Goal: Task Accomplishment & Management: Manage account settings

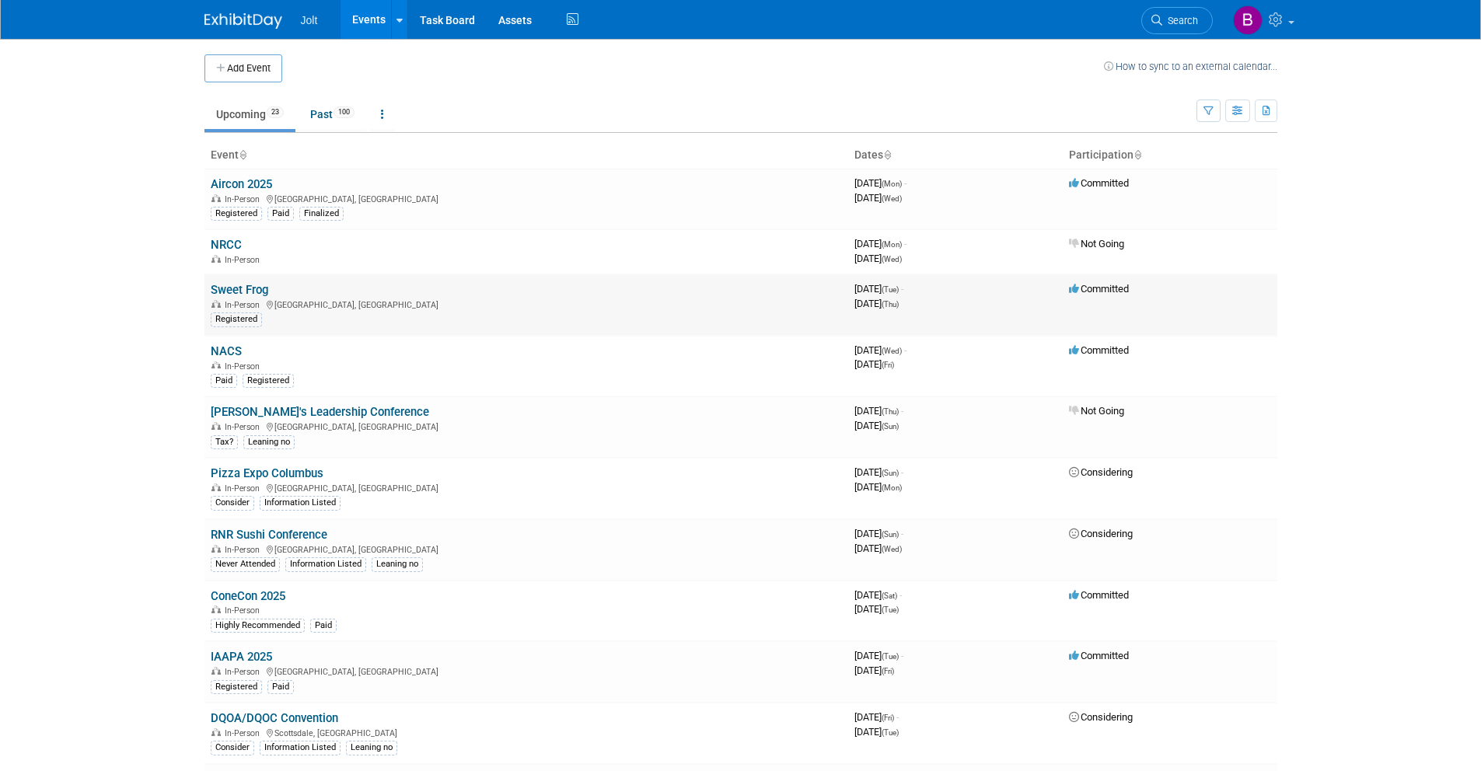
click at [252, 286] on link "Sweet Frog" at bounding box center [240, 290] width 58 height 14
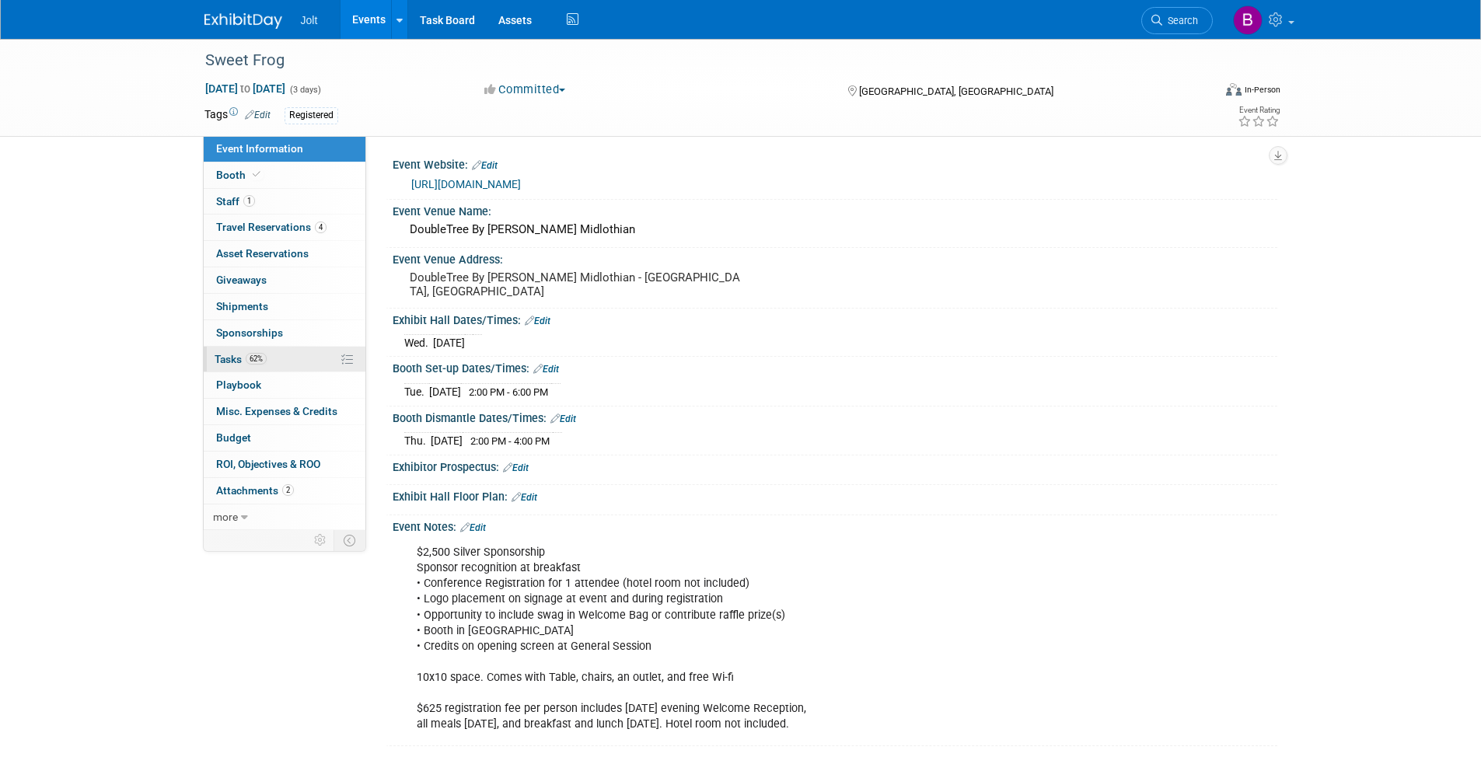
click at [284, 358] on link "62% Tasks 62%" at bounding box center [285, 360] width 162 height 26
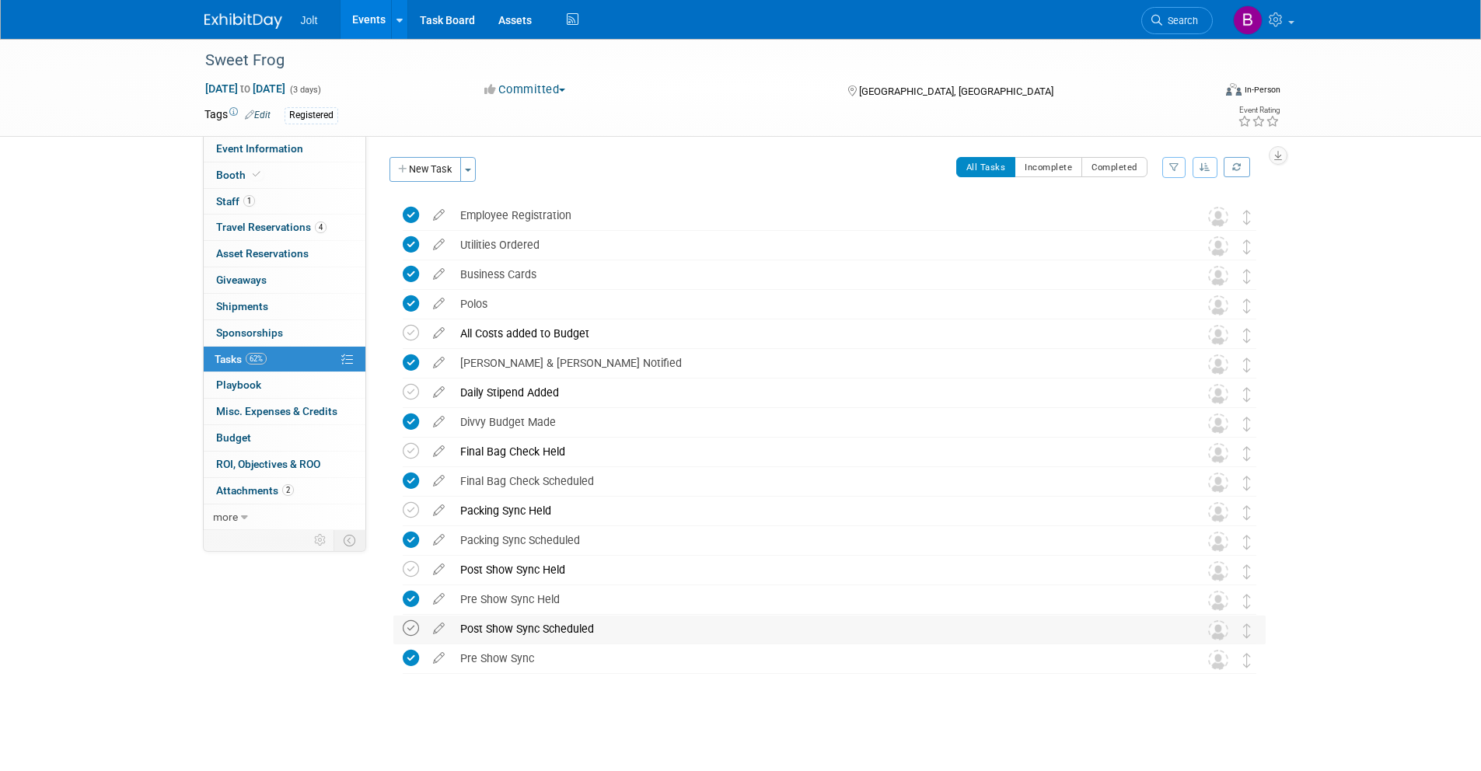
click at [408, 634] on icon at bounding box center [411, 628] width 16 height 16
click at [254, 444] on link "Budget" at bounding box center [285, 438] width 162 height 26
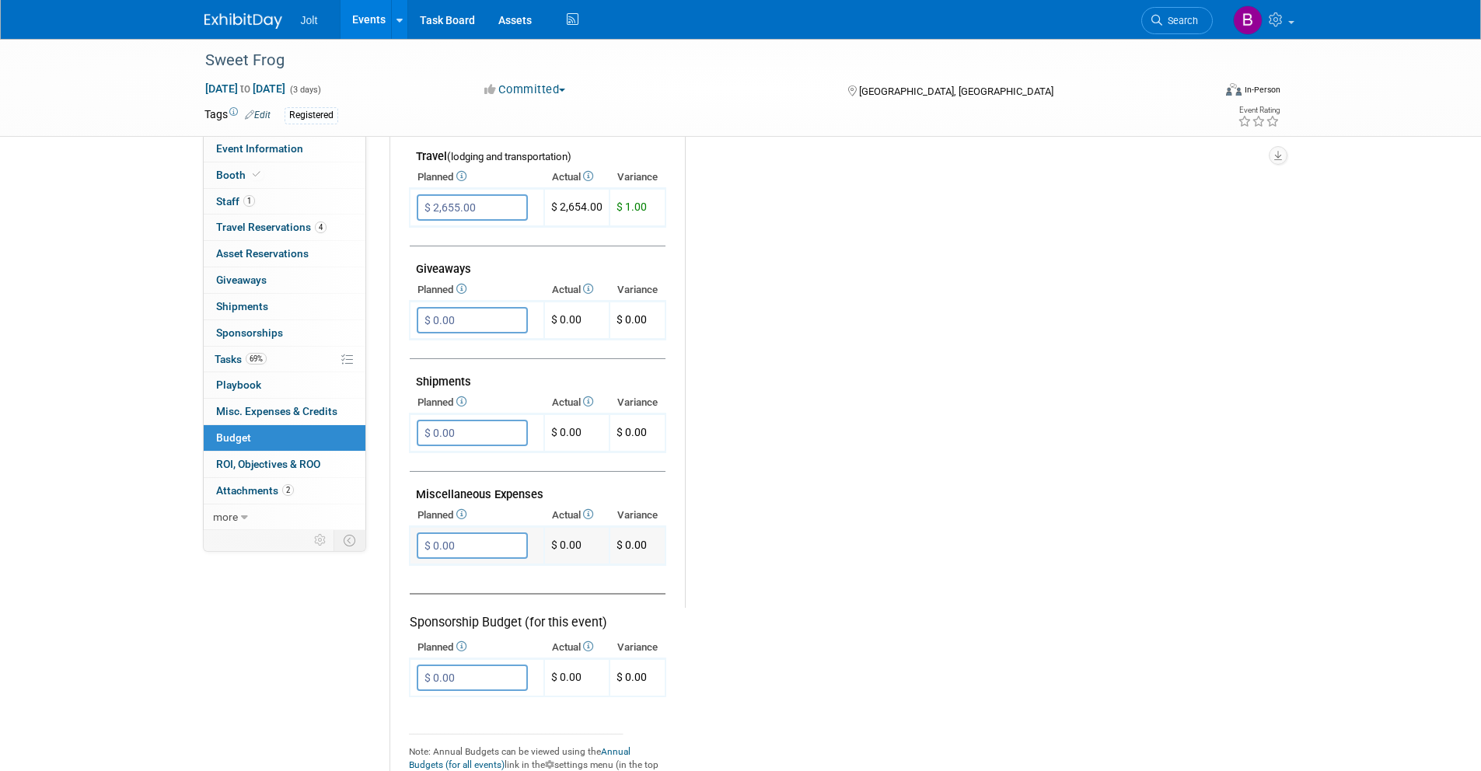
scroll to position [686, 0]
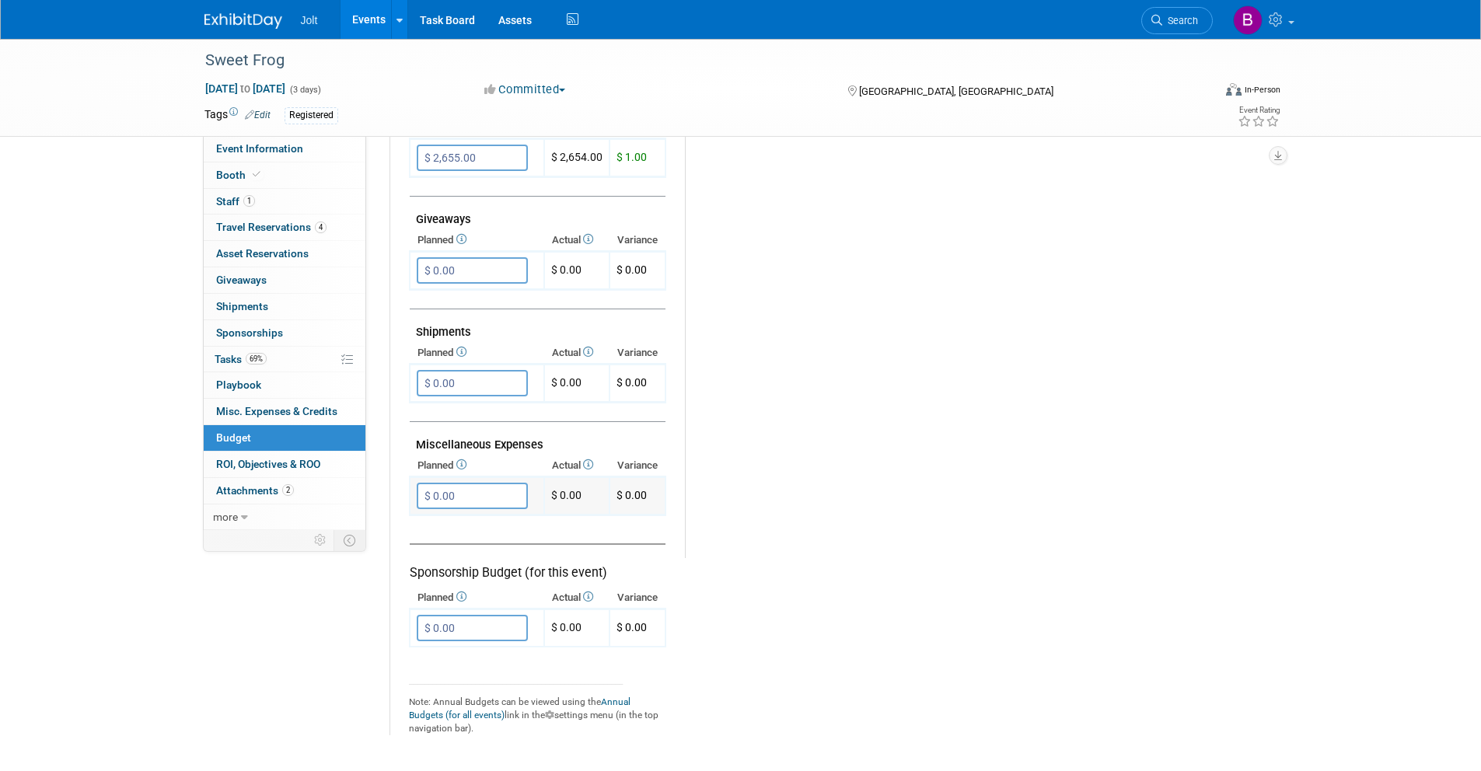
click at [466, 494] on input "$ 0.00" at bounding box center [472, 496] width 111 height 26
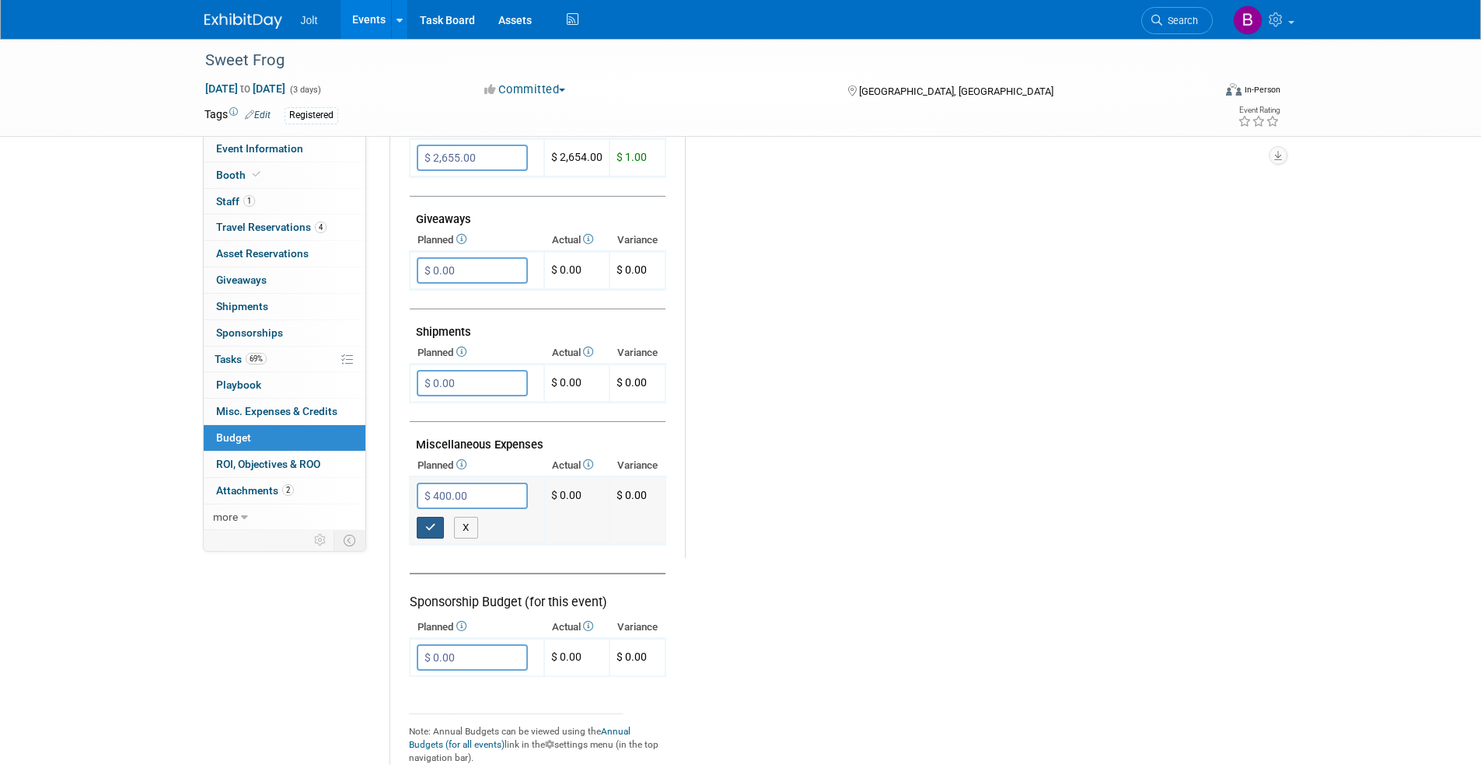
click at [421, 532] on button "button" at bounding box center [431, 528] width 28 height 22
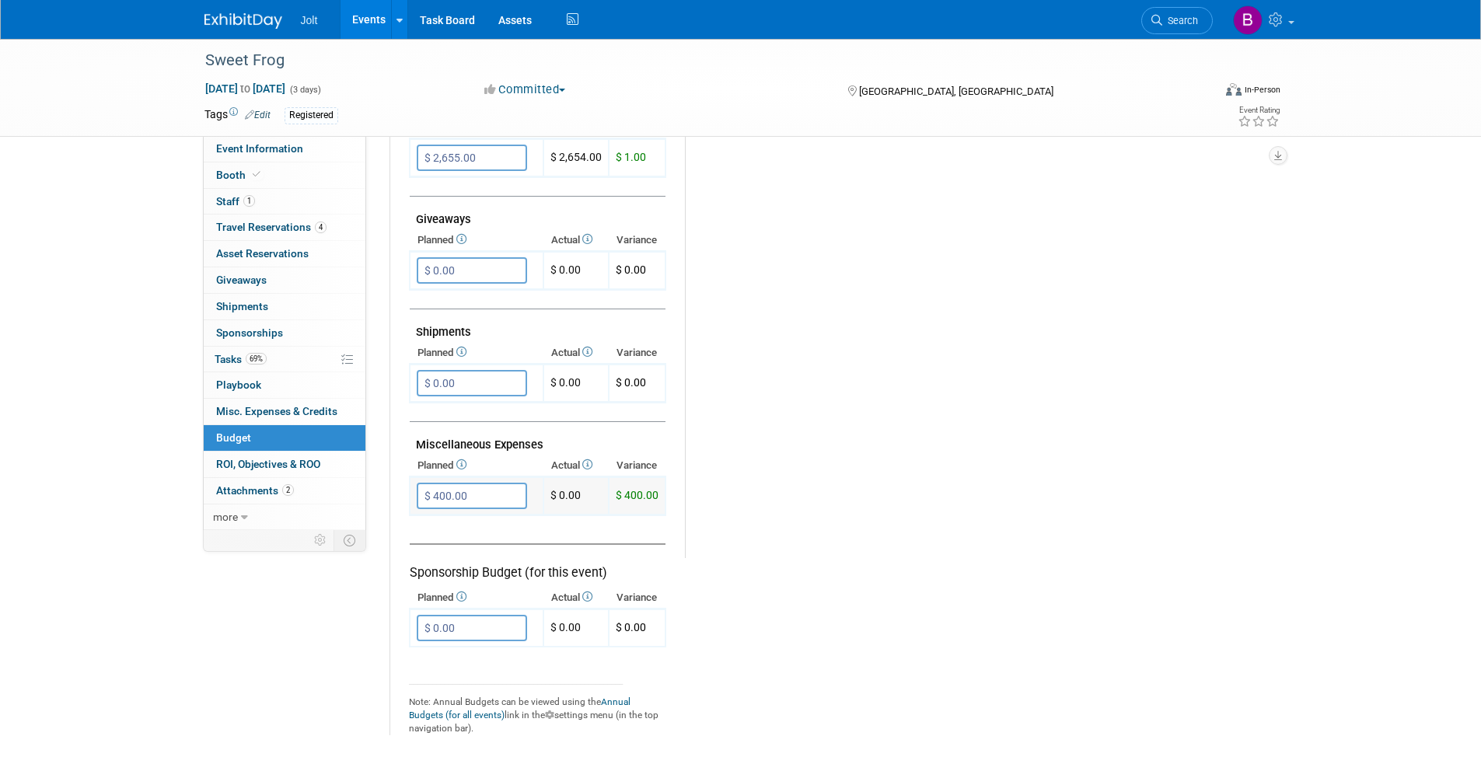
click at [482, 492] on input "$ 400.00" at bounding box center [472, 496] width 110 height 26
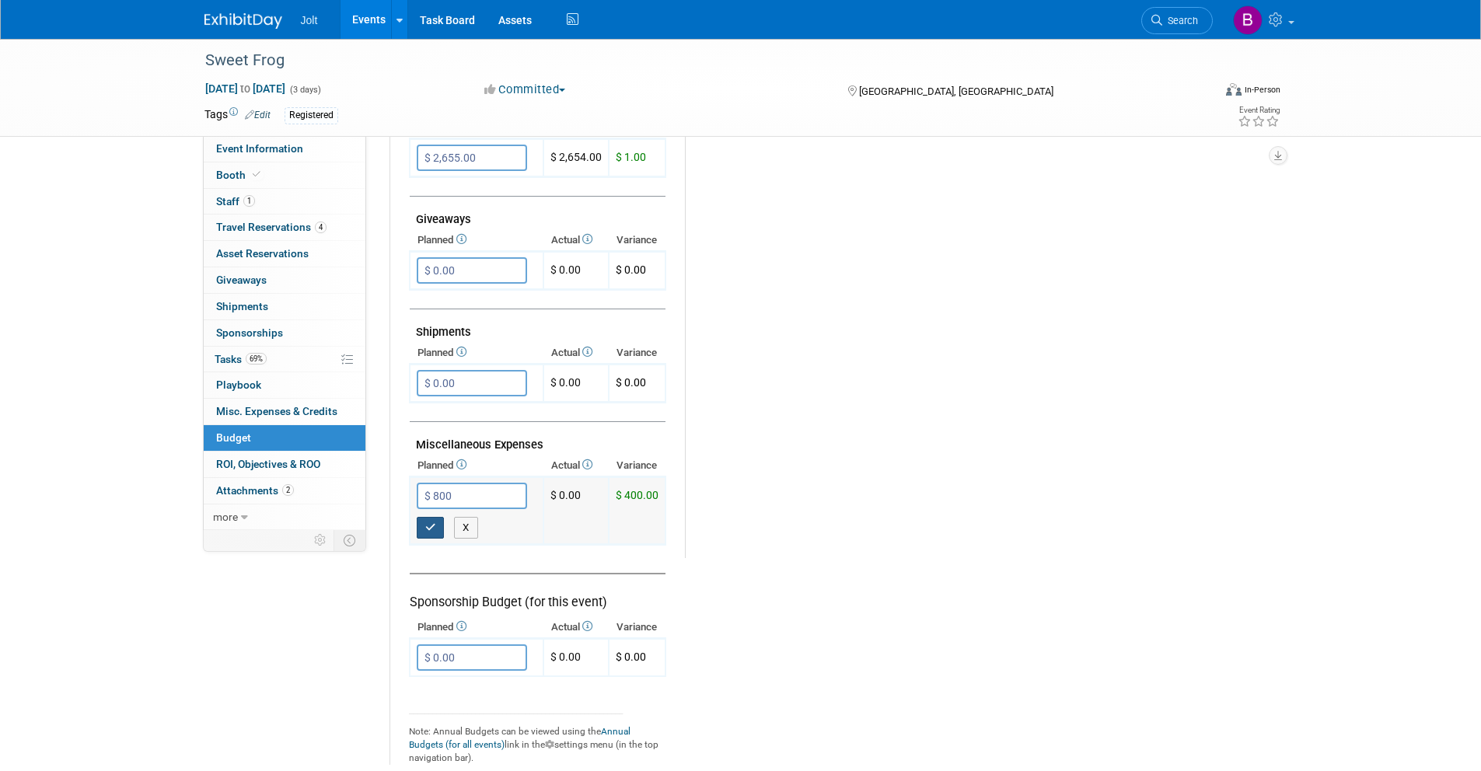
type input "$ 800.00"
click at [433, 529] on icon "button" at bounding box center [430, 527] width 11 height 10
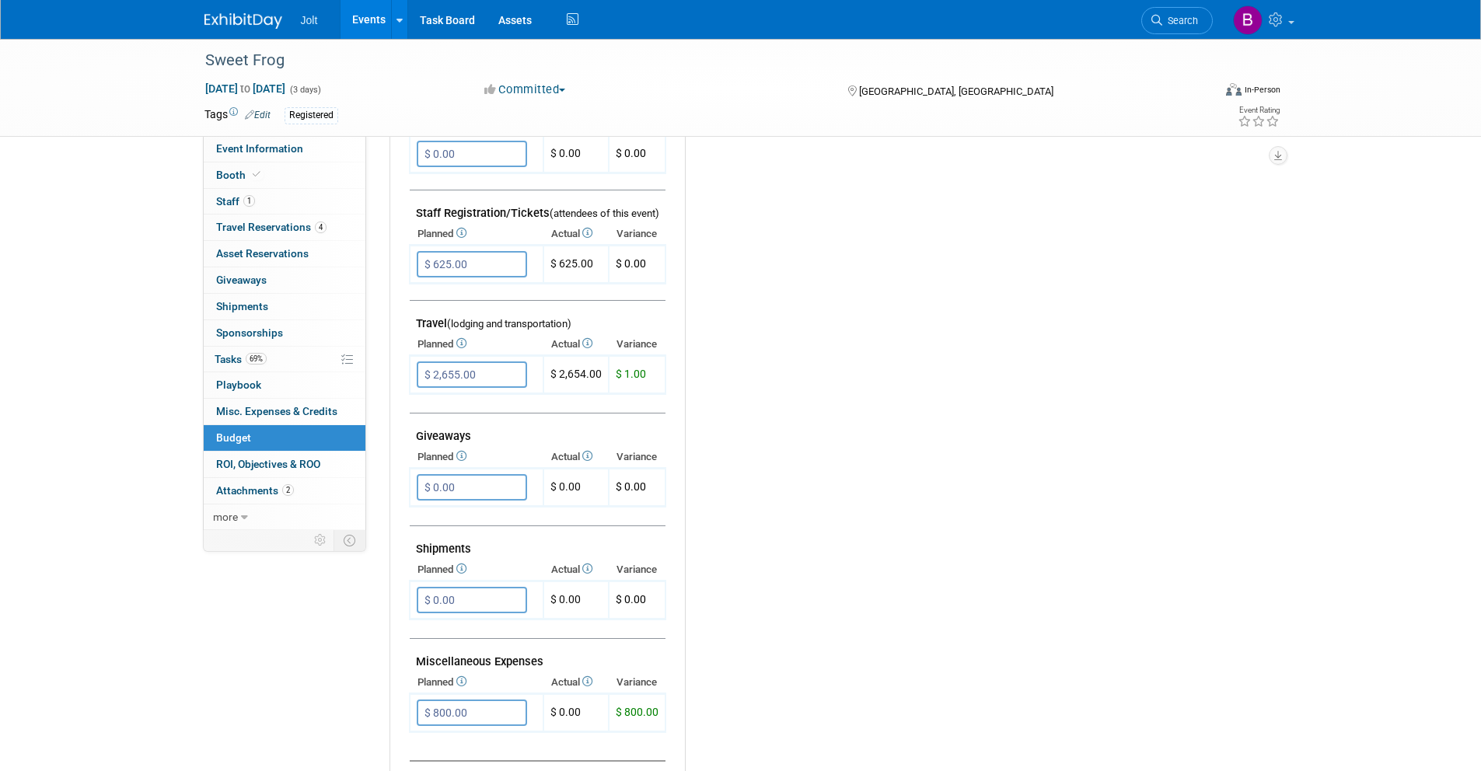
scroll to position [266, 0]
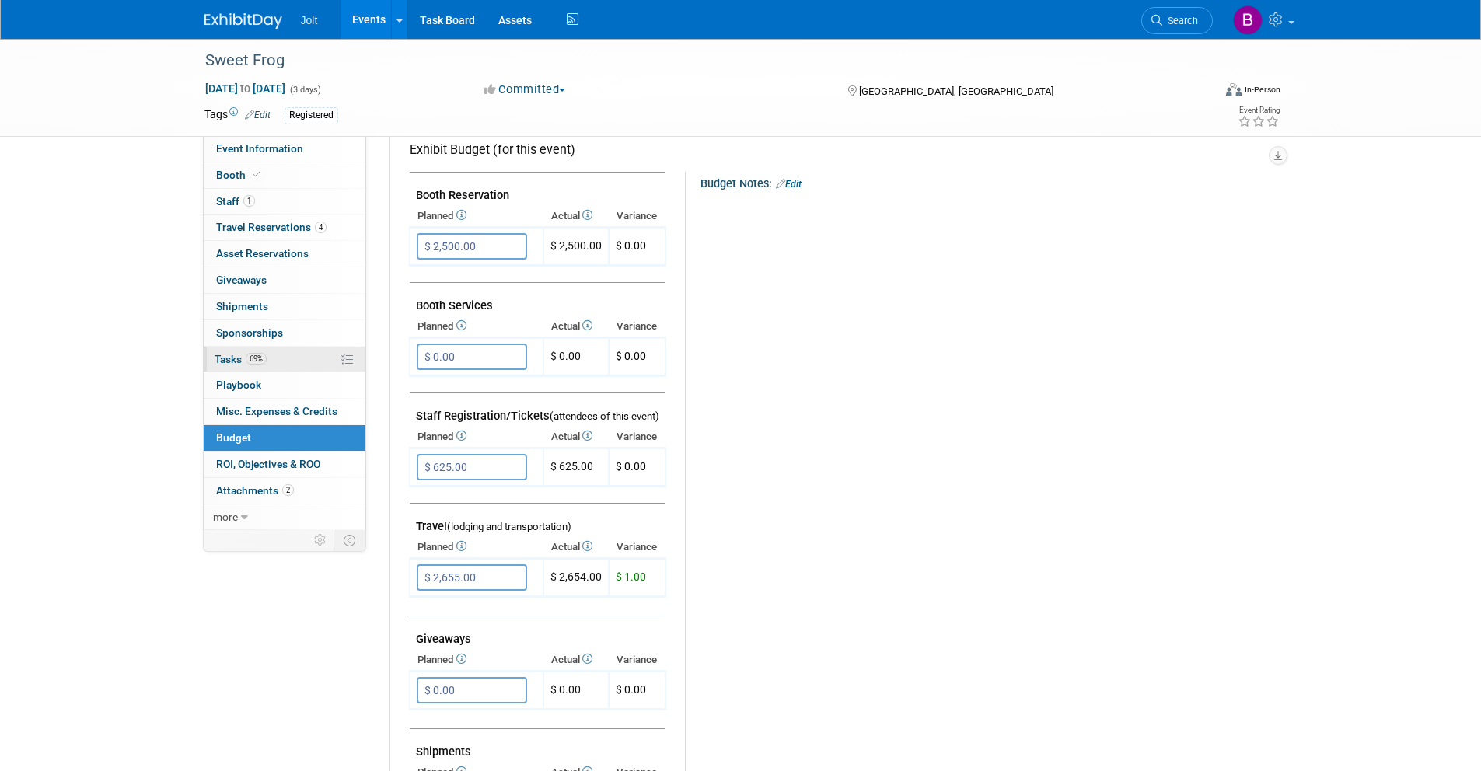
click at [239, 361] on span "Tasks 69%" at bounding box center [241, 359] width 52 height 12
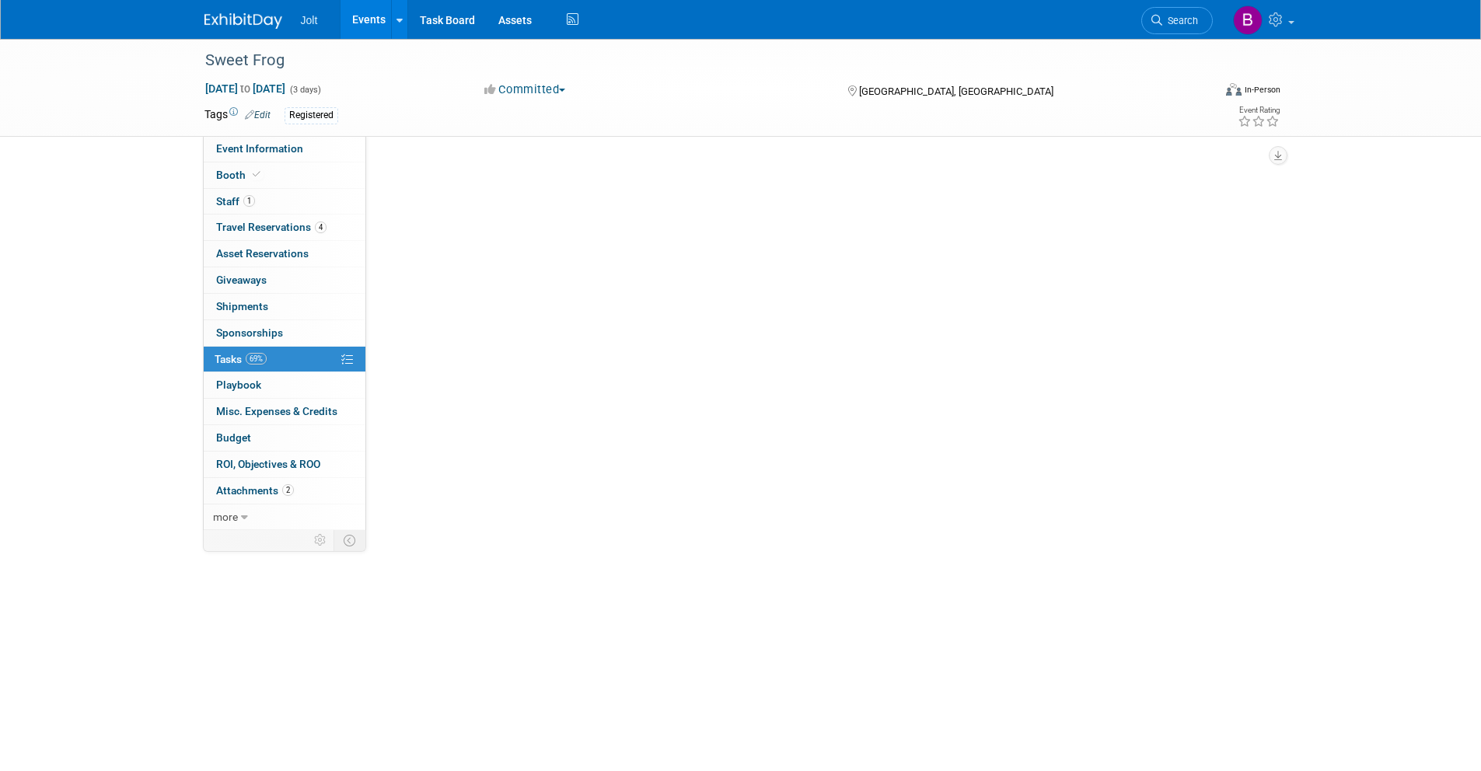
scroll to position [0, 0]
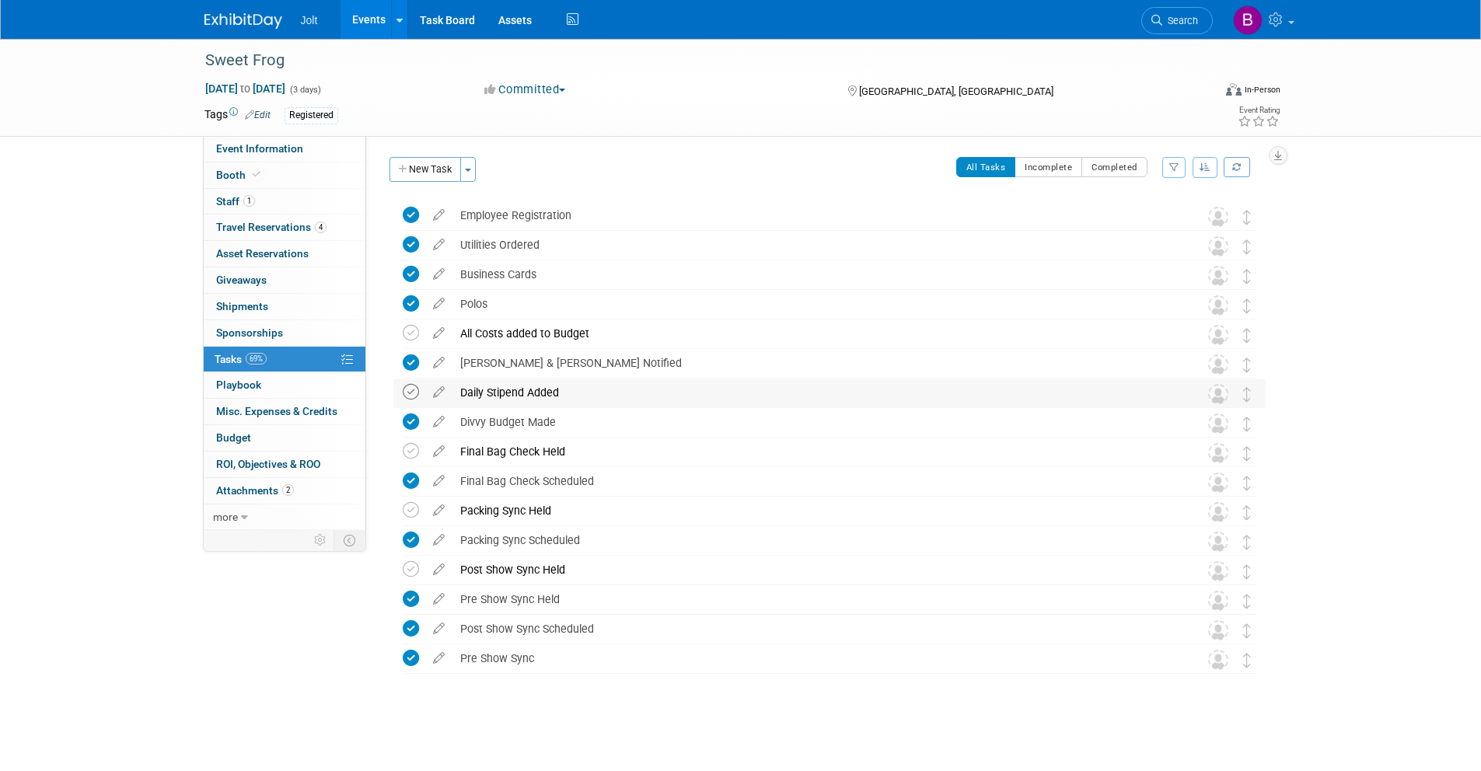
click at [416, 395] on icon at bounding box center [411, 392] width 16 height 16
click at [264, 225] on span "Travel Reservations 4" at bounding box center [271, 227] width 110 height 12
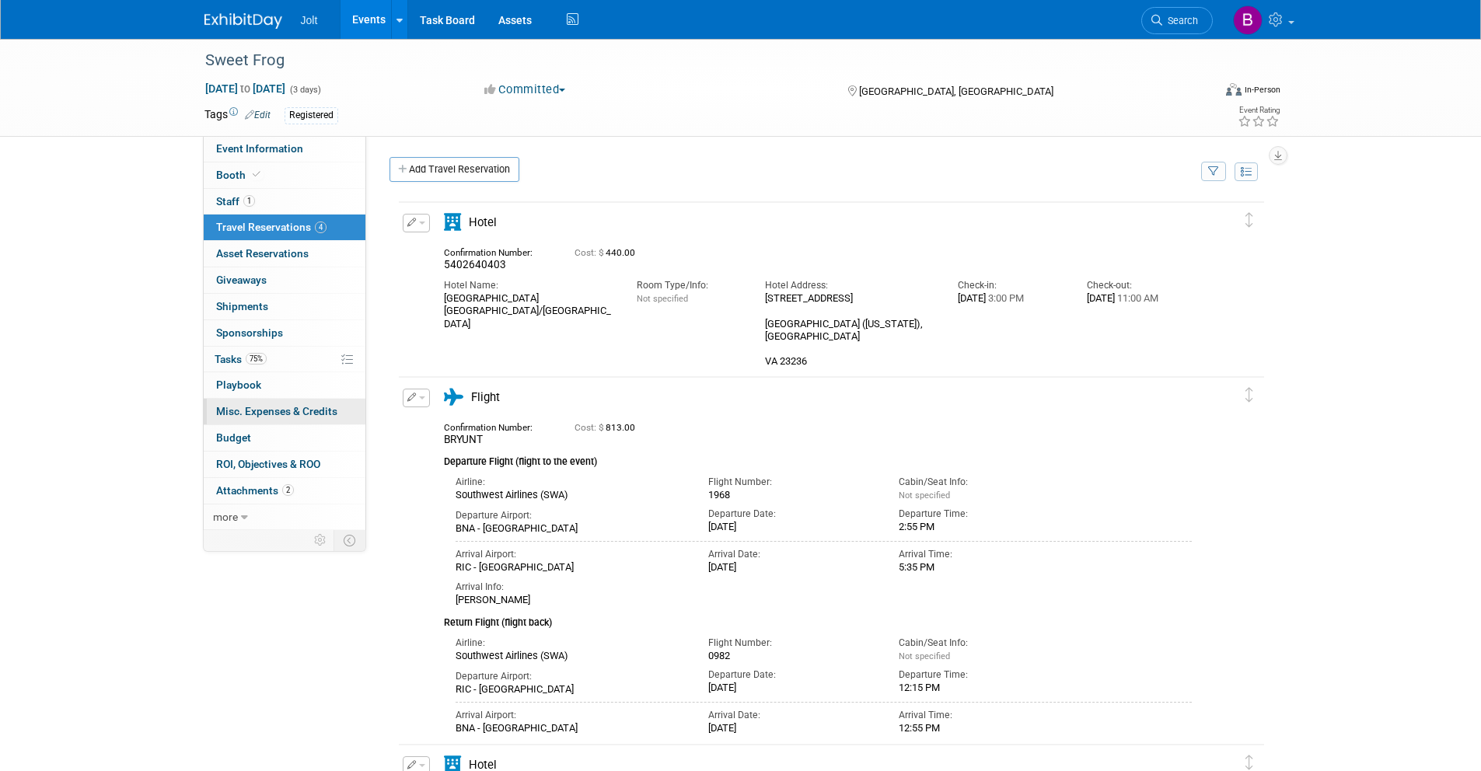
click at [264, 414] on span "Misc. Expenses & Credits 0" at bounding box center [276, 411] width 121 height 12
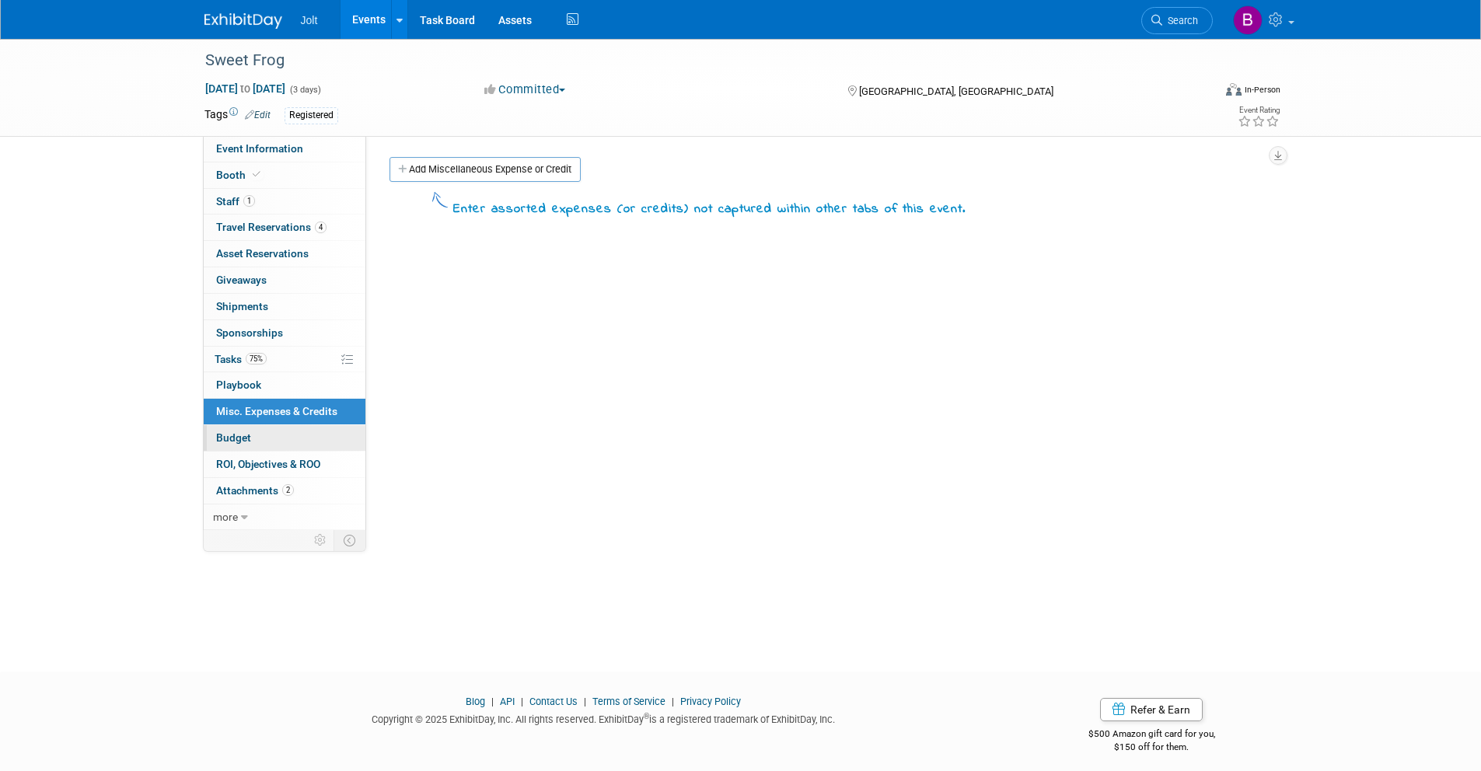
click at [264, 436] on link "Budget" at bounding box center [285, 438] width 162 height 26
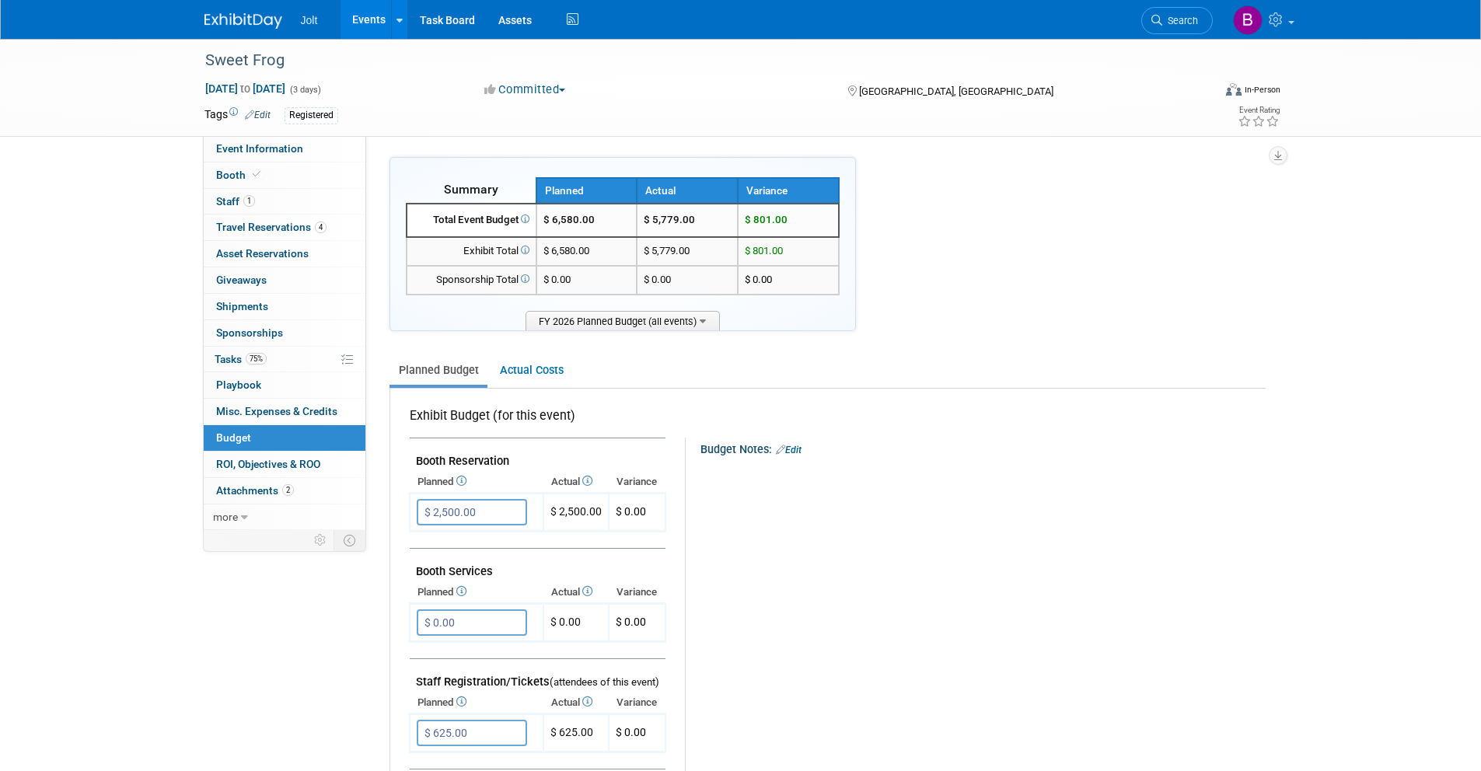
click at [236, 21] on img at bounding box center [243, 21] width 78 height 16
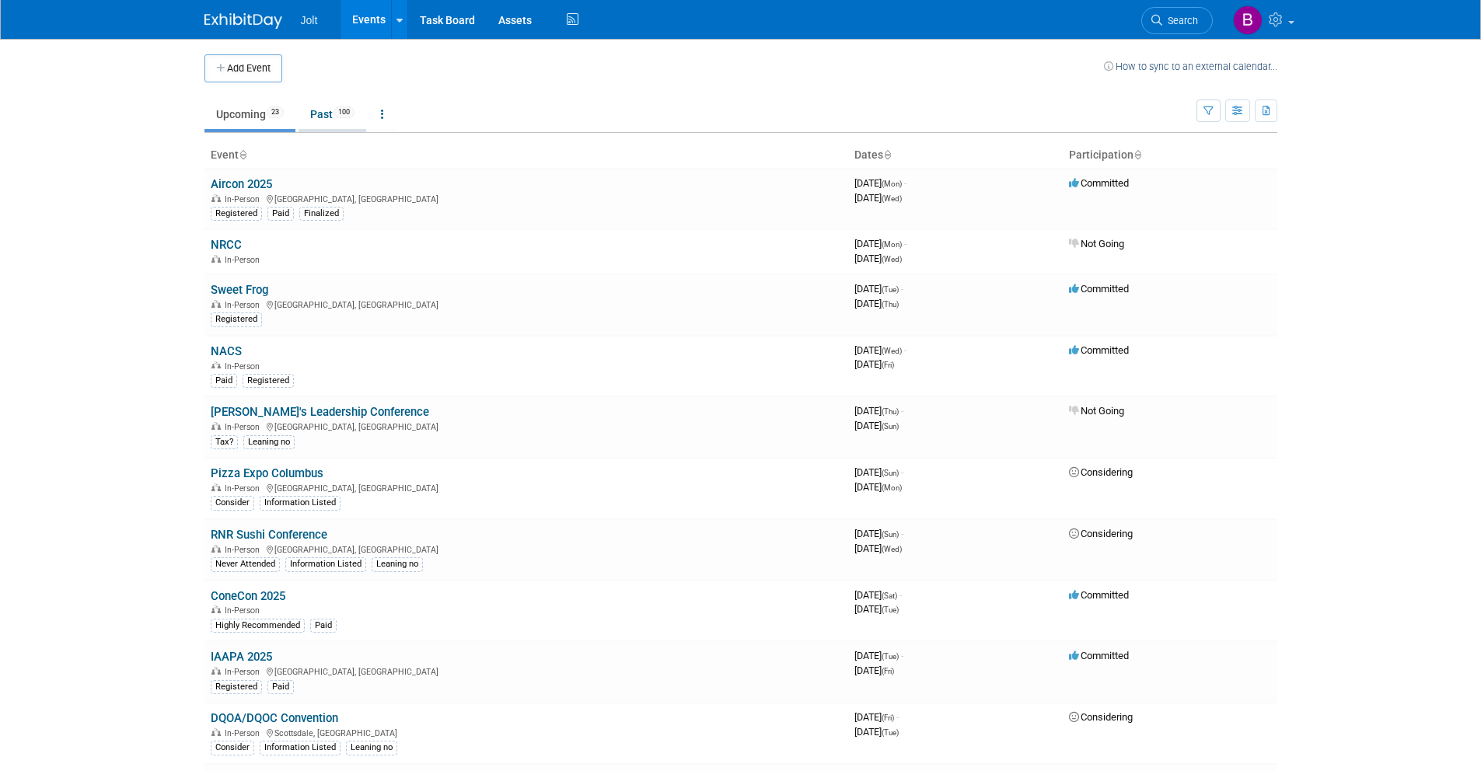
click at [316, 112] on link "Past 100" at bounding box center [332, 114] width 68 height 30
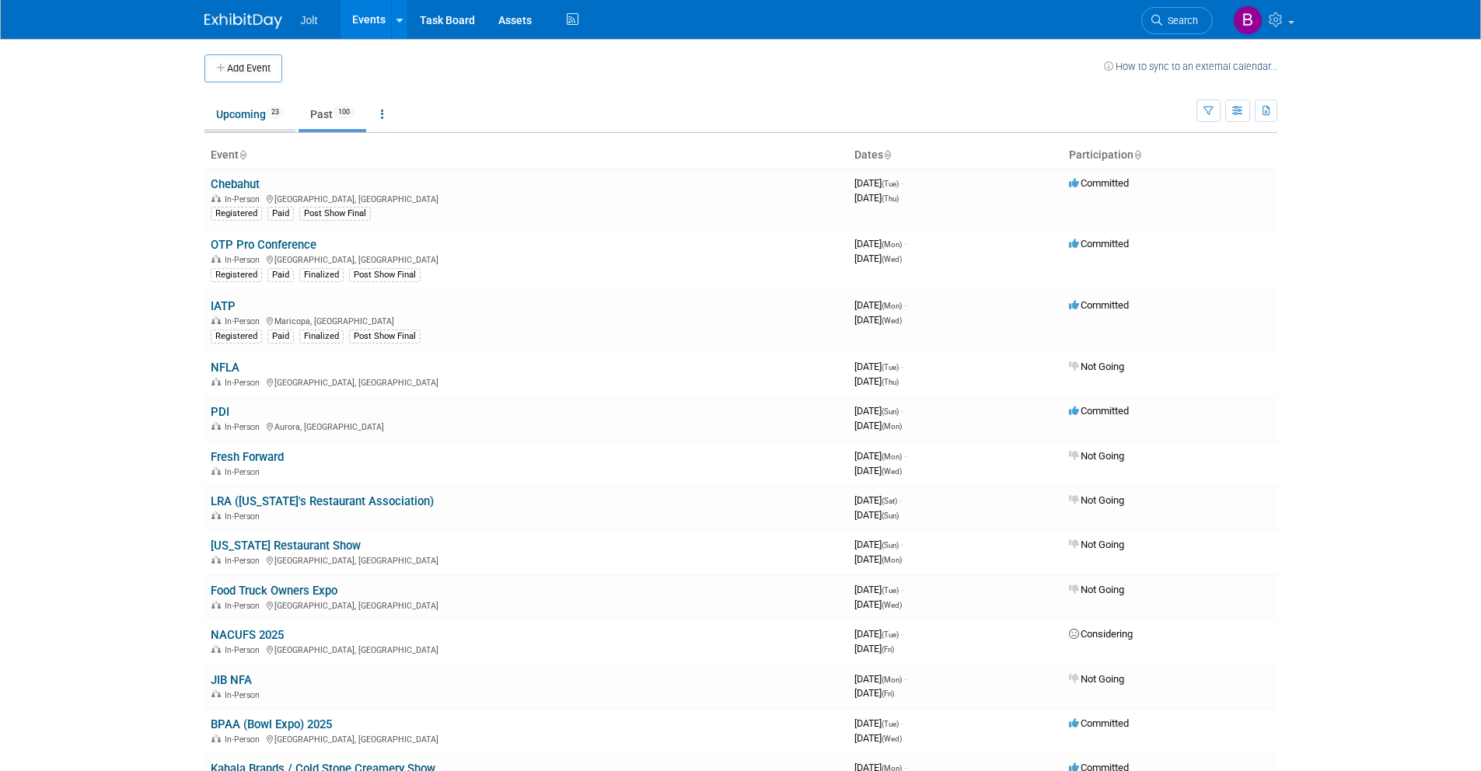
click at [251, 120] on link "Upcoming 23" at bounding box center [249, 114] width 91 height 30
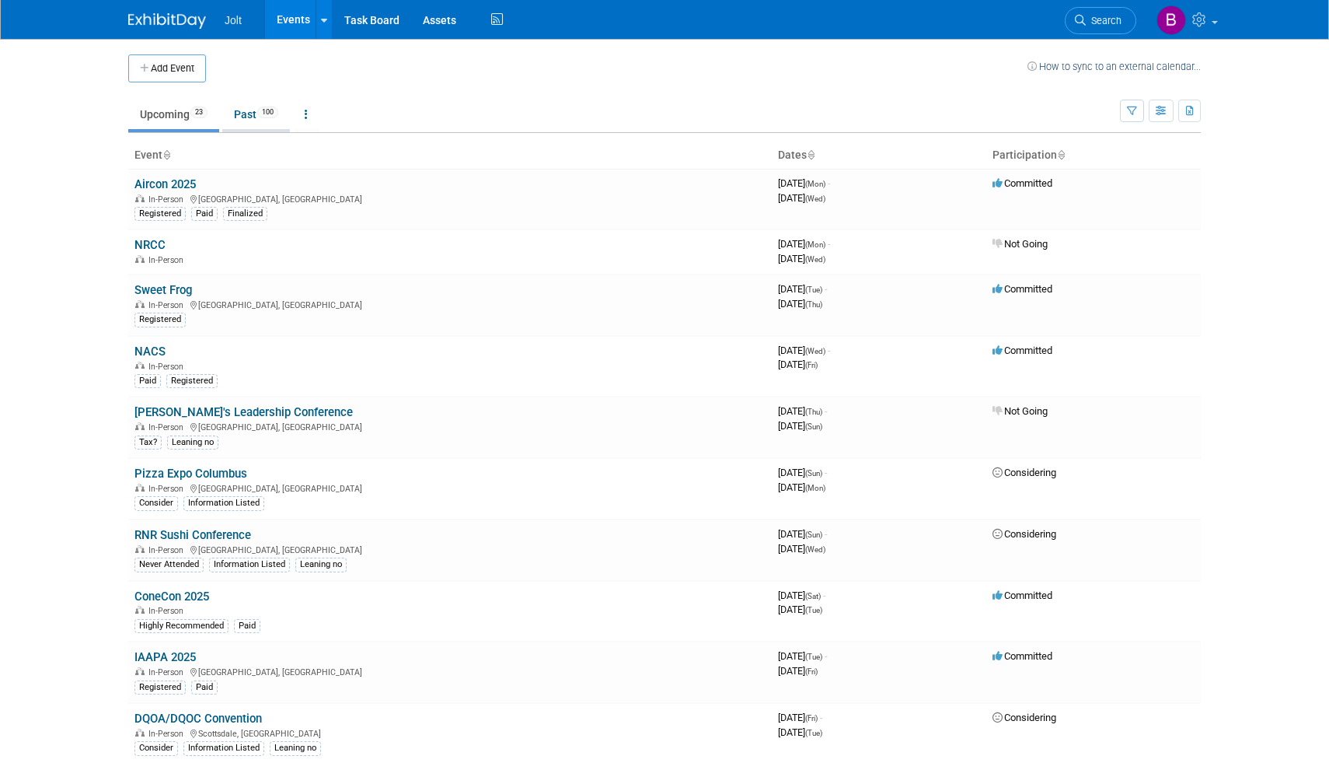
click at [246, 118] on link "Past 100" at bounding box center [256, 114] width 68 height 30
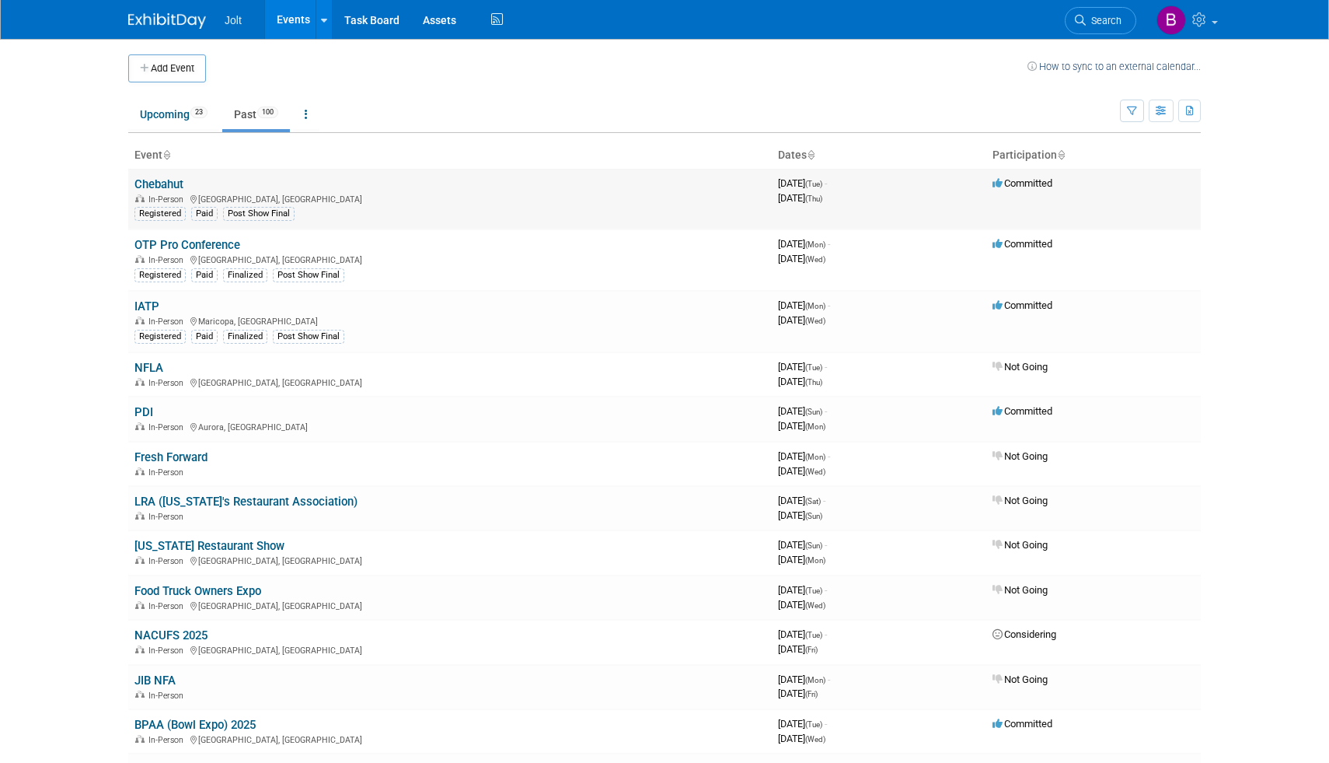
click at [162, 184] on link "Chebahut" at bounding box center [158, 184] width 49 height 14
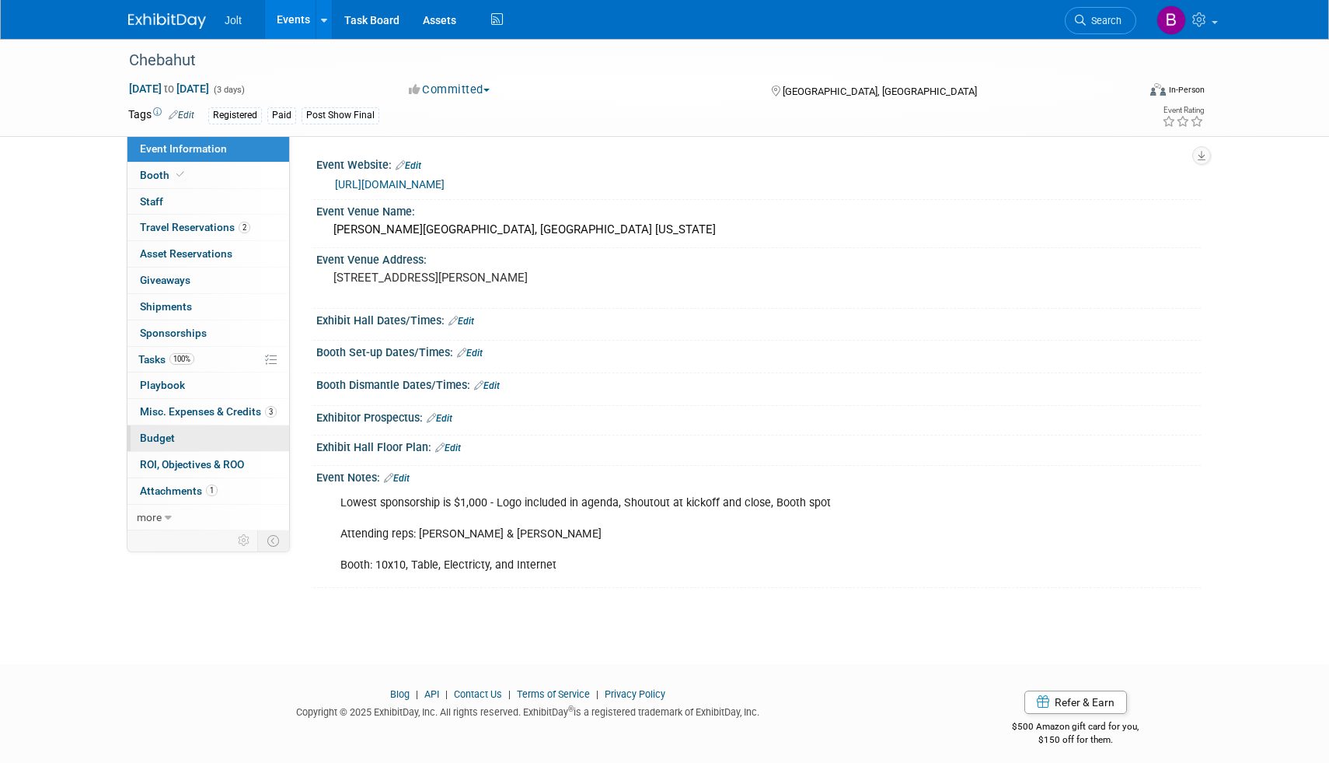
click at [156, 442] on span "Budget" at bounding box center [157, 437] width 35 height 12
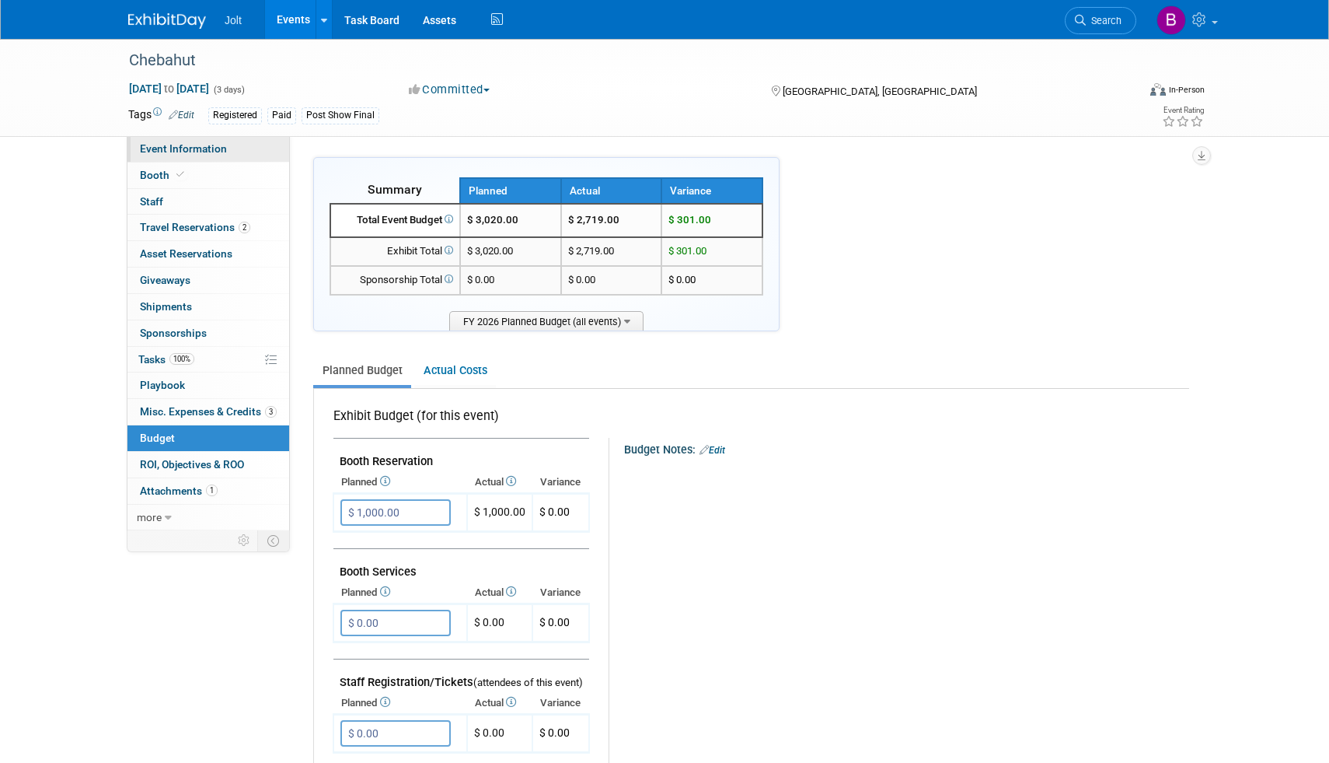
click at [217, 148] on span "Event Information" at bounding box center [183, 148] width 87 height 12
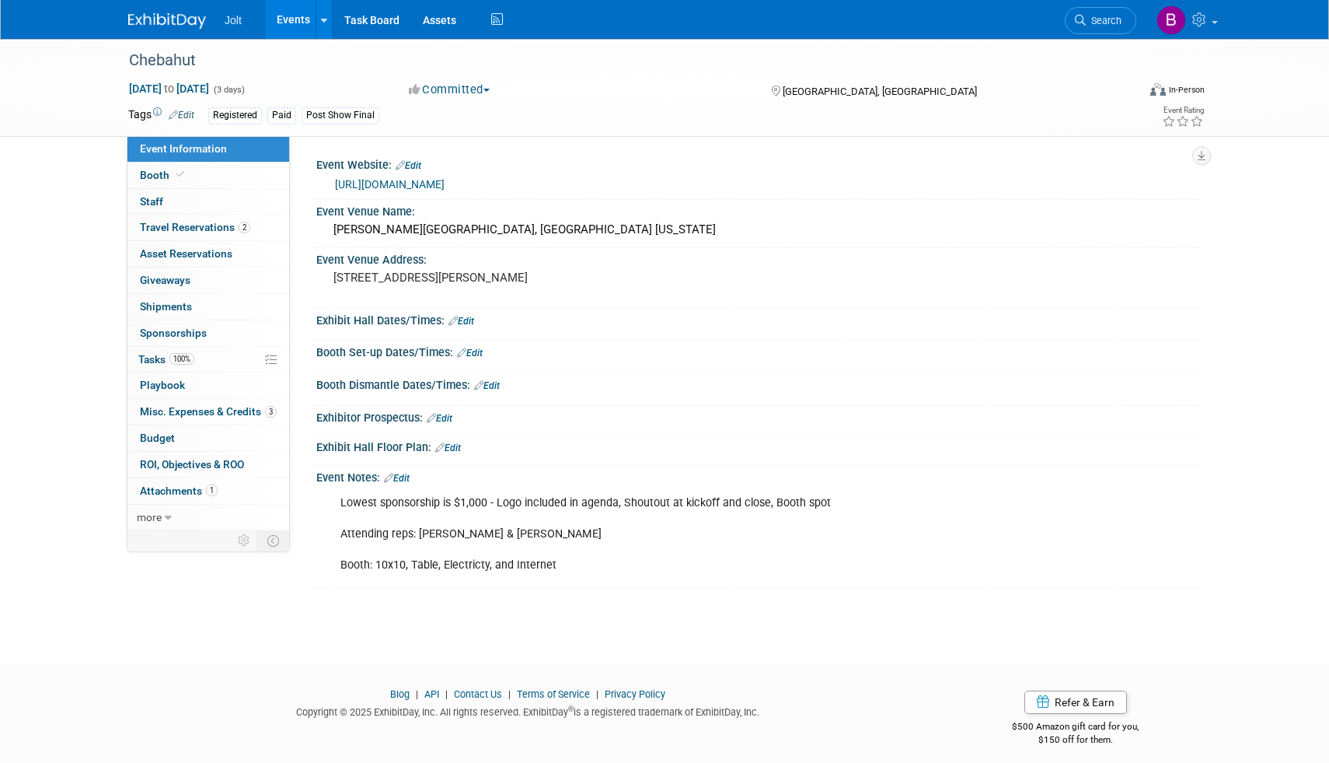
click at [410, 483] on link "Edit" at bounding box center [397, 478] width 26 height 11
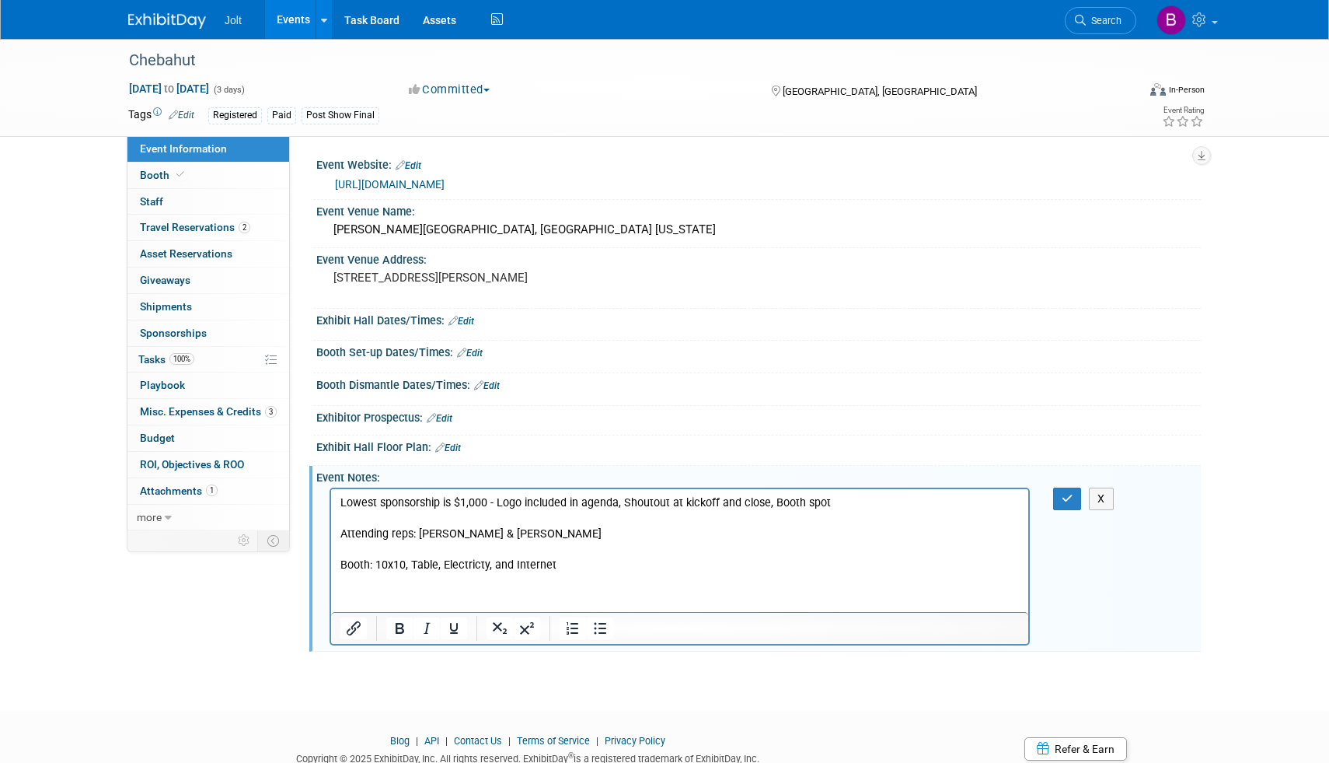
click at [347, 573] on html "Lowest sponsorship is $1,000 - Logo included in agenda, Shoutout at kickoff and…" at bounding box center [679, 531] width 697 height 84
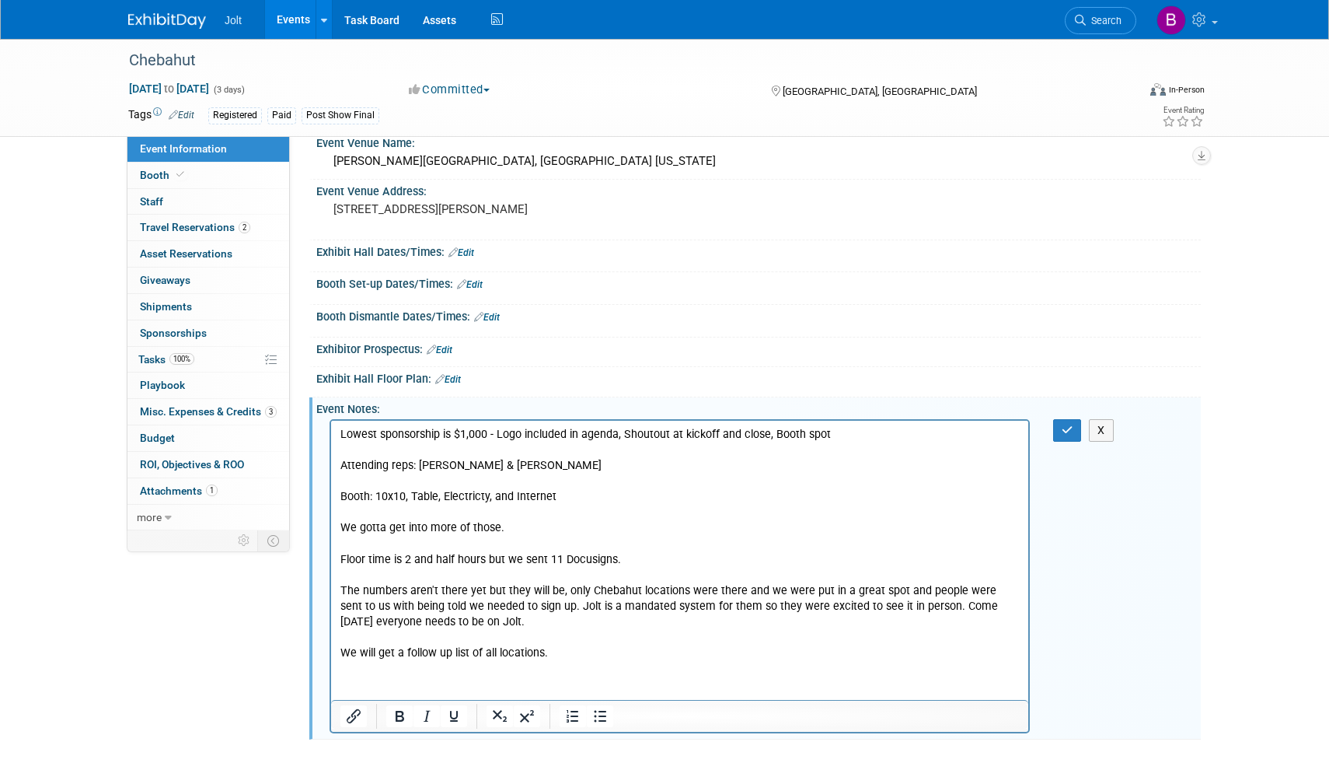
scroll to position [103, 0]
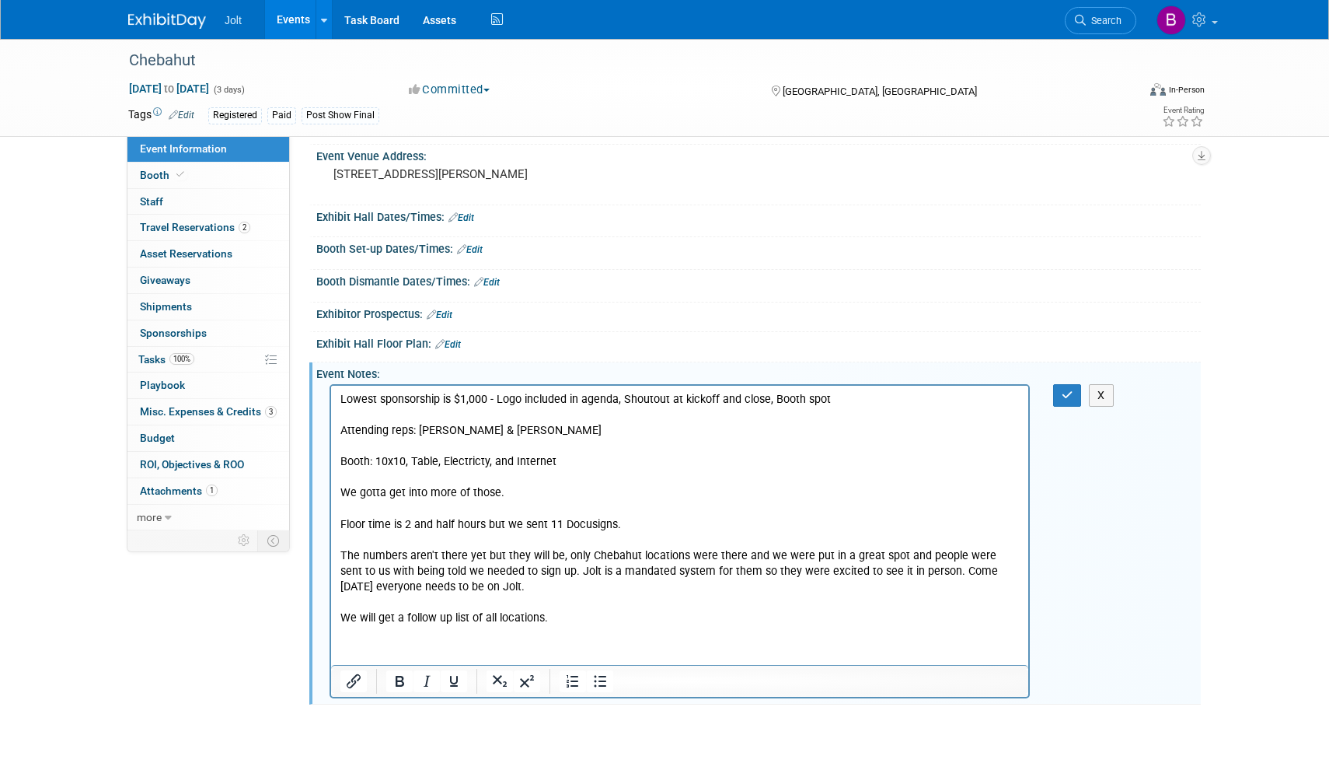
click at [348, 508] on p "We gotta get into more of those. Floor time is 2 and half hours but we sent 11 …" at bounding box center [679, 555] width 679 height 141
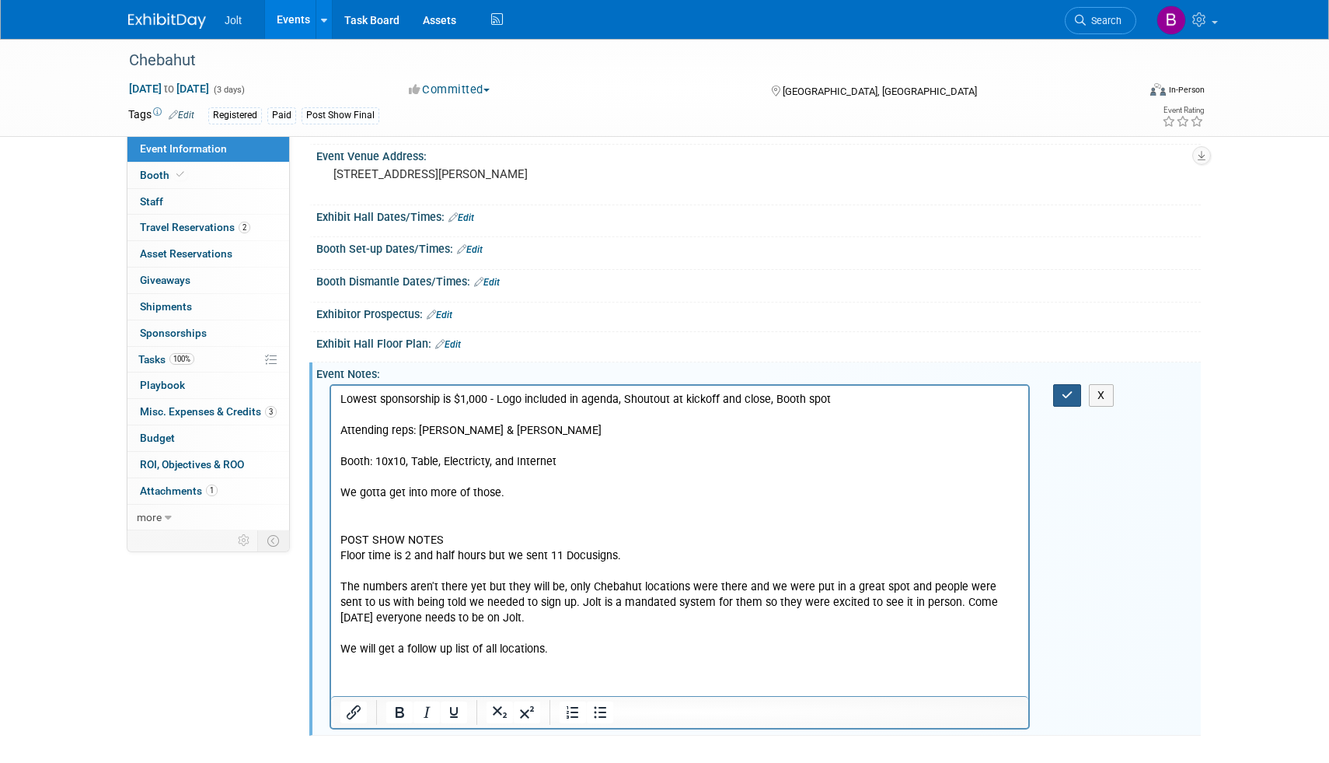
click at [1066, 400] on icon "button" at bounding box center [1068, 394] width 12 height 11
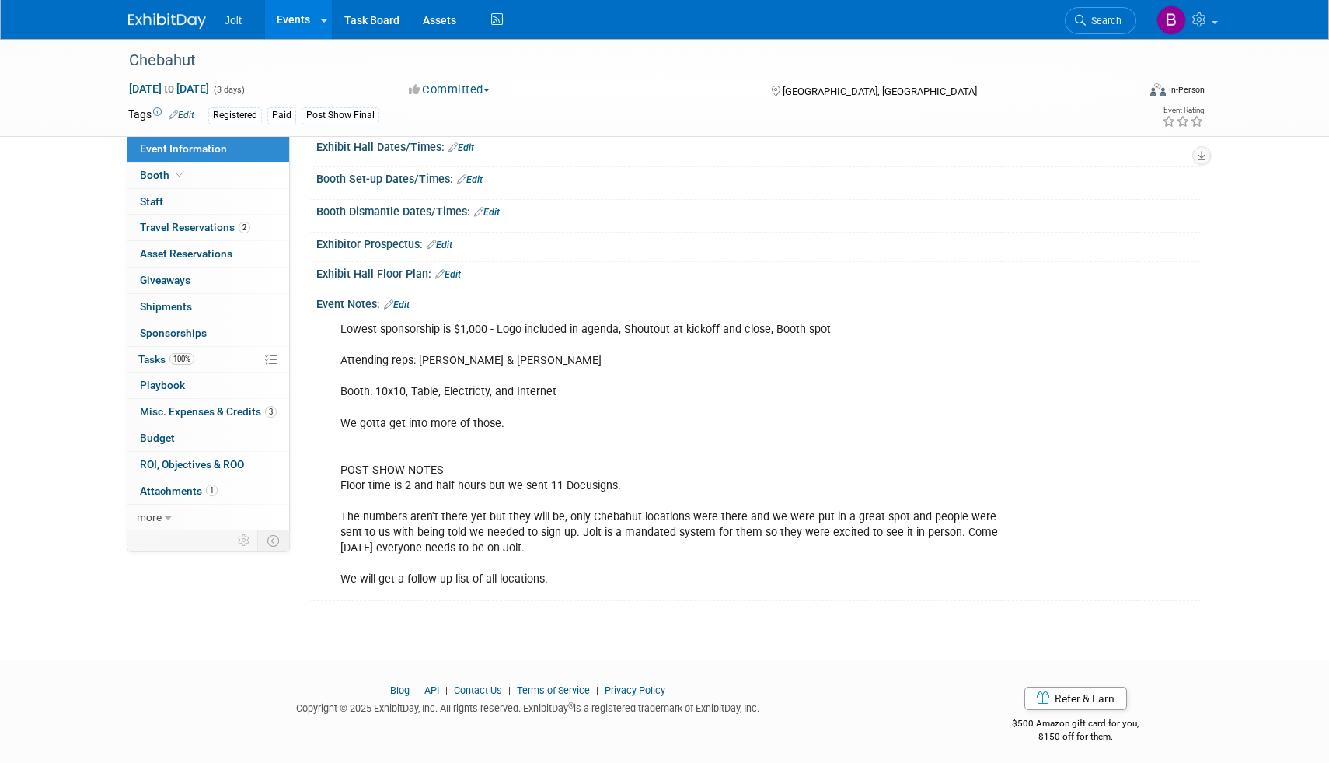
scroll to position [194, 0]
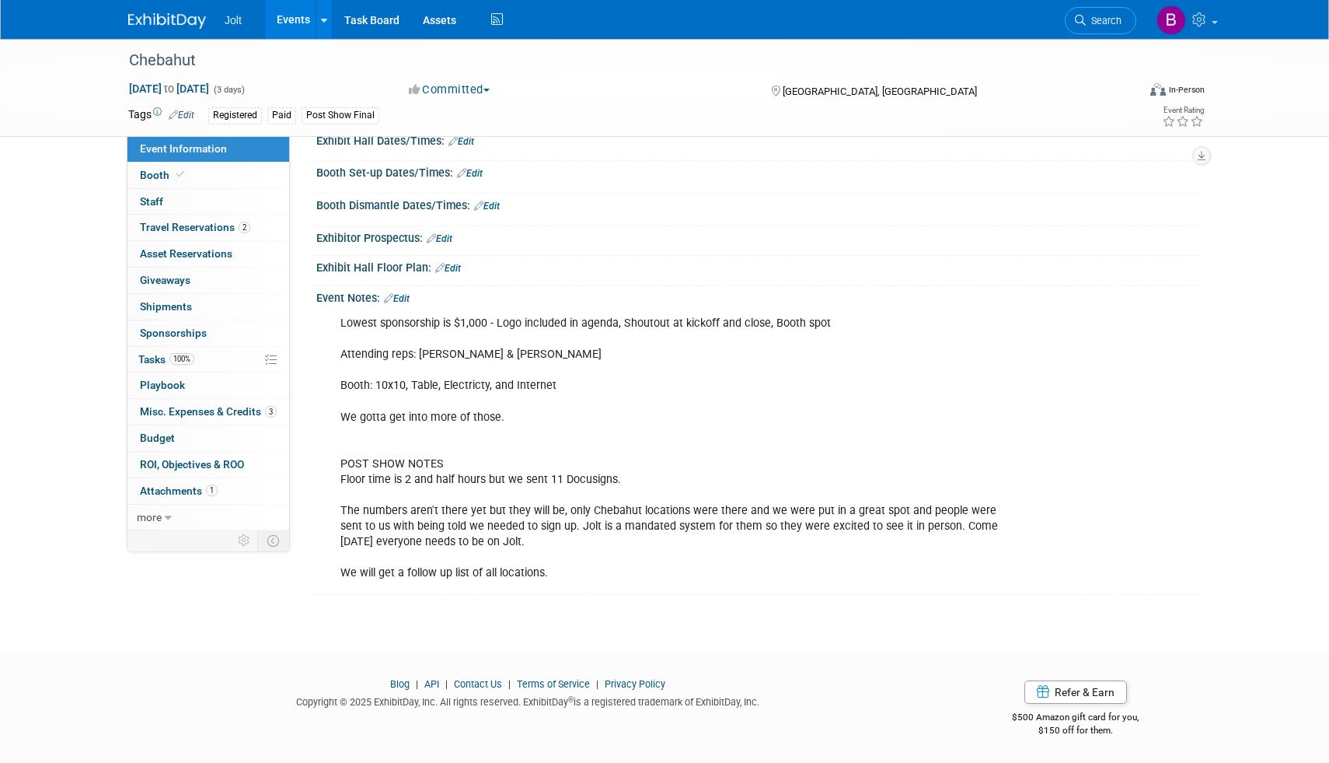
click at [410, 297] on link "Edit" at bounding box center [397, 298] width 26 height 11
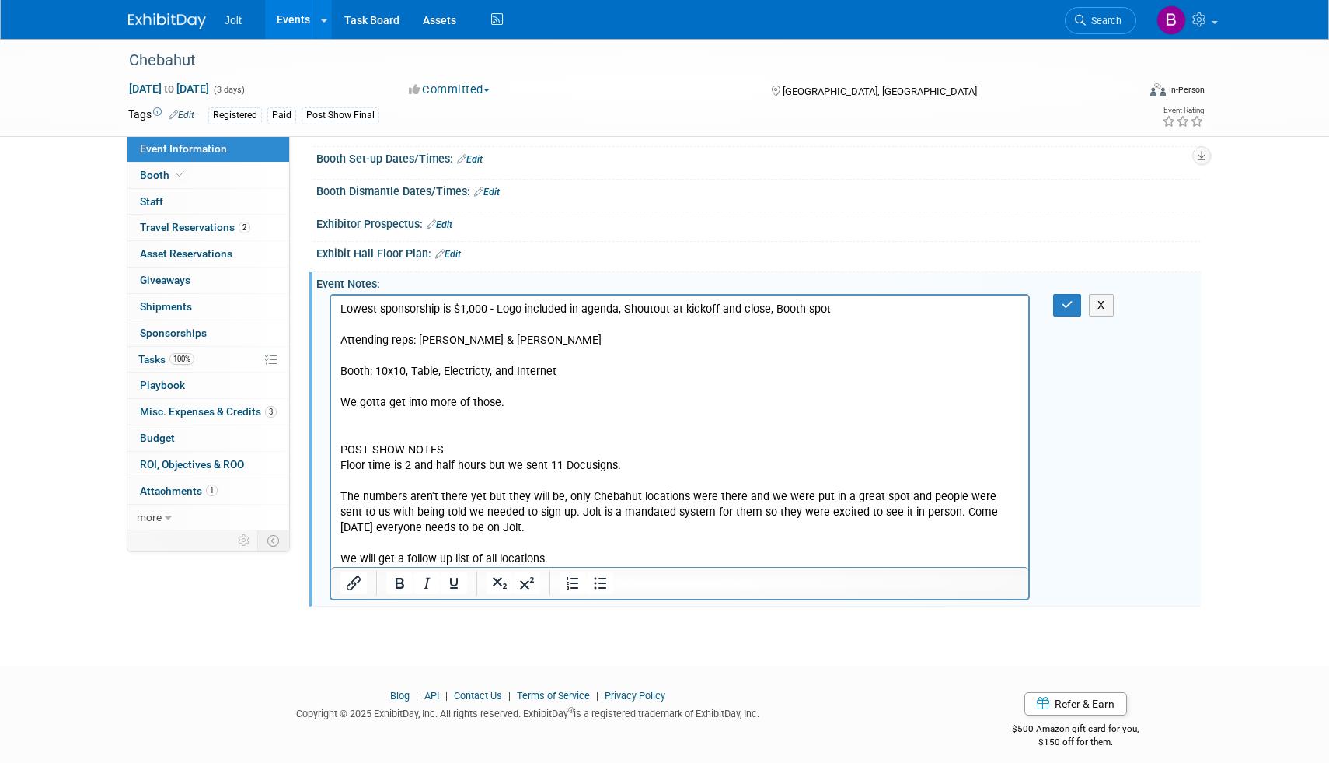
scroll to position [0, 0]
click at [555, 560] on p "Lowest sponsorship is $1,000 - Logo included in agenda, Shoutout at kickoff and…" at bounding box center [679, 434] width 679 height 265
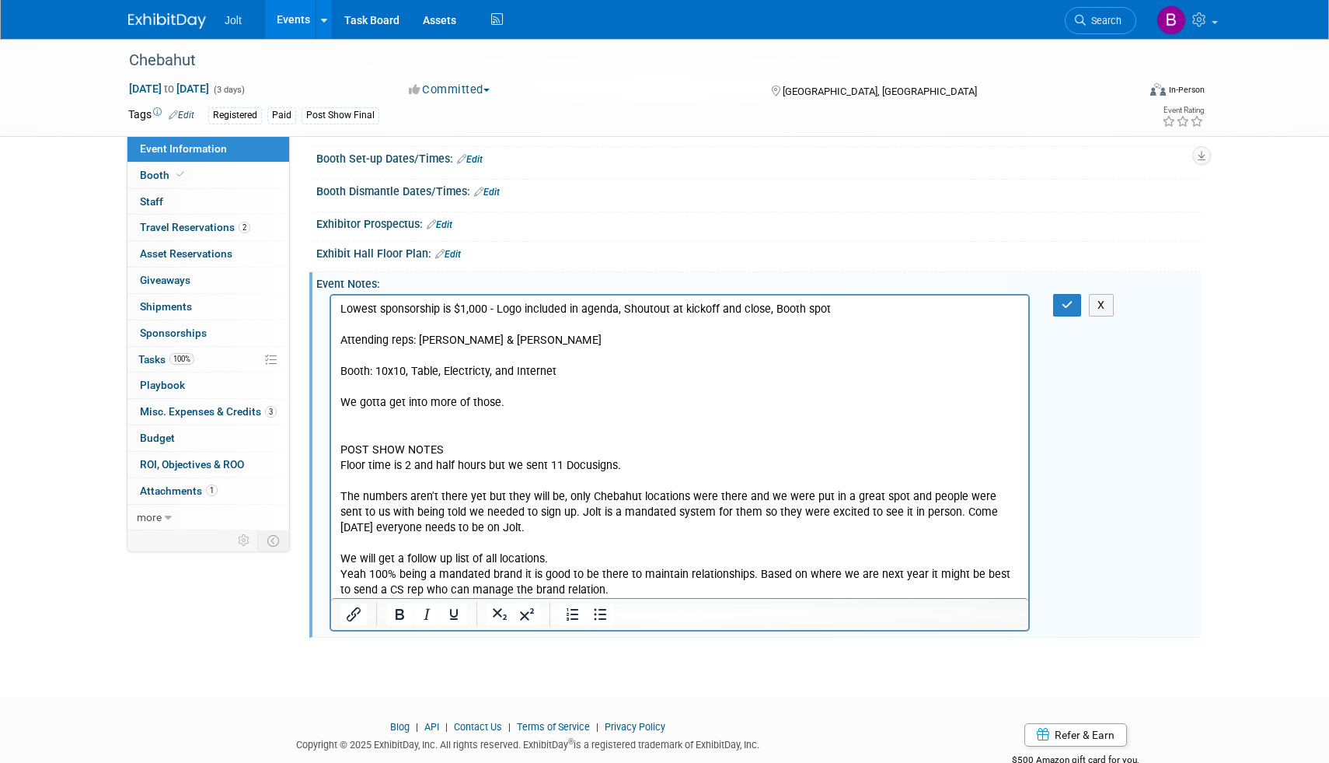
click at [550, 558] on p "Lowest sponsorship is $1,000 - Logo included in agenda, Shoutout at kickoff and…" at bounding box center [679, 434] width 679 height 265
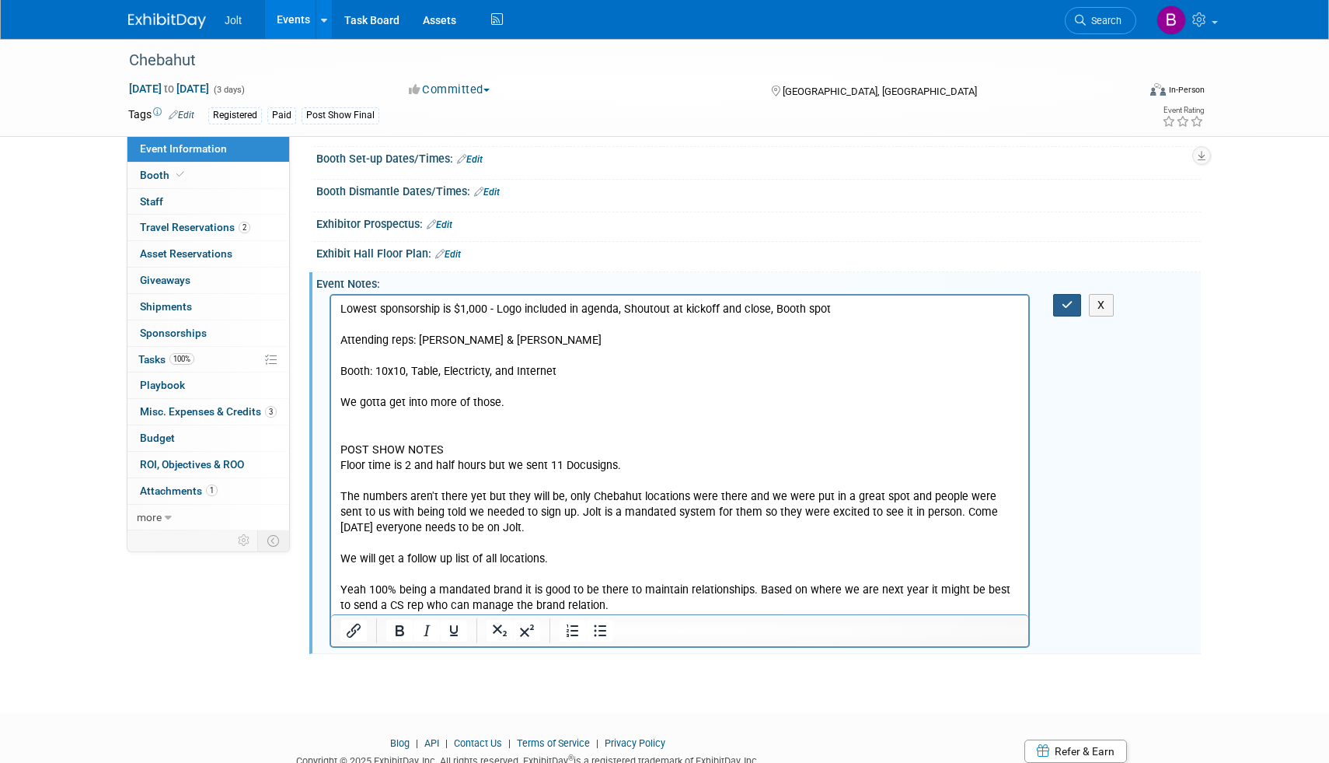
click at [1060, 316] on button "button" at bounding box center [1067, 305] width 29 height 23
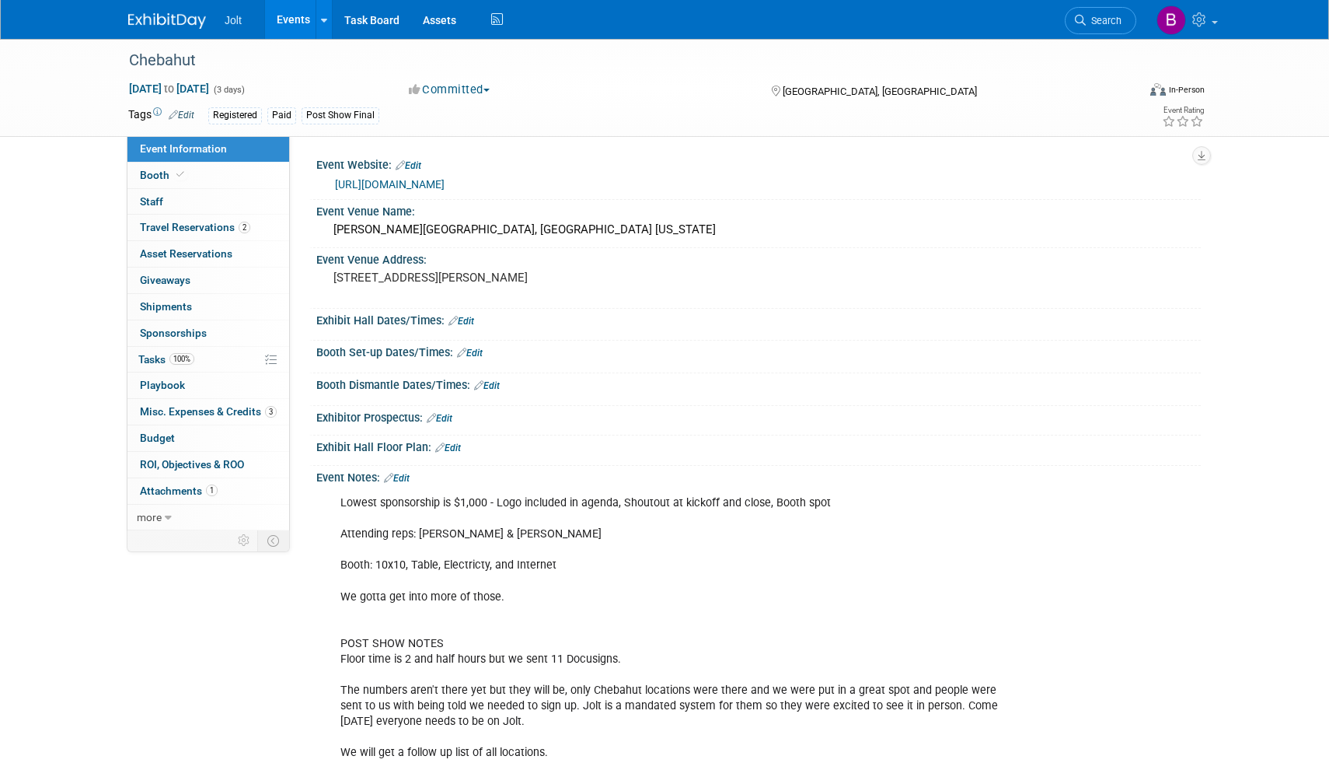
click at [179, 23] on img at bounding box center [167, 21] width 78 height 16
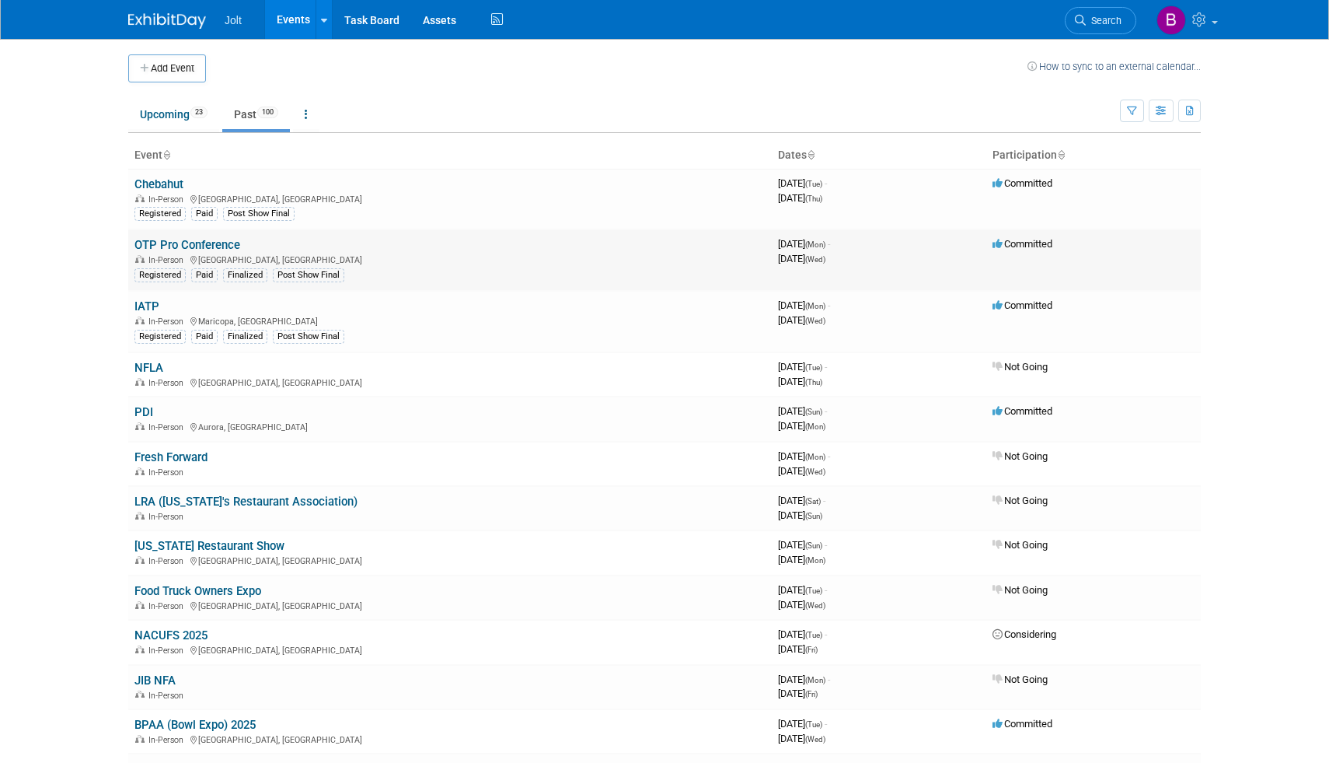
click at [203, 246] on link "OTP Pro Conference" at bounding box center [187, 245] width 106 height 14
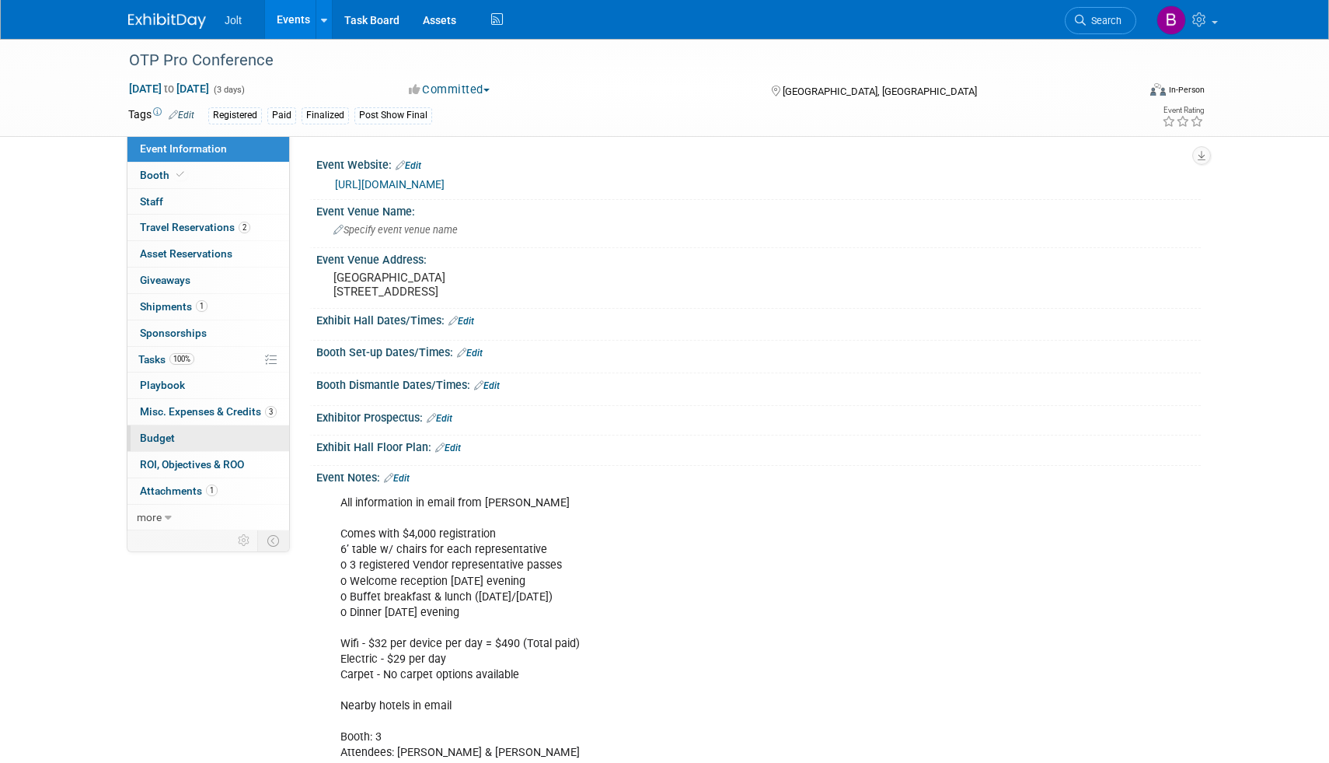
click at [169, 432] on span "Budget" at bounding box center [157, 437] width 35 height 12
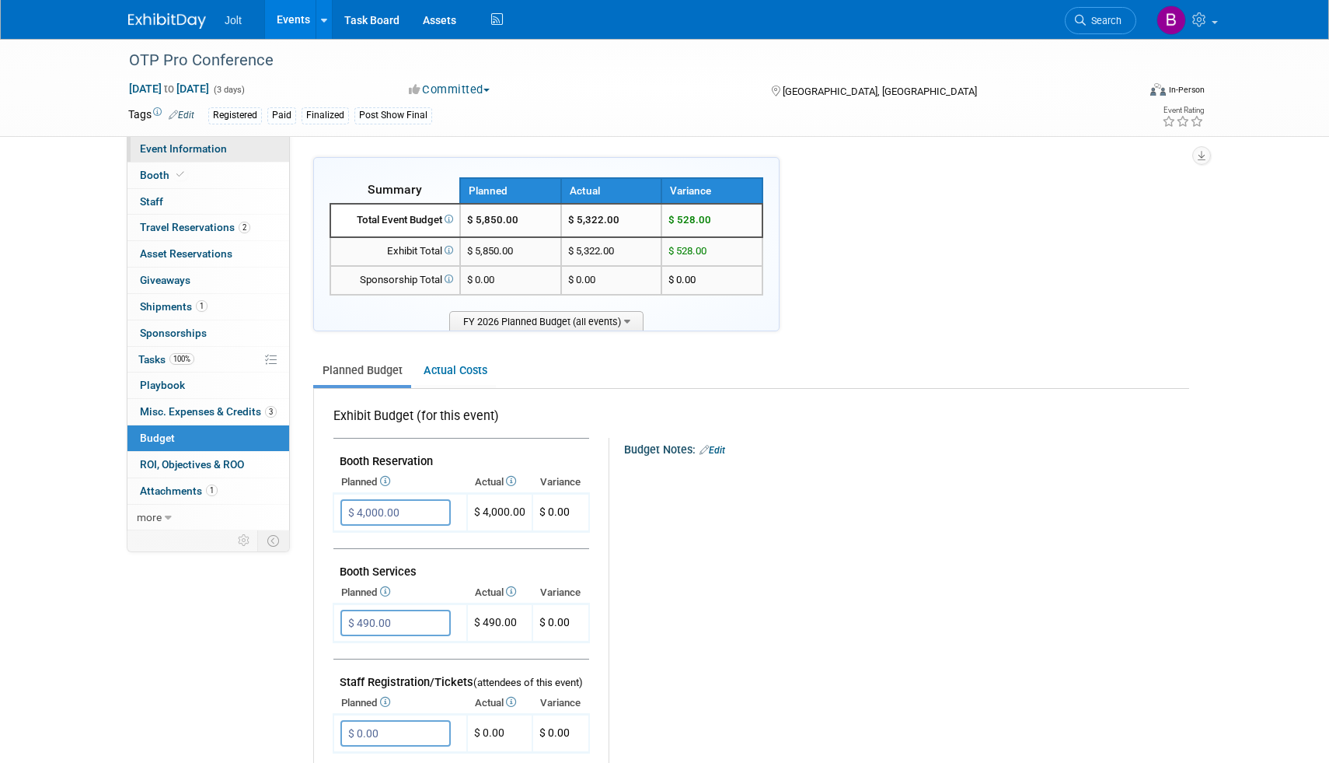
click at [207, 143] on span "Event Information" at bounding box center [183, 148] width 87 height 12
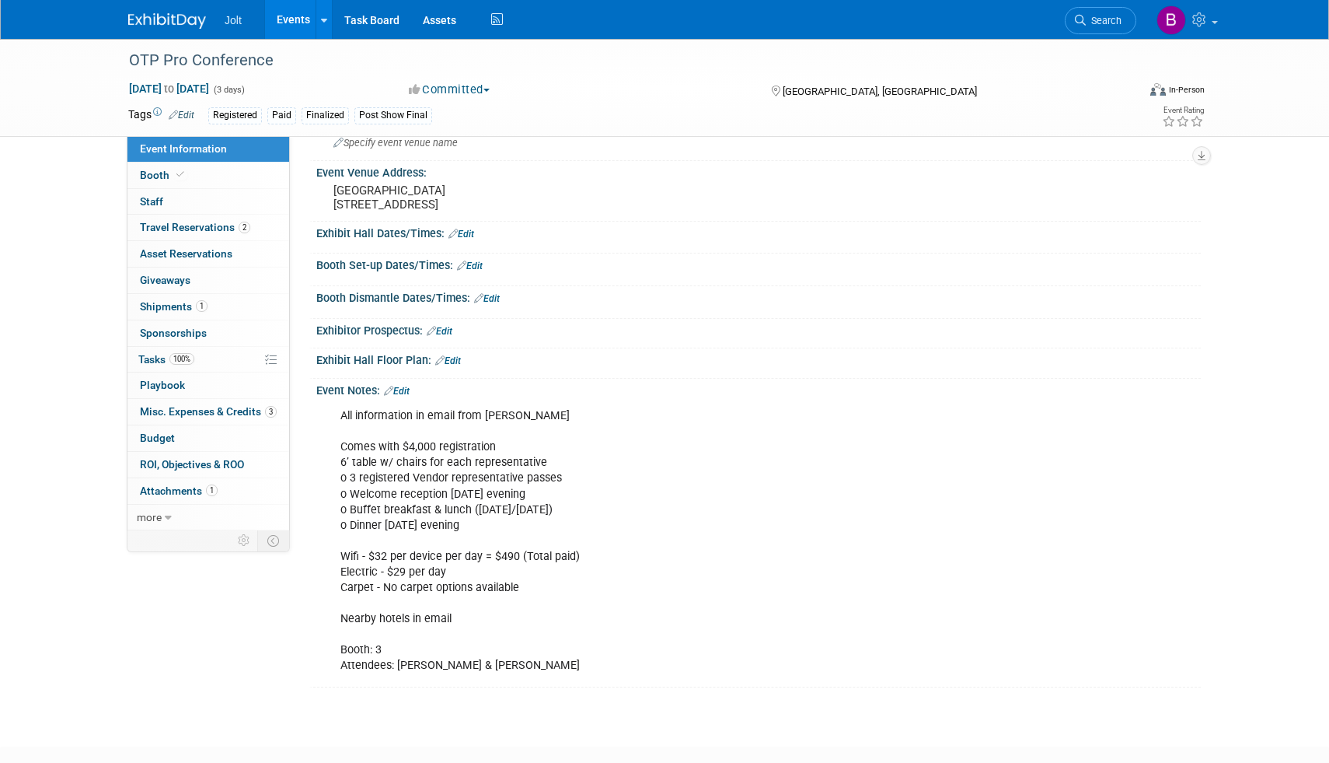
scroll to position [194, 0]
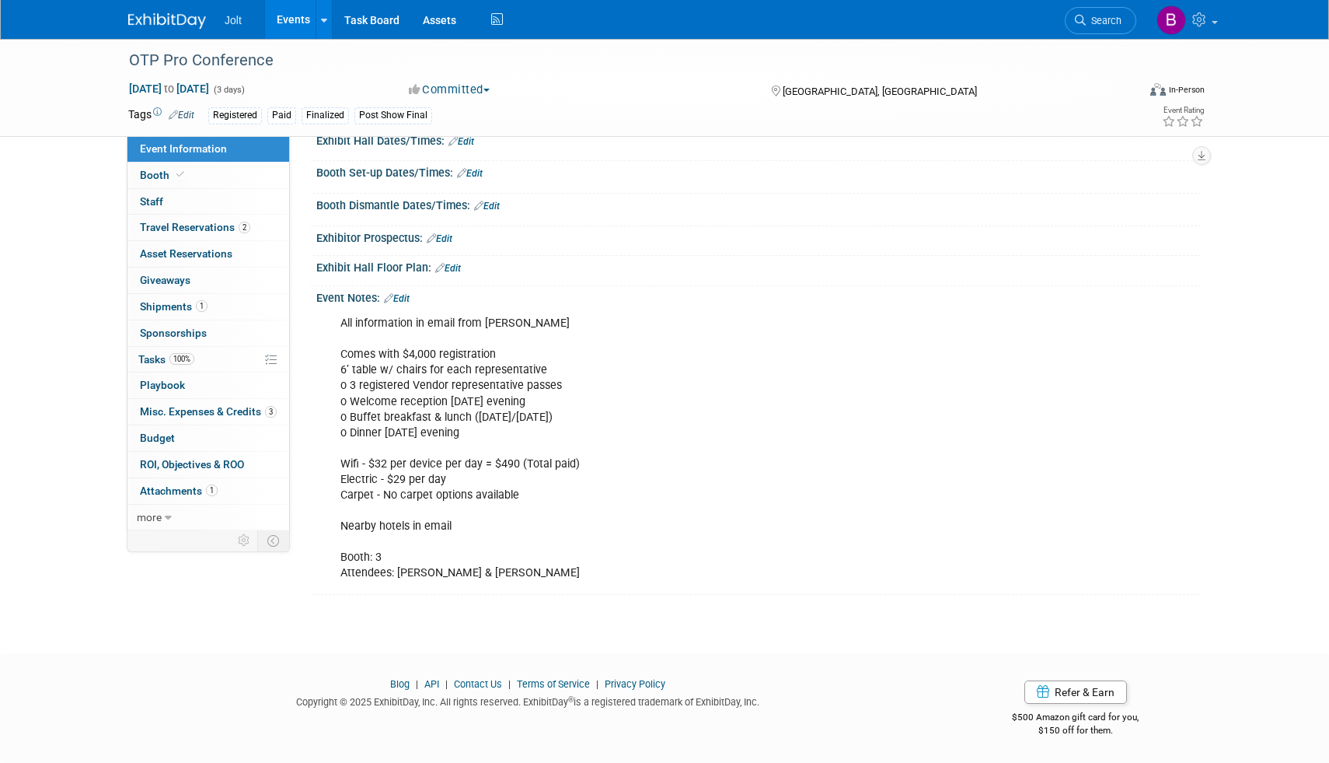
click at [410, 296] on link "Edit" at bounding box center [397, 298] width 26 height 11
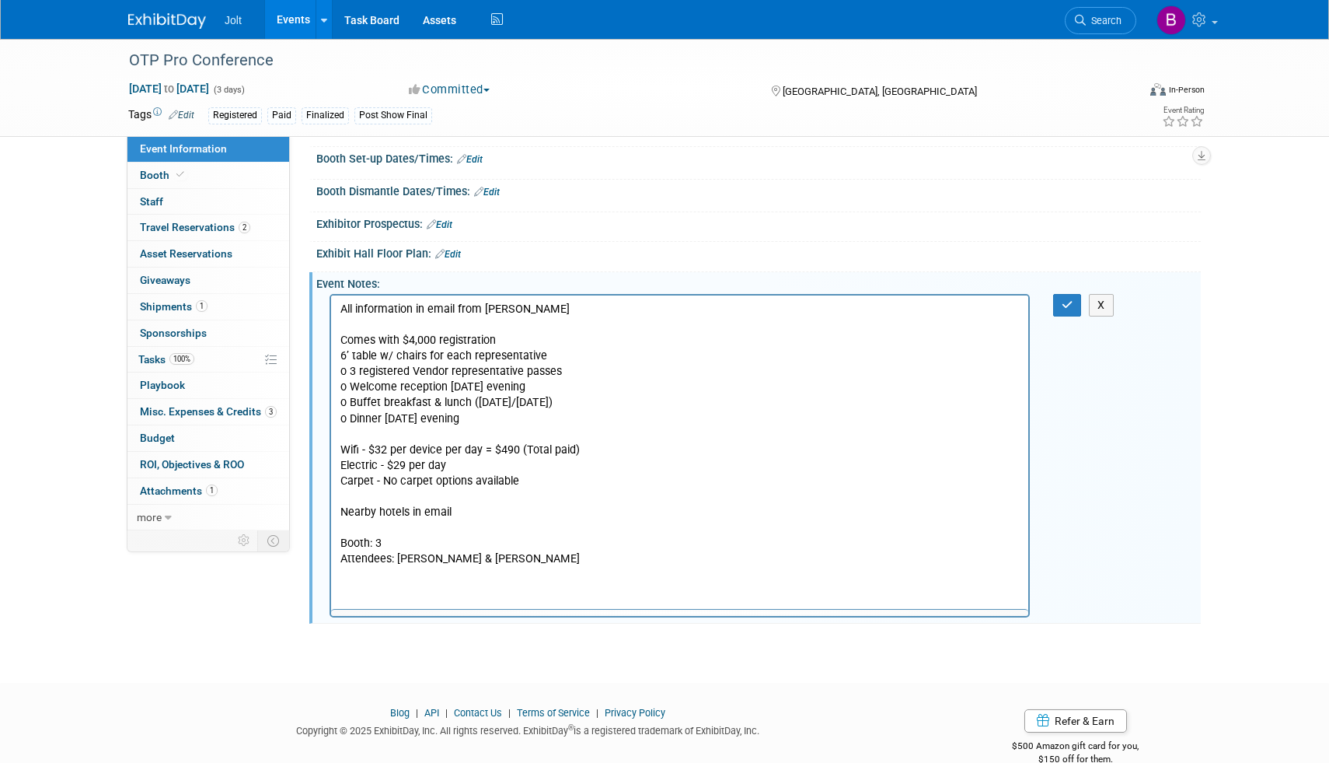
scroll to position [0, 0]
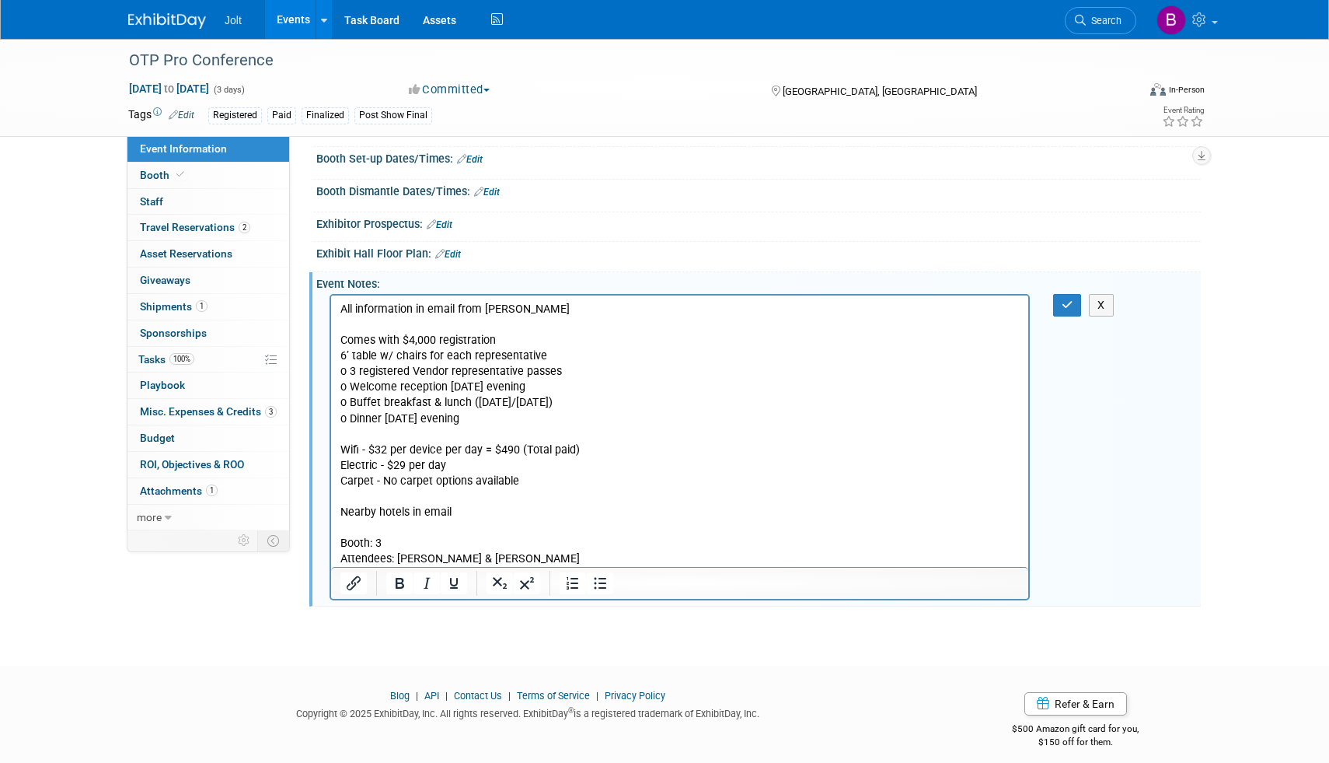
click at [575, 564] on p "All information in email from Josh Jones Comes with $4,000 registration 6’ tabl…" at bounding box center [679, 434] width 679 height 265
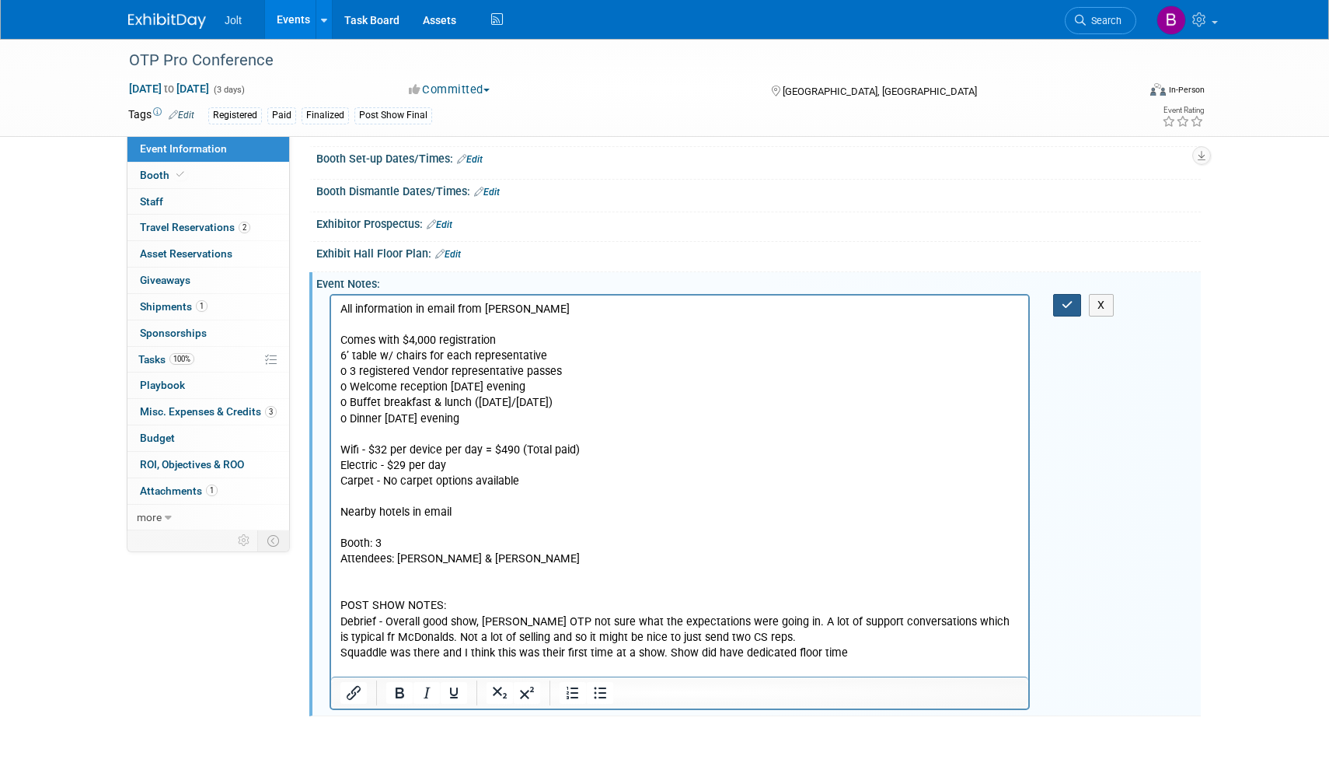
click at [1070, 310] on icon "button" at bounding box center [1068, 304] width 12 height 11
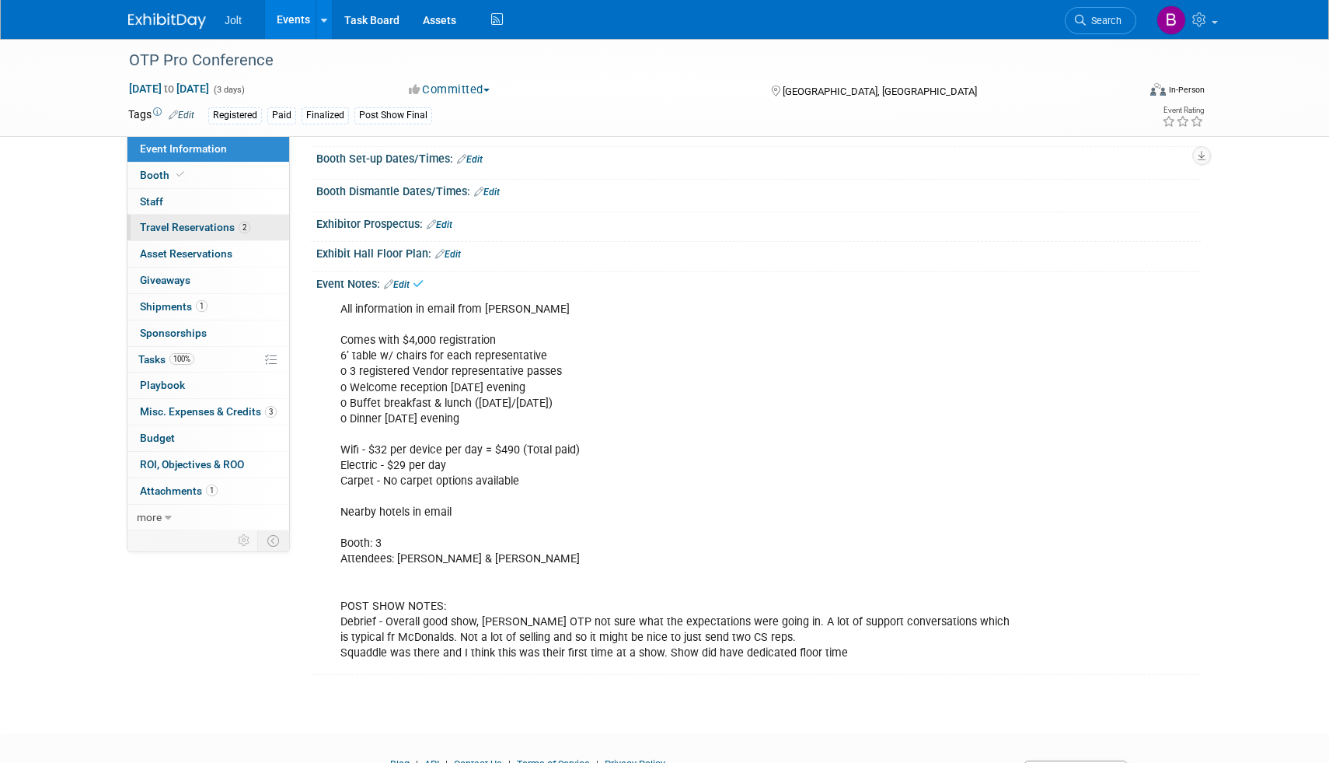
click at [201, 220] on link "2 Travel Reservations 2" at bounding box center [208, 228] width 162 height 26
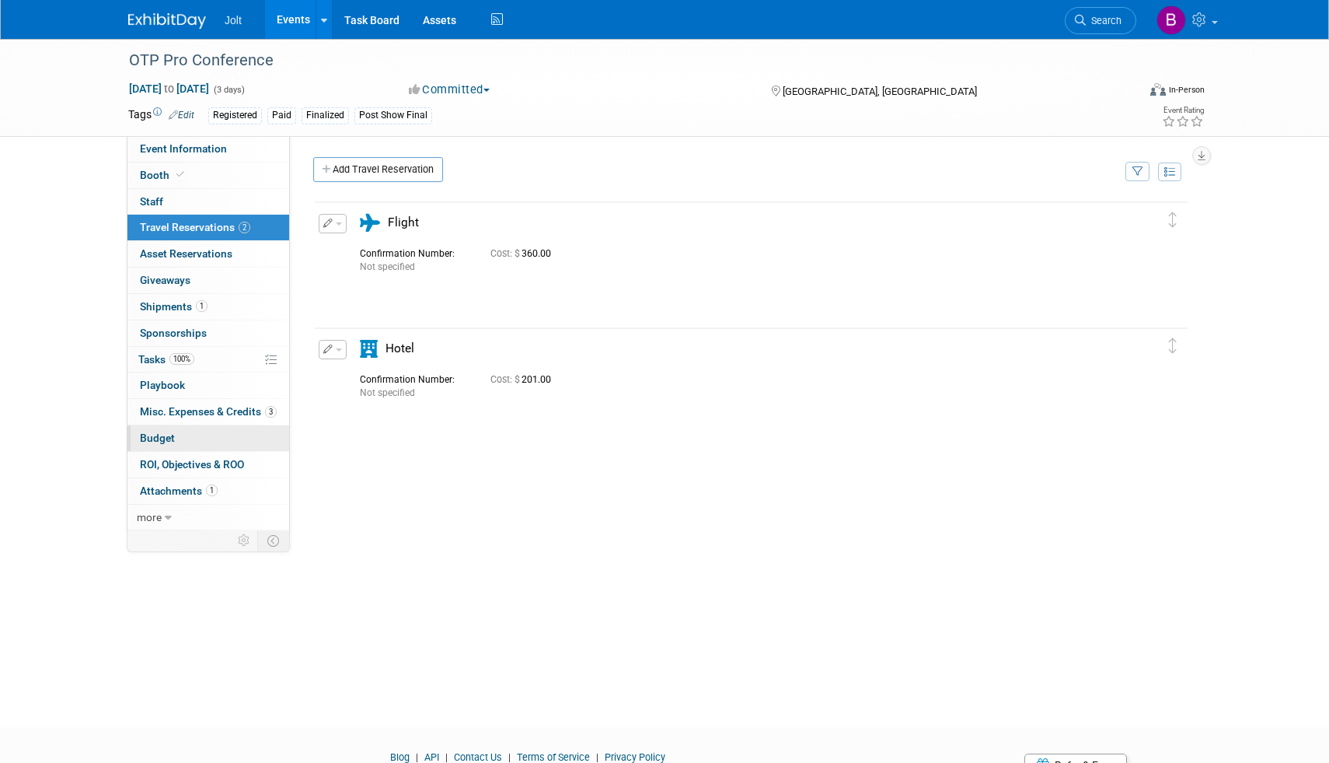
click at [174, 432] on link "Budget" at bounding box center [208, 438] width 162 height 26
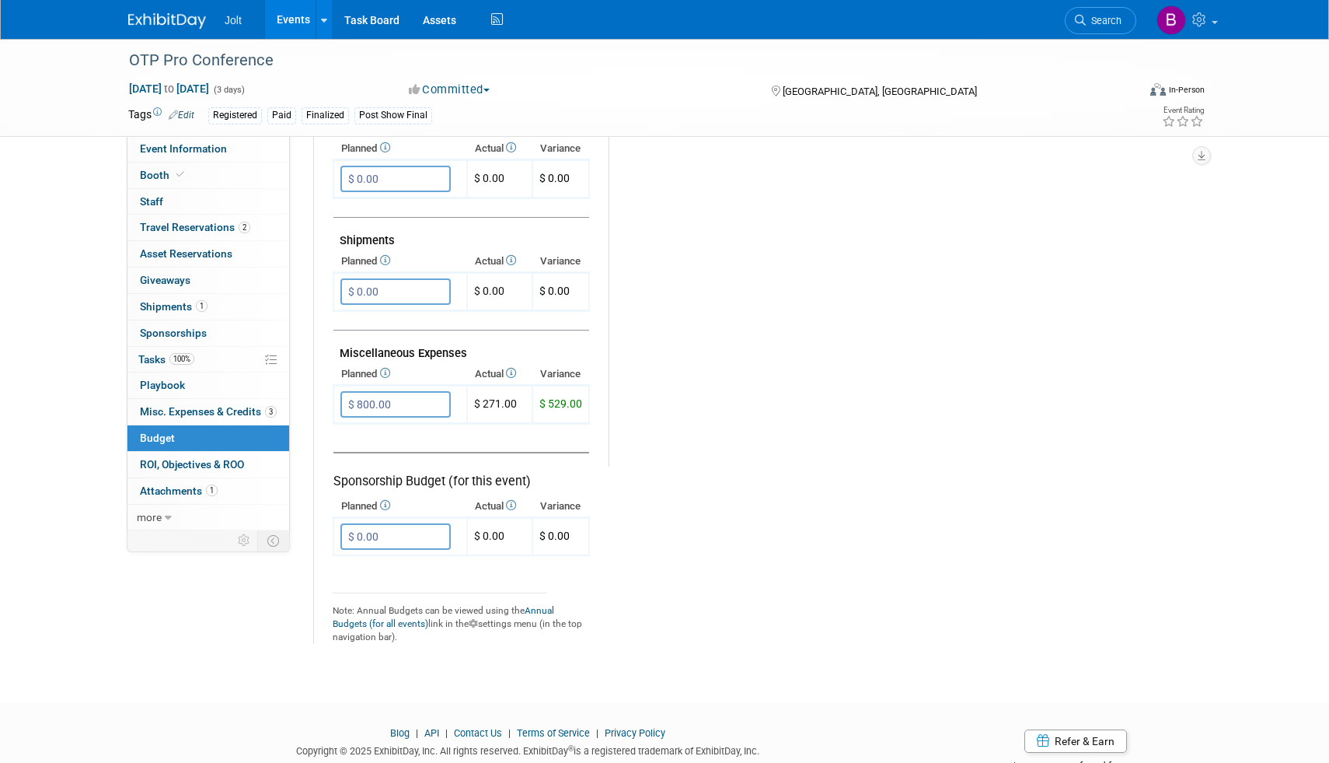
scroll to position [780, 0]
click at [142, 358] on span "Tasks 100%" at bounding box center [166, 359] width 56 height 12
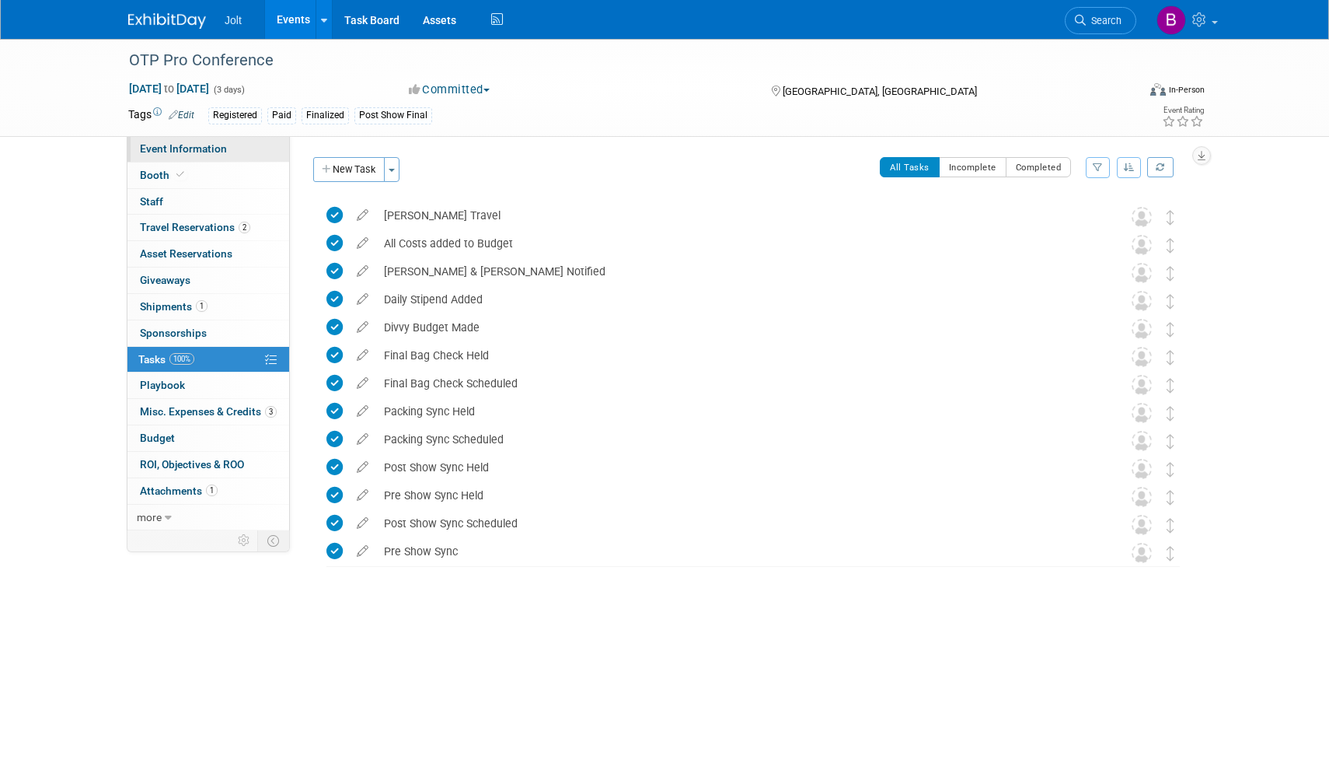
click at [204, 150] on span "Event Information" at bounding box center [183, 148] width 87 height 12
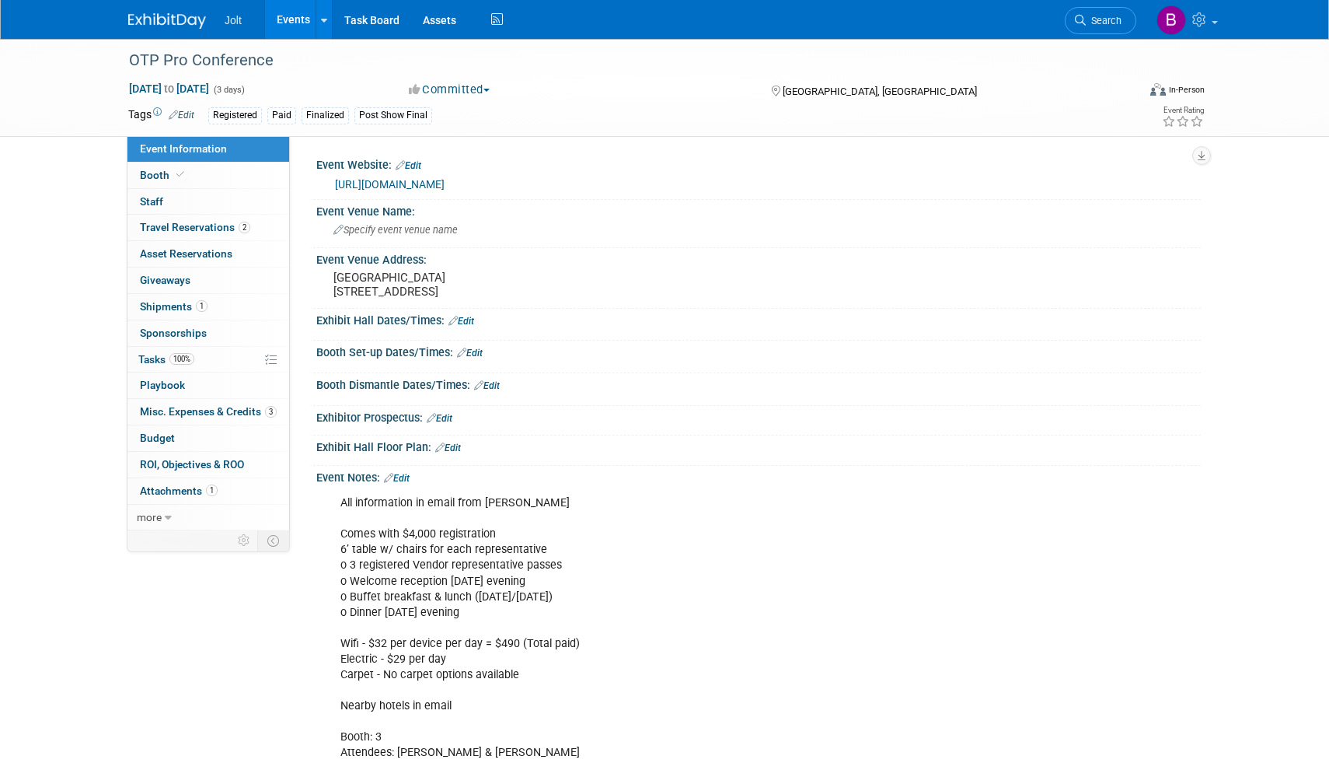
click at [176, 13] on img at bounding box center [167, 21] width 78 height 16
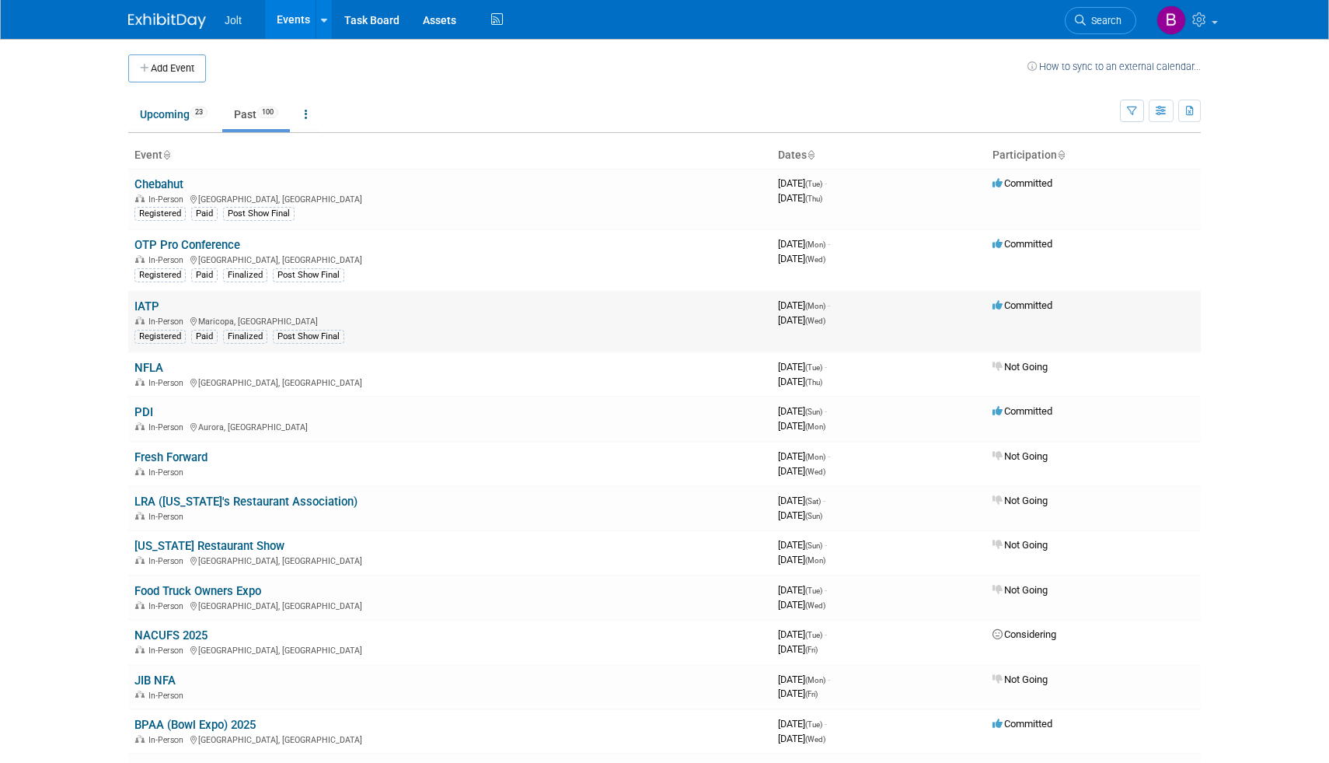
click at [152, 305] on link "IATP" at bounding box center [146, 306] width 25 height 14
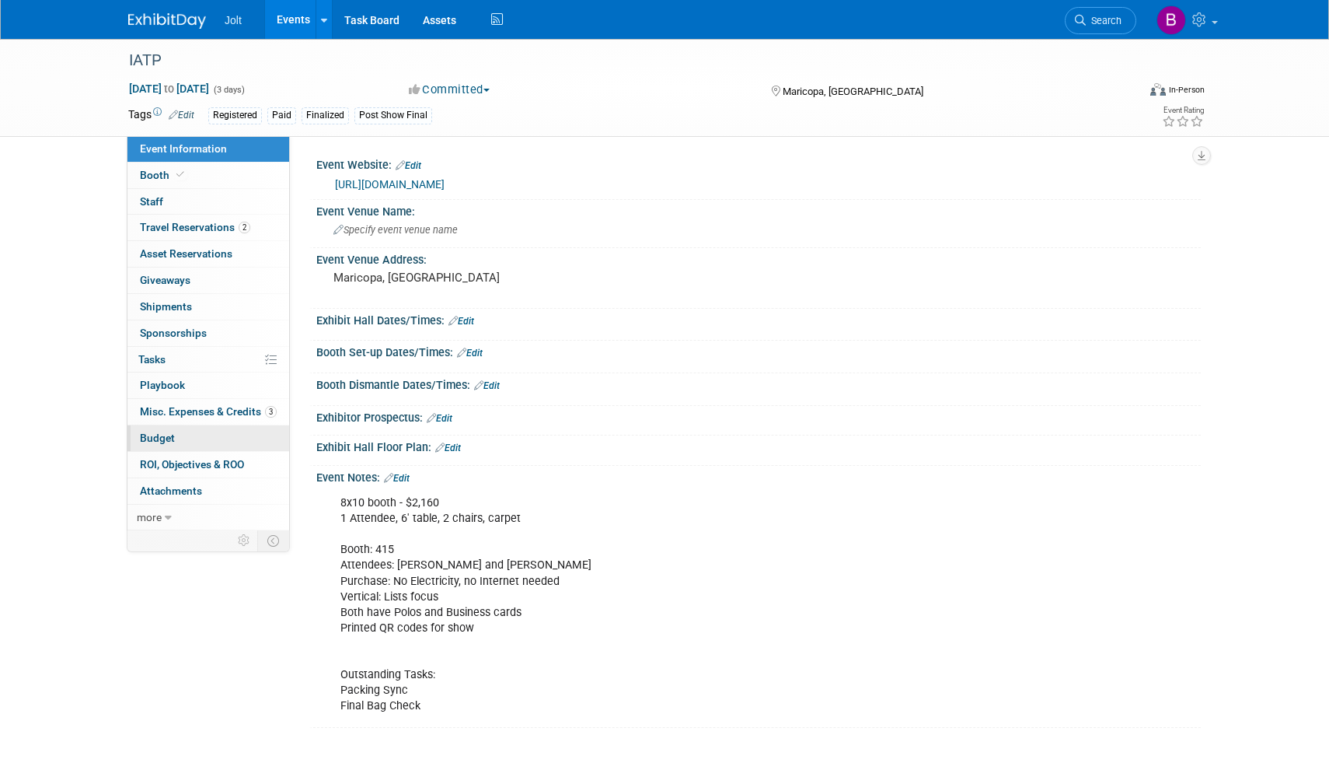
click at [170, 445] on link "Budget" at bounding box center [208, 438] width 162 height 26
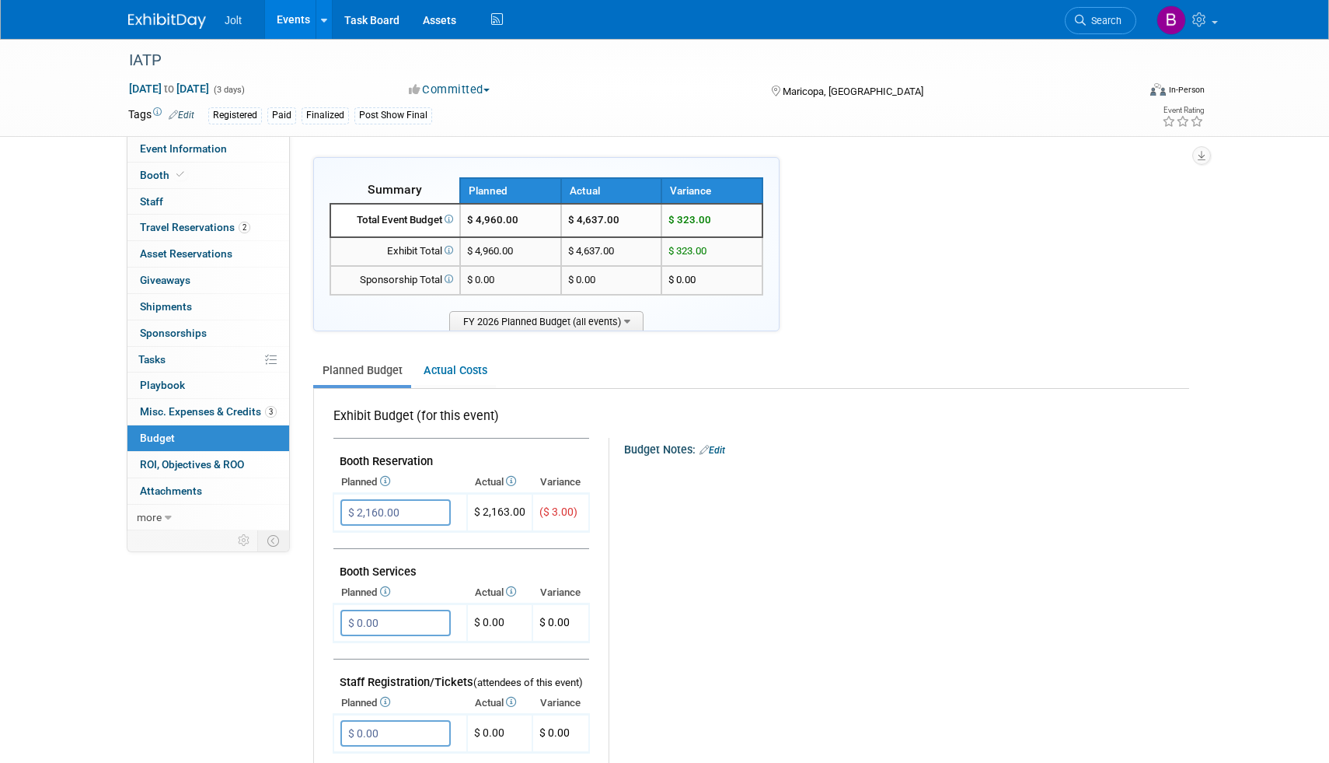
click at [178, 20] on img at bounding box center [167, 21] width 78 height 16
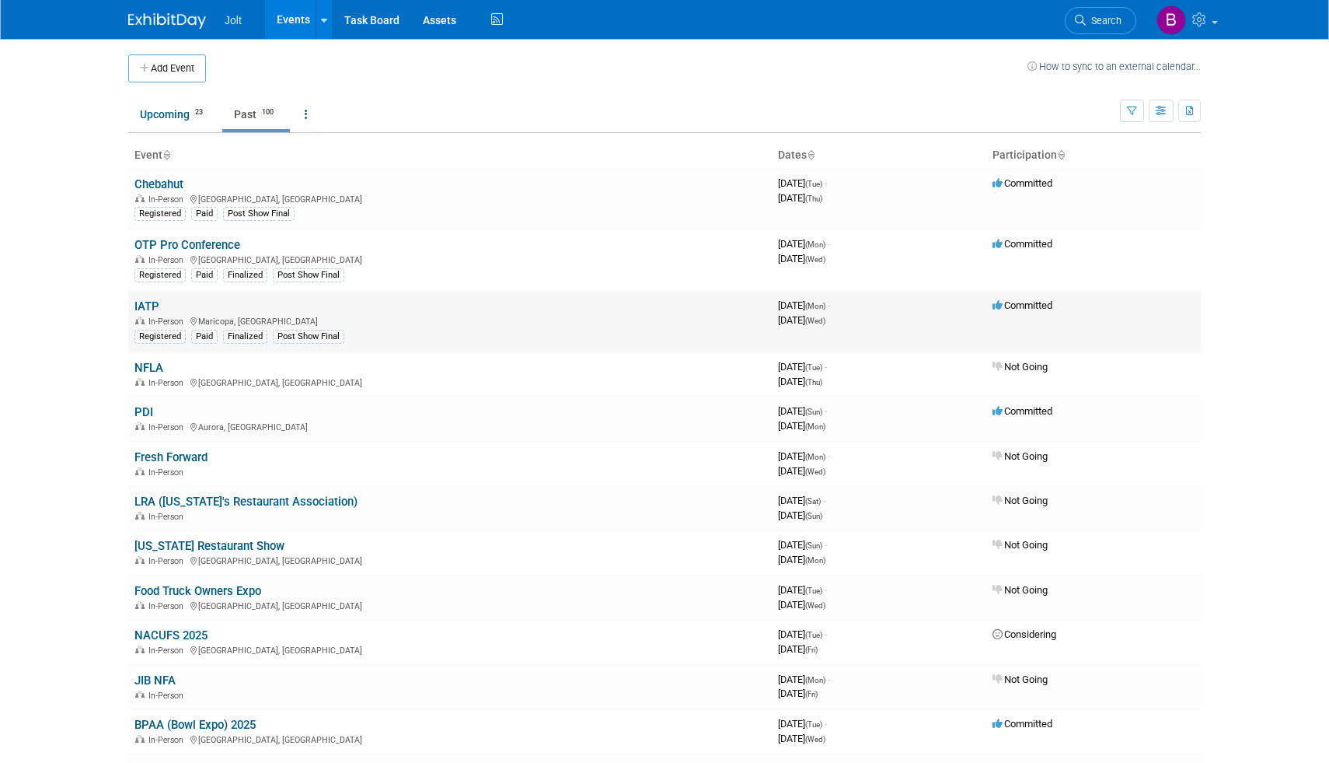
click at [152, 300] on link "IATP" at bounding box center [146, 306] width 25 height 14
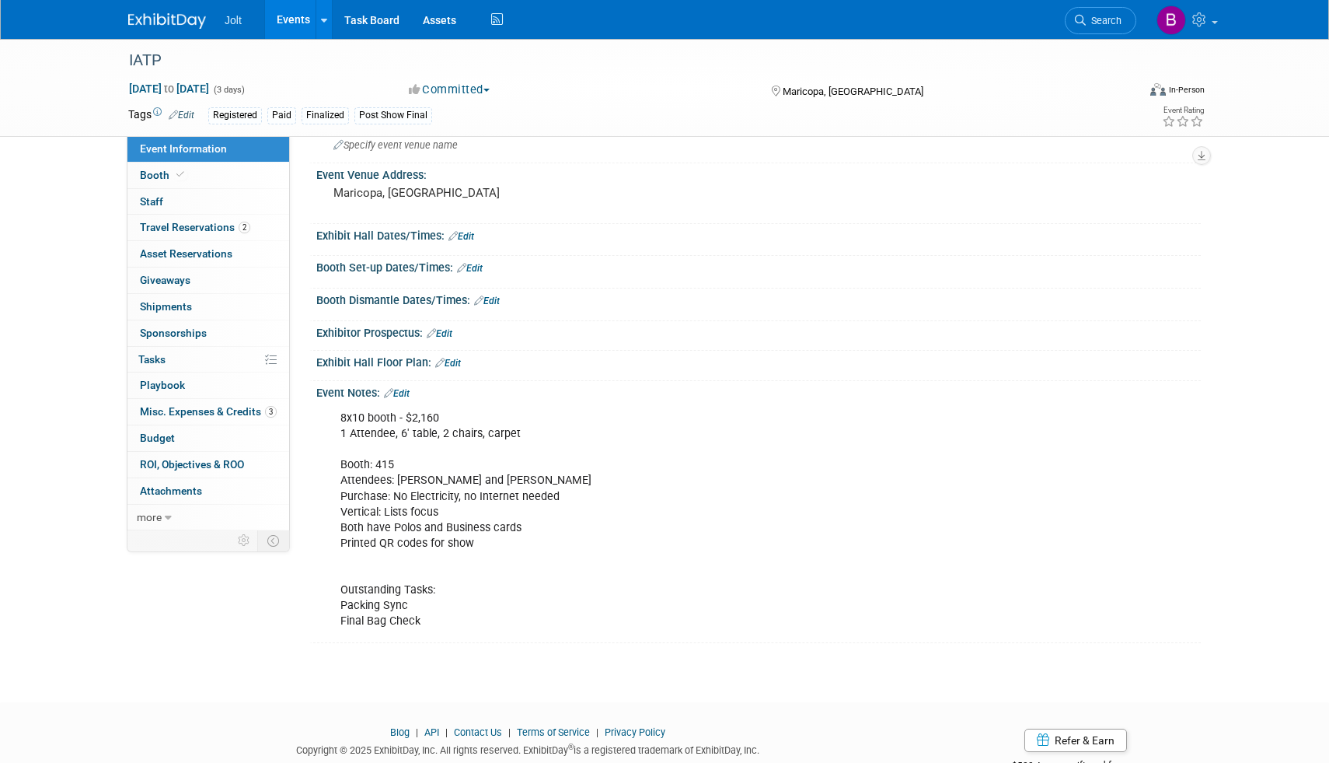
scroll to position [133, 0]
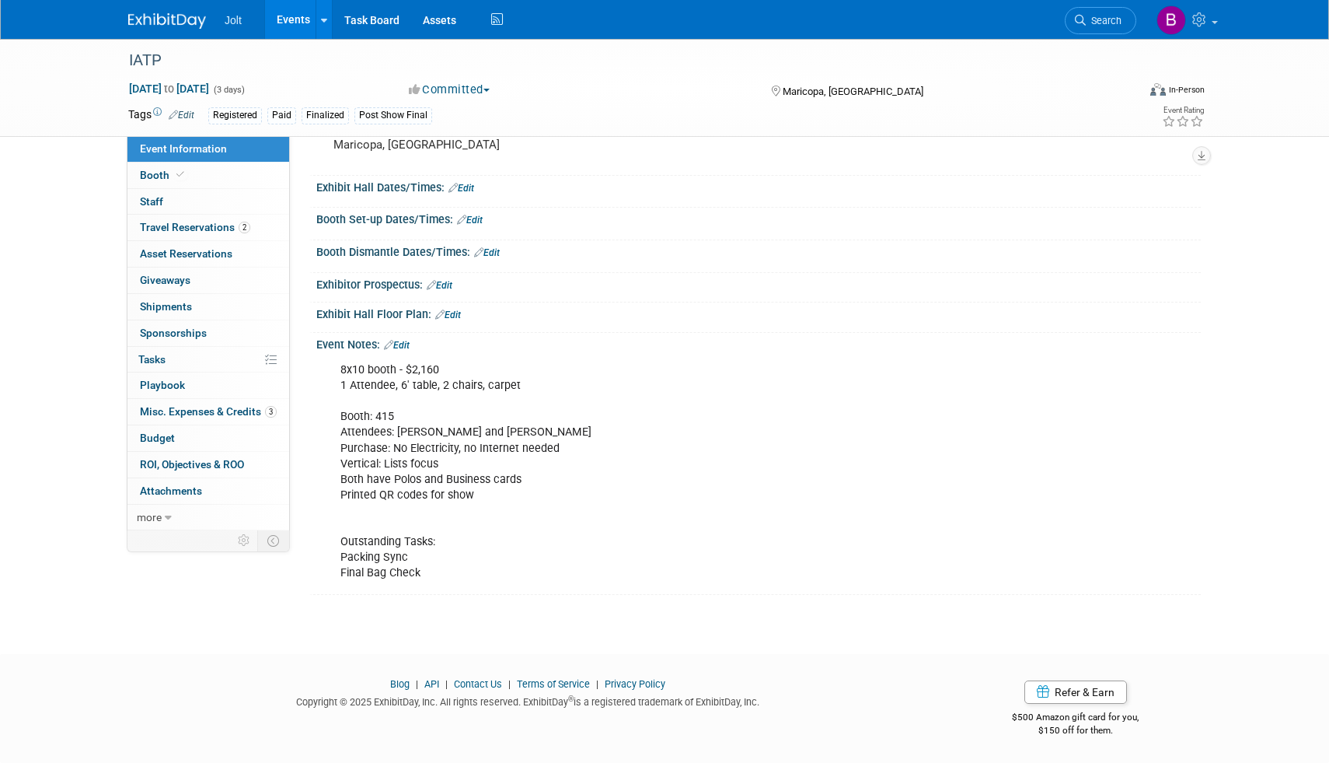
click at [407, 340] on link "Edit" at bounding box center [397, 345] width 26 height 11
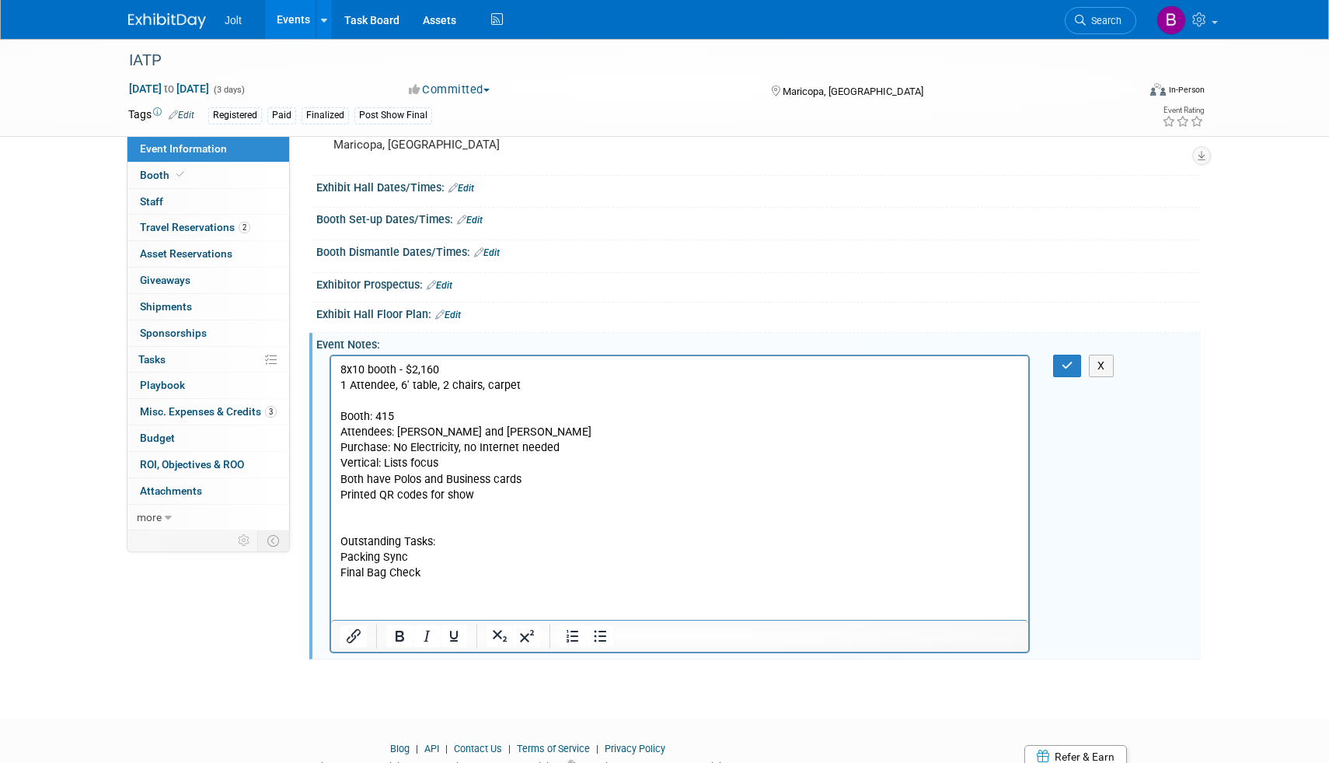
scroll to position [0, 0]
click at [369, 581] on html "8x10 booth - $2,160 1 Attendee, 6' table, 2 chairs, carpet Booth: 415 Attendees…" at bounding box center [679, 468] width 697 height 225
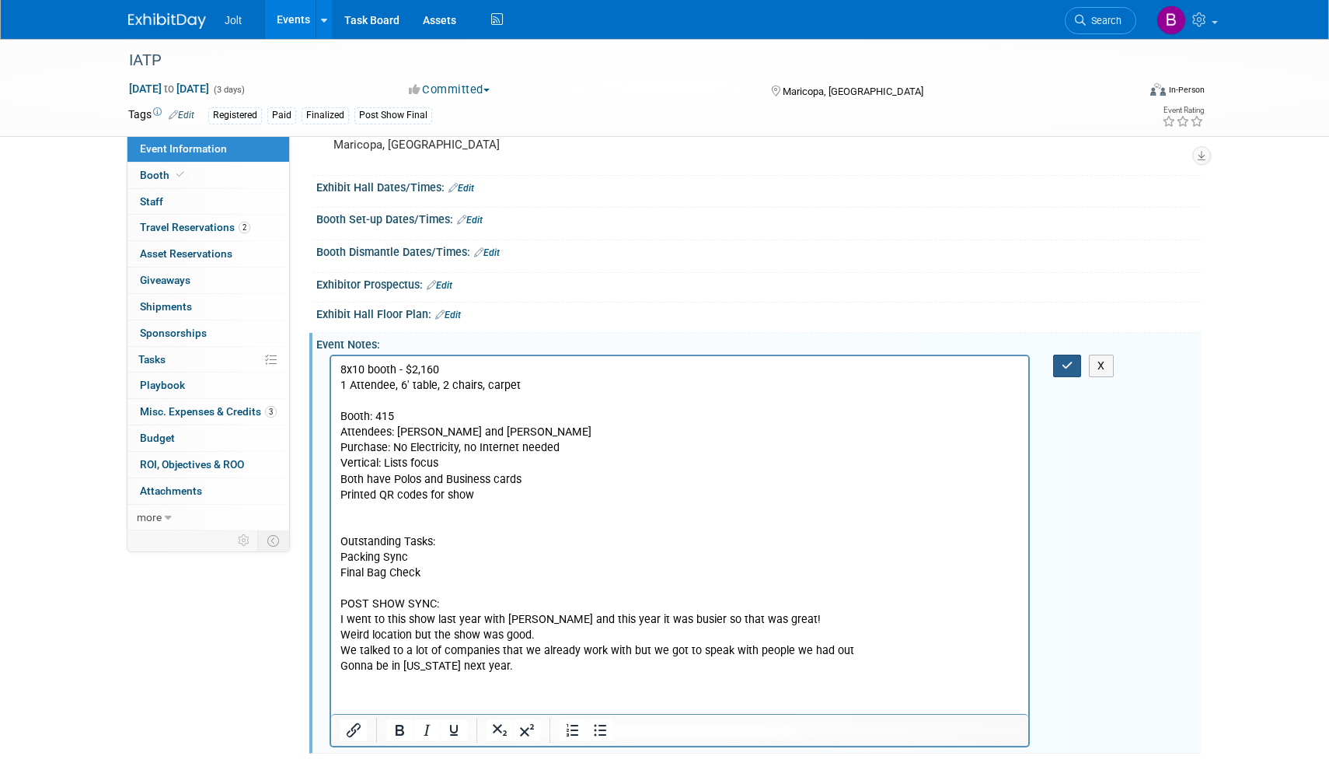
click at [1076, 365] on button "button" at bounding box center [1067, 365] width 29 height 23
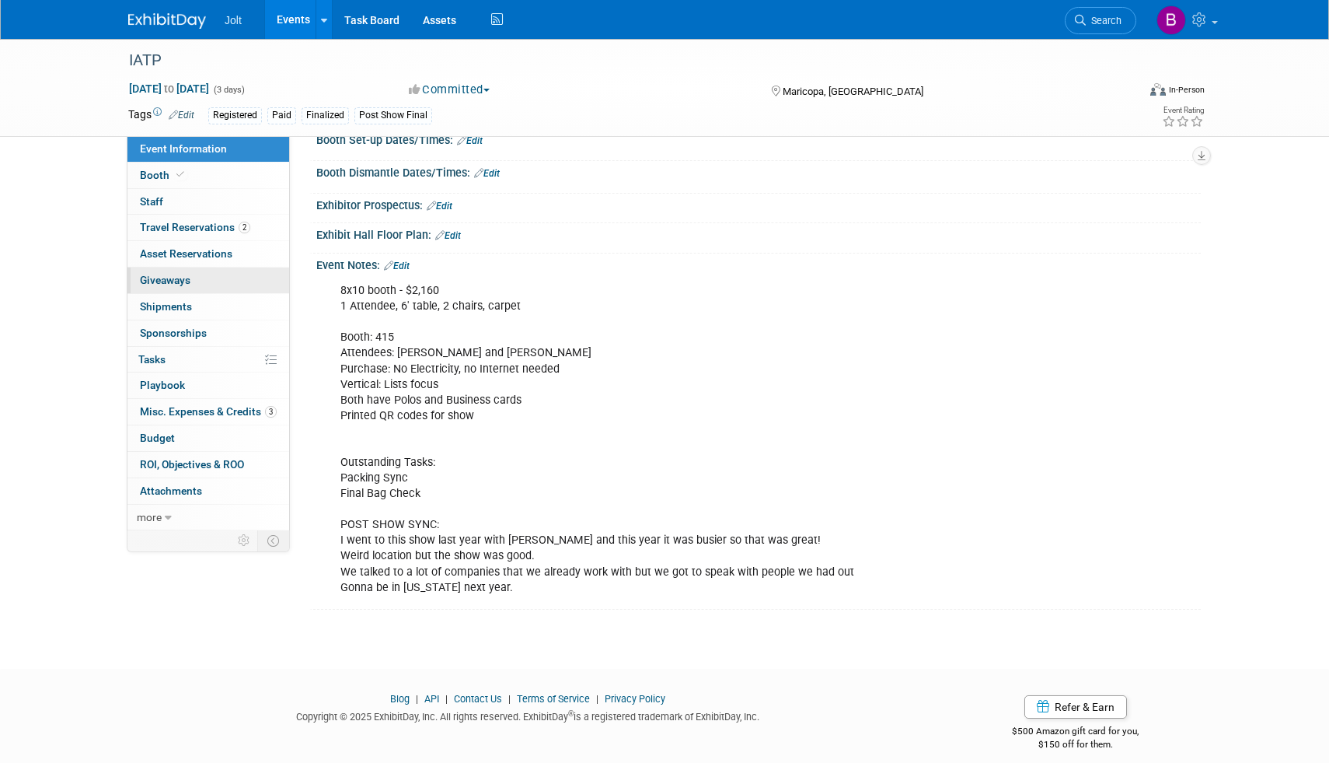
scroll to position [226, 0]
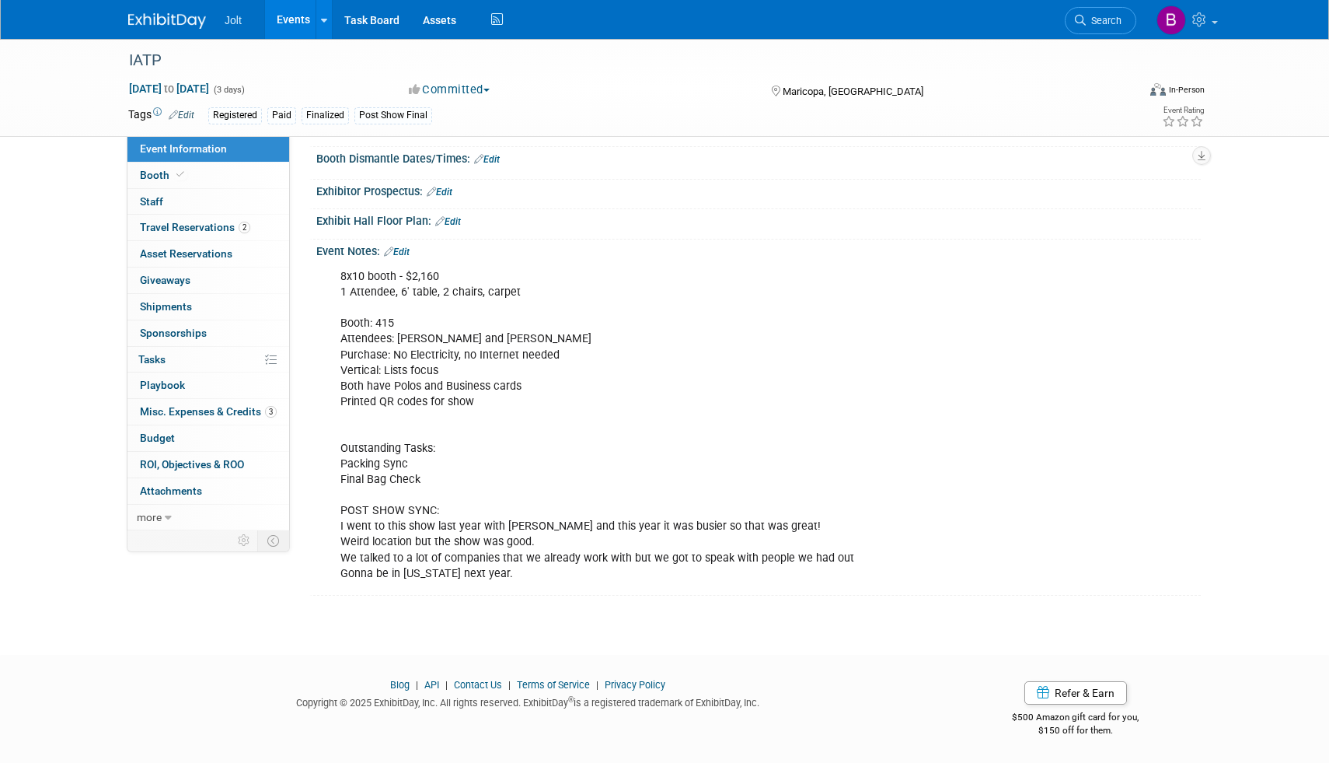
click at [406, 252] on link "Edit" at bounding box center [397, 251] width 26 height 11
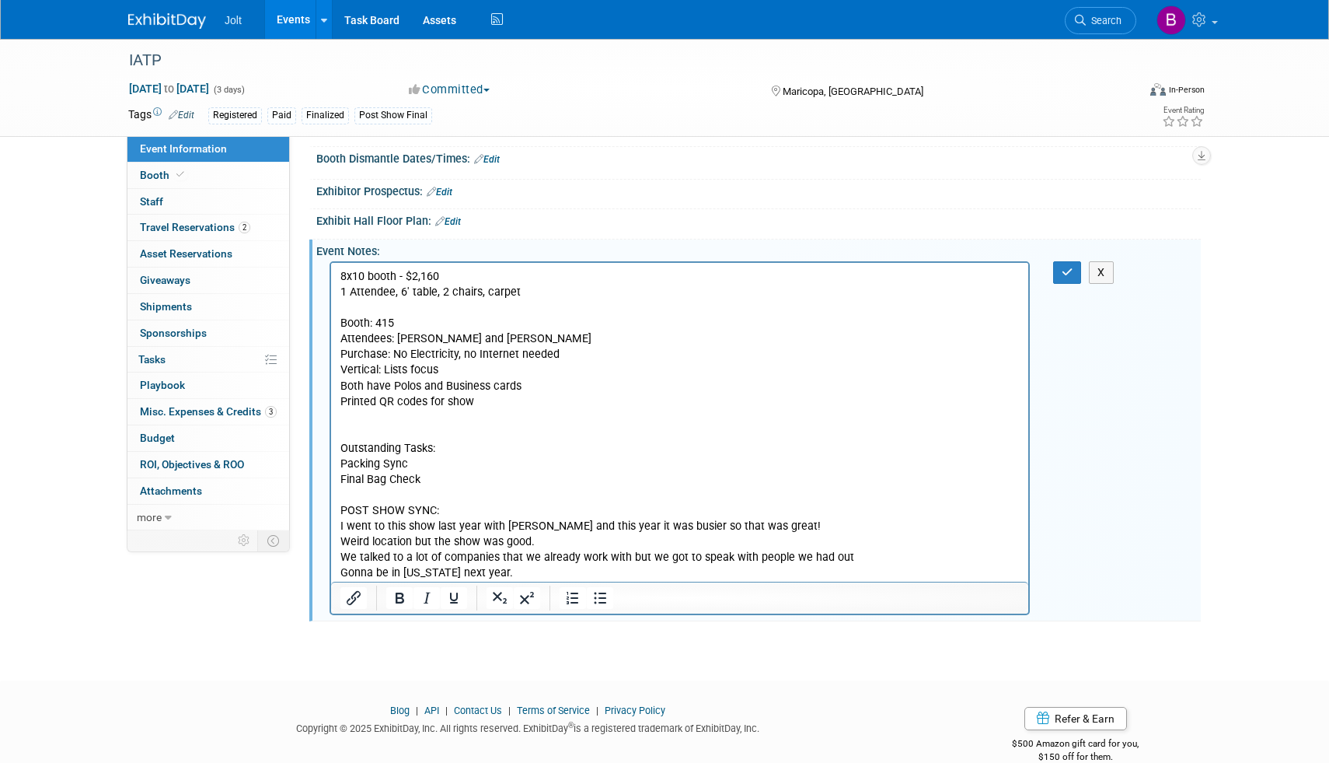
scroll to position [0, 0]
click at [433, 511] on p "8x10 booth - $2,160 1 Attendee, 6' table, 2 chairs, carpet Booth: 415 Attendees…" at bounding box center [679, 425] width 679 height 312
click at [1060, 281] on button "button" at bounding box center [1067, 272] width 29 height 23
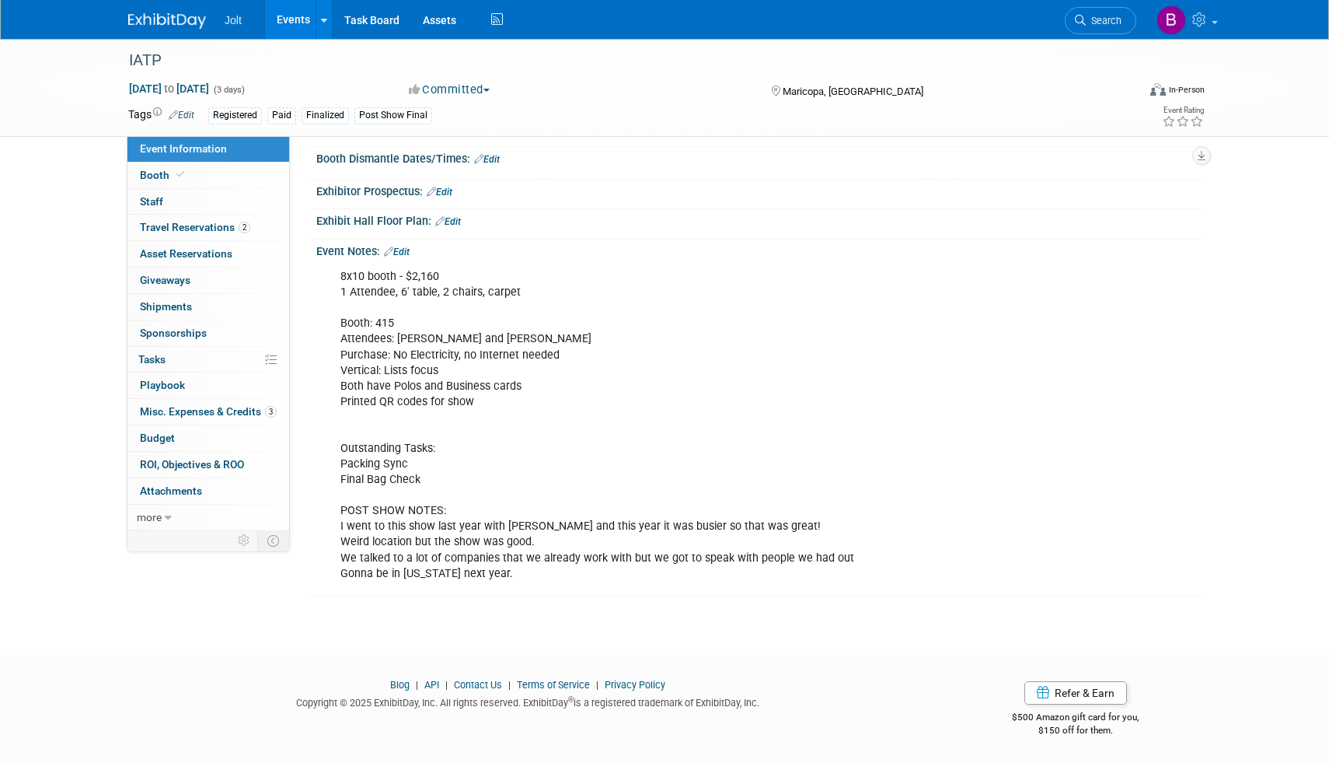
click at [161, 26] on img at bounding box center [167, 21] width 78 height 16
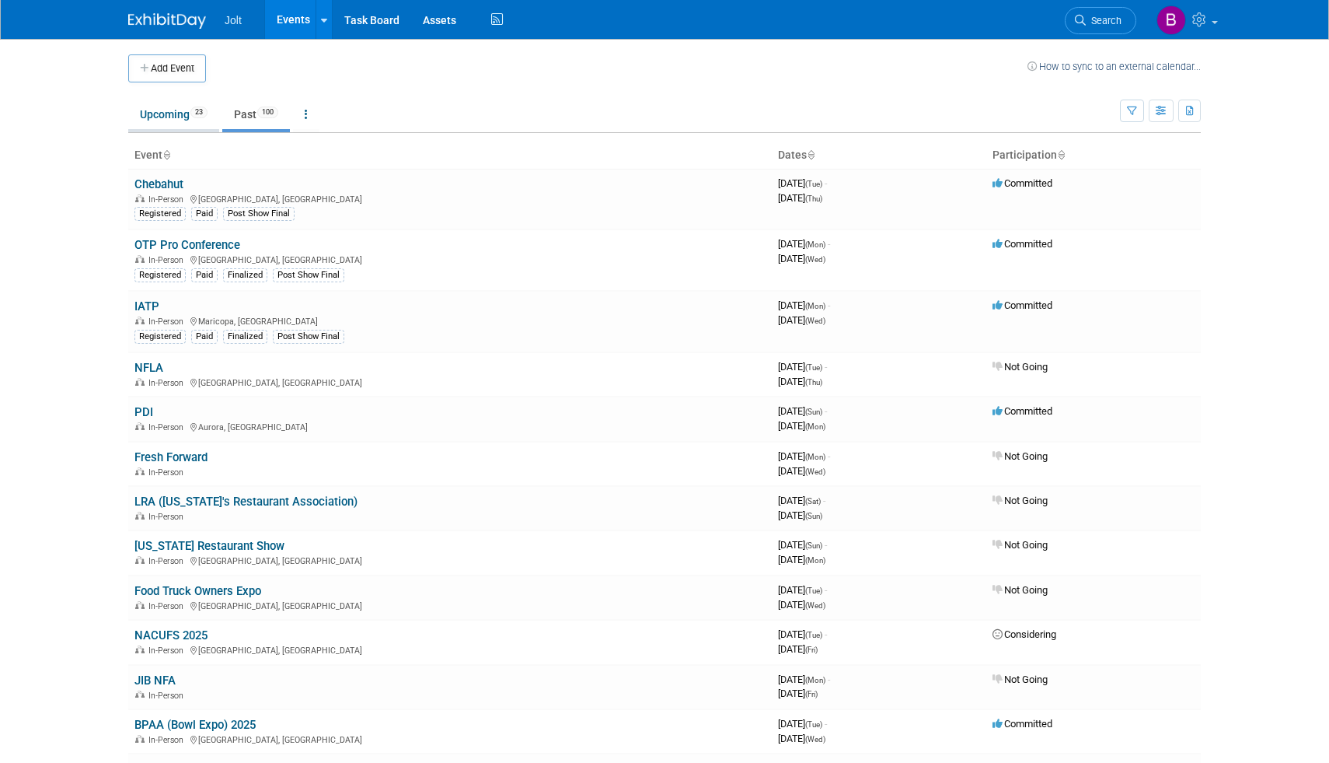
click at [176, 122] on link "Upcoming 23" at bounding box center [173, 114] width 91 height 30
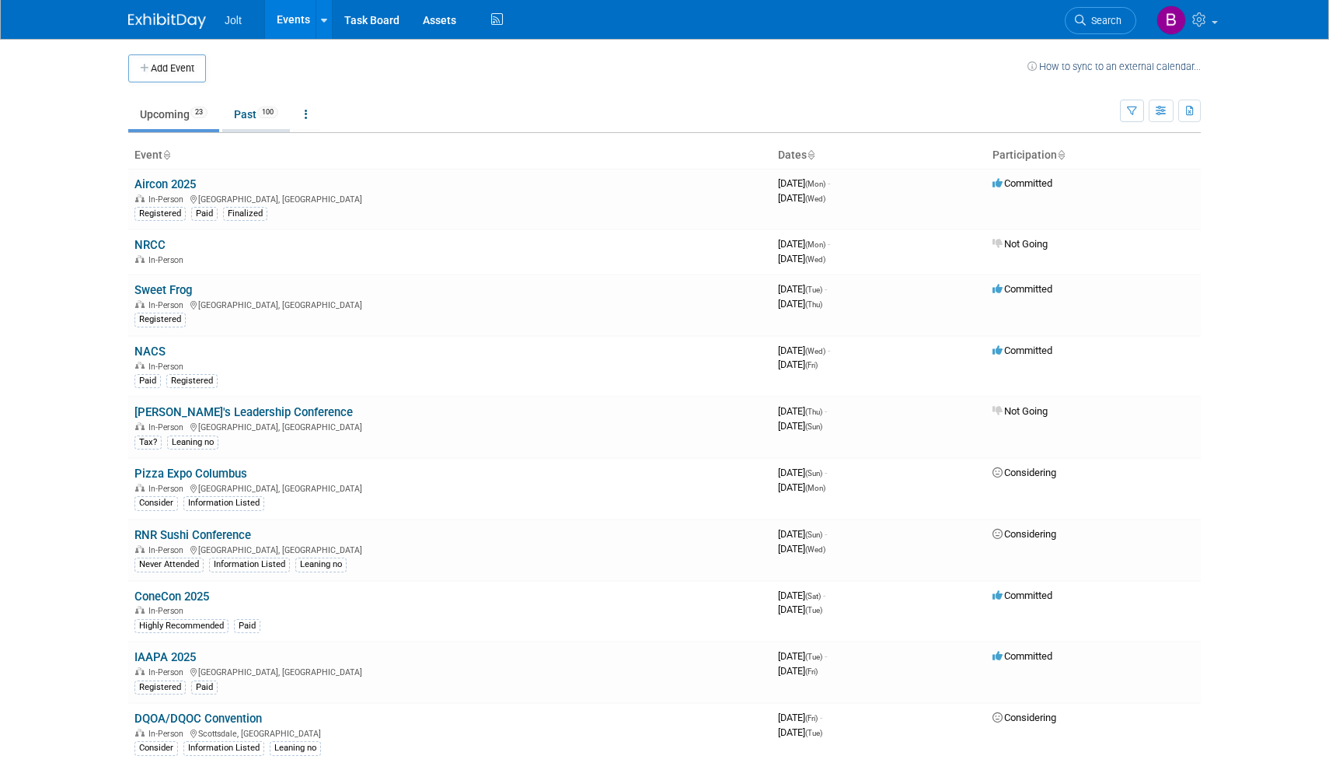
click at [249, 122] on link "Past 100" at bounding box center [256, 114] width 68 height 30
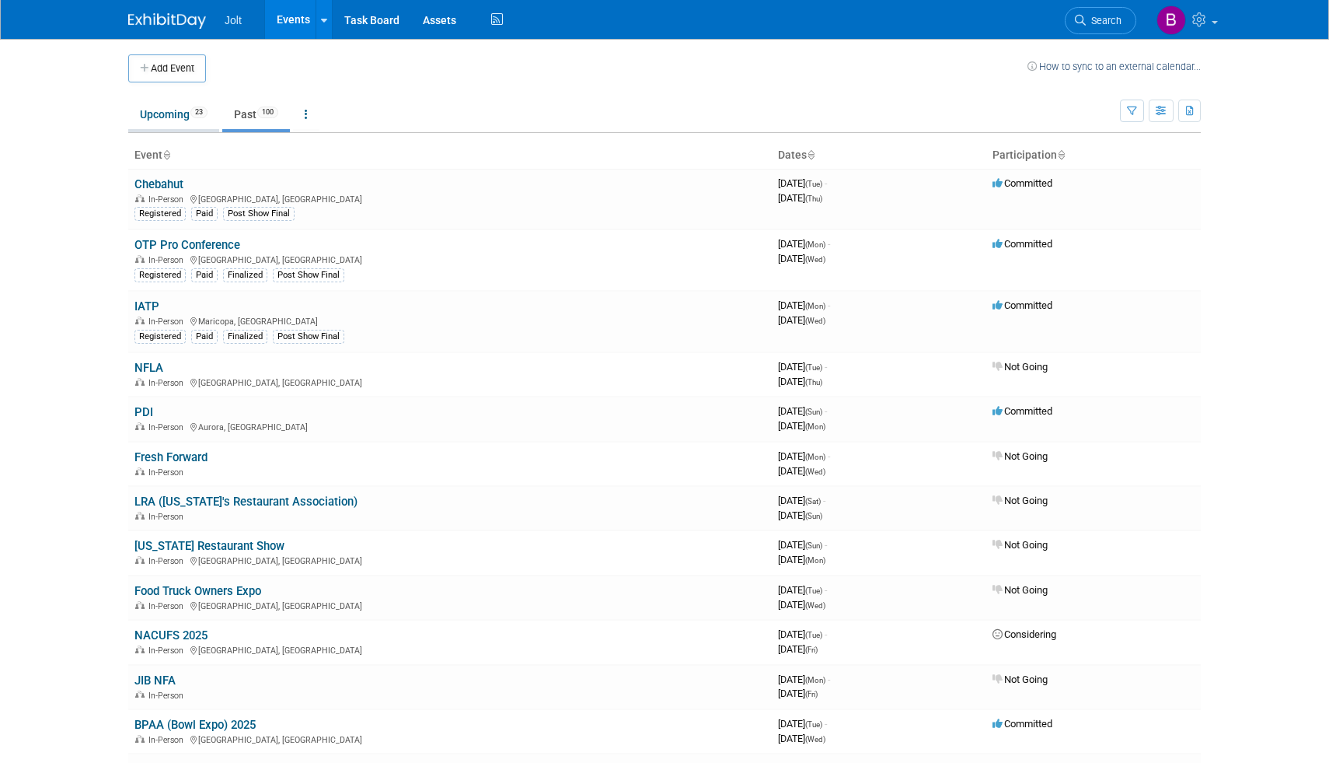
click at [169, 114] on link "Upcoming 23" at bounding box center [173, 114] width 91 height 30
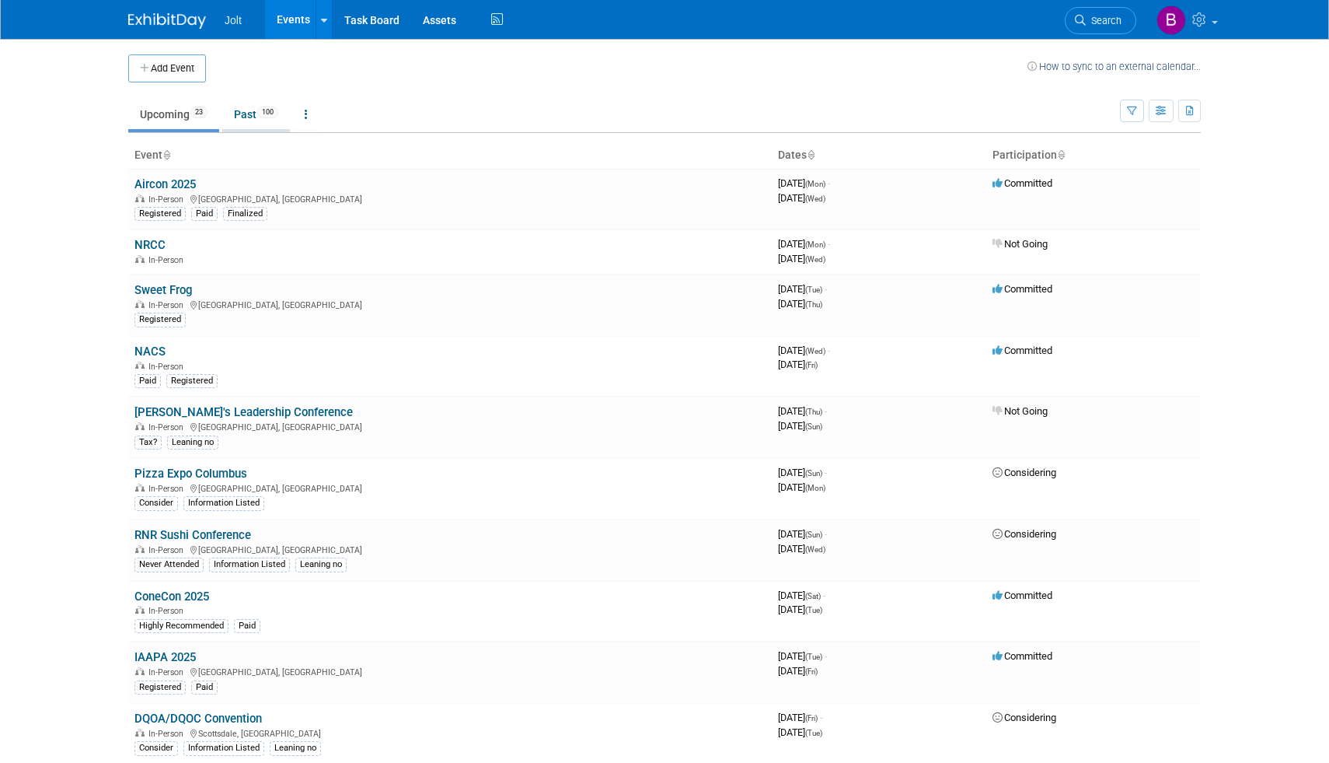
click at [246, 115] on link "Past 100" at bounding box center [256, 114] width 68 height 30
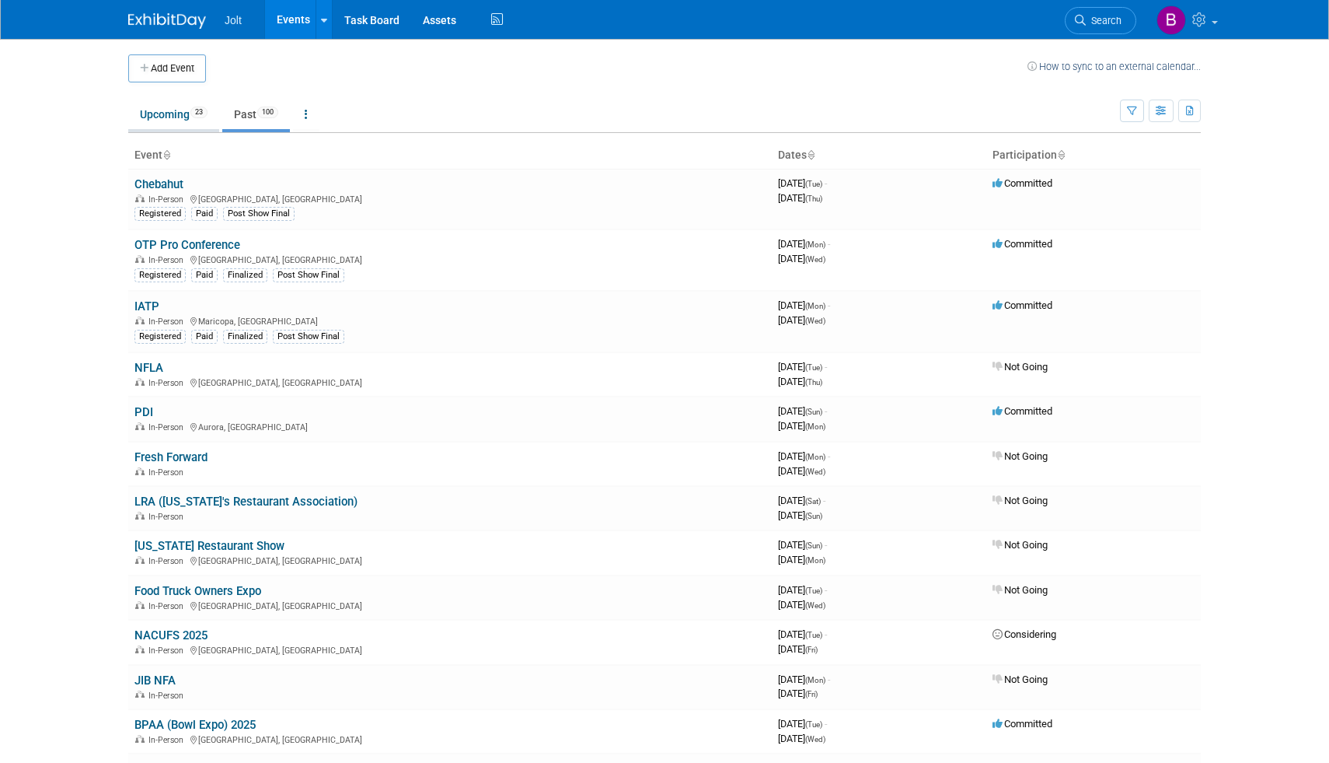
click at [178, 109] on link "Upcoming 23" at bounding box center [173, 114] width 91 height 30
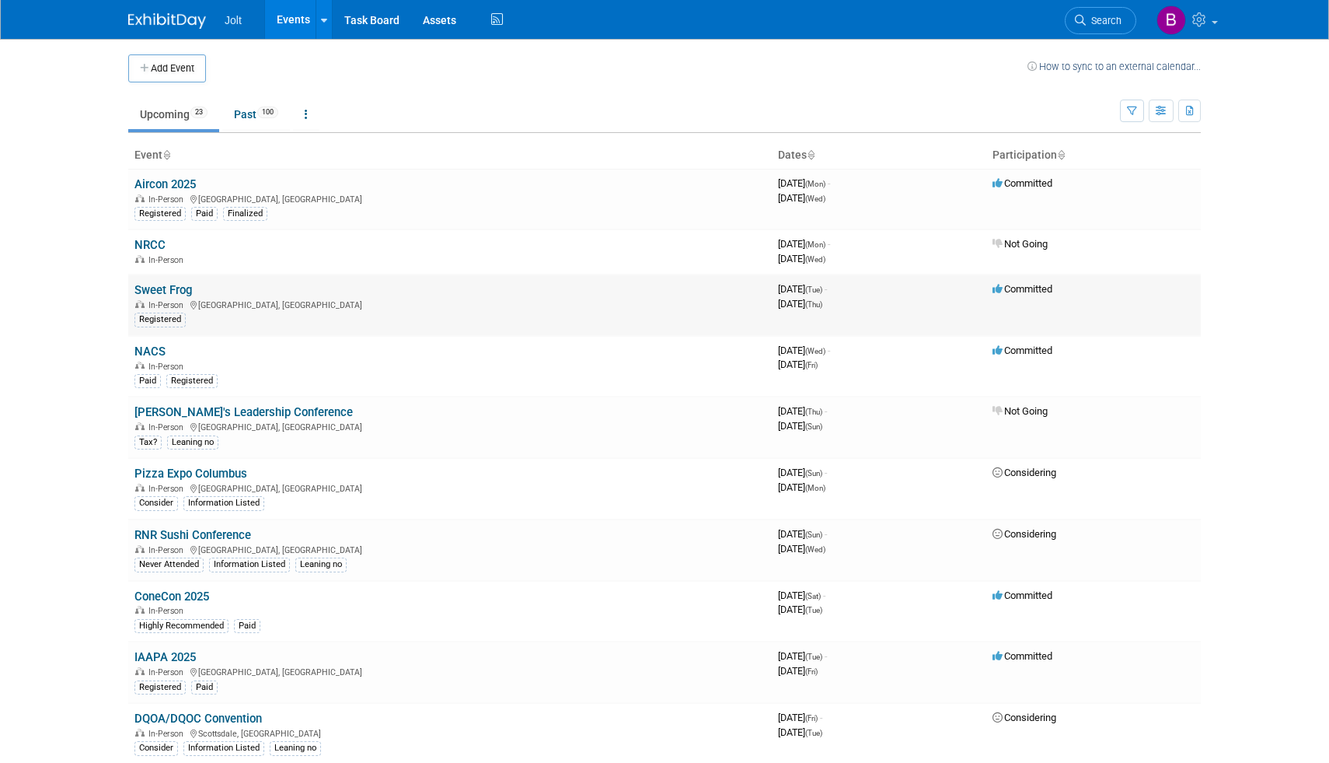
click at [180, 291] on link "Sweet Frog" at bounding box center [163, 290] width 58 height 14
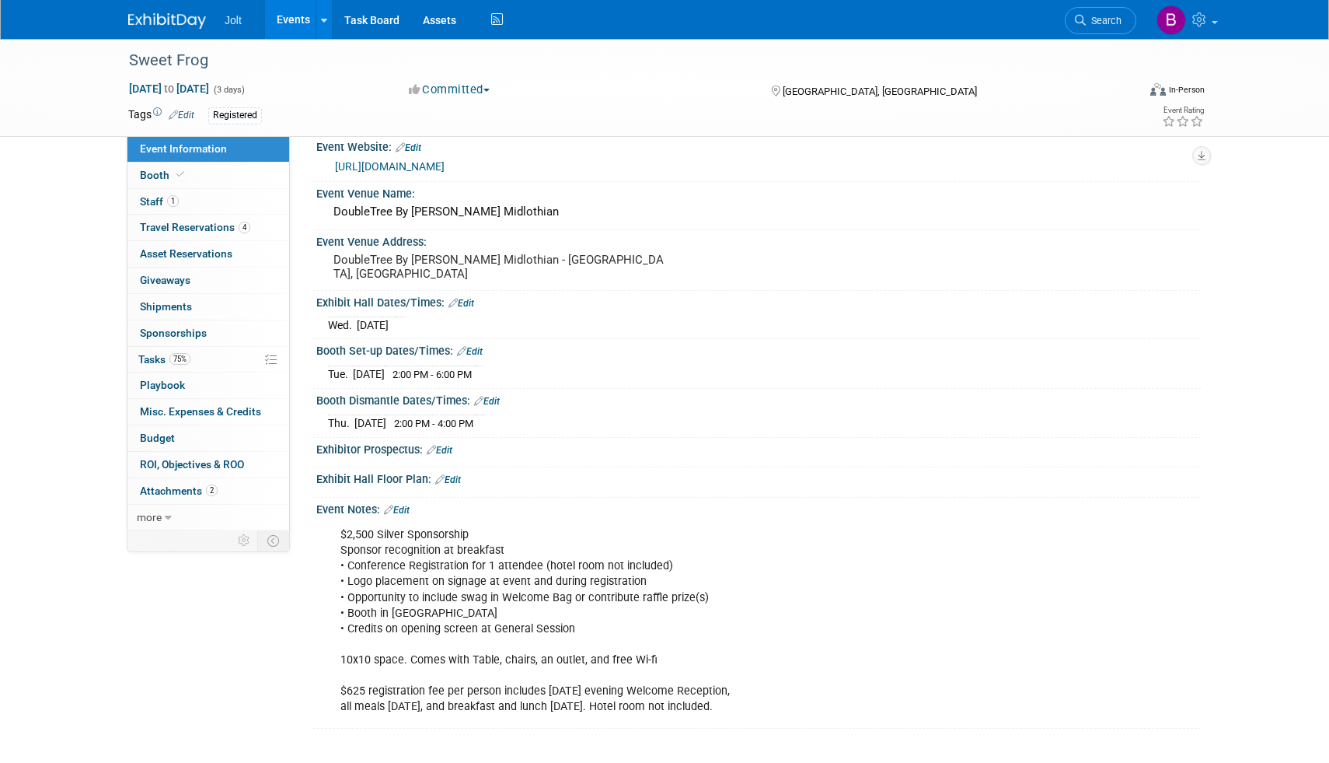
scroll to position [12, 0]
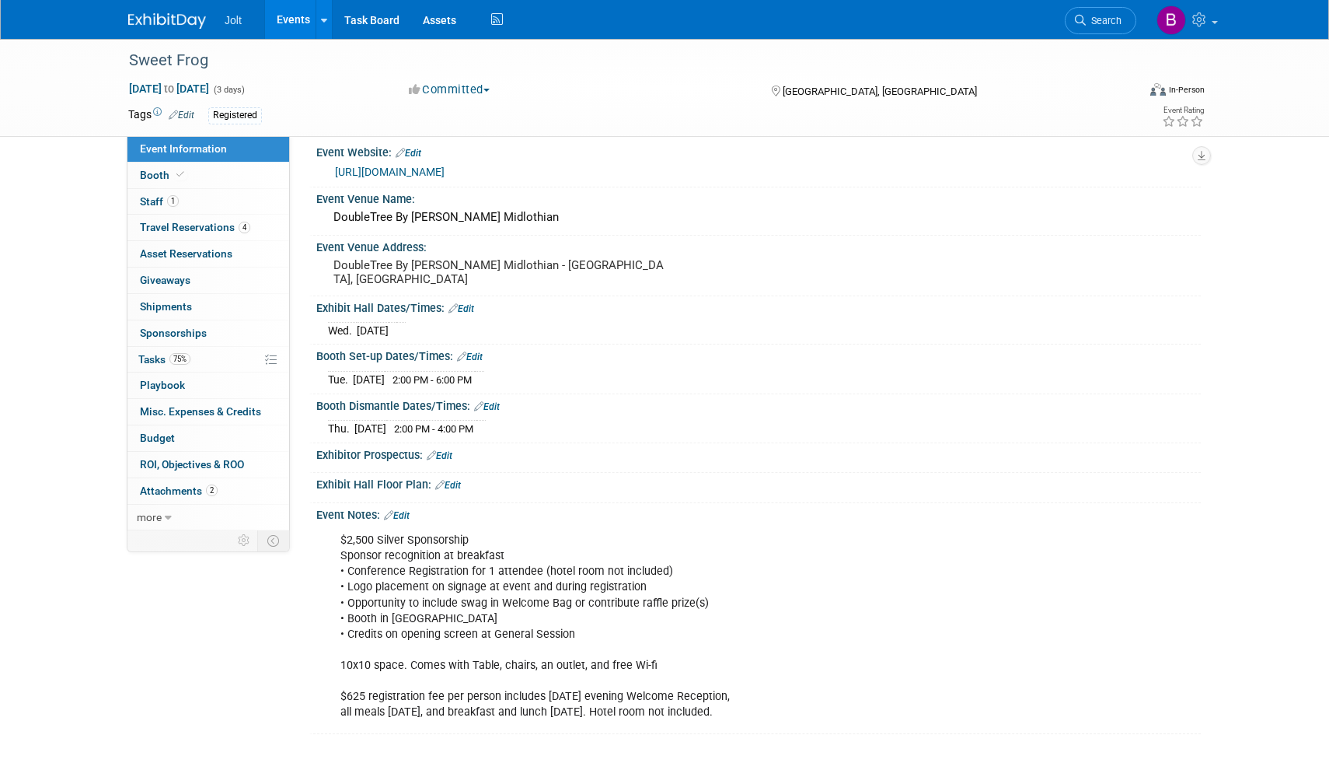
click at [177, 23] on img at bounding box center [167, 21] width 78 height 16
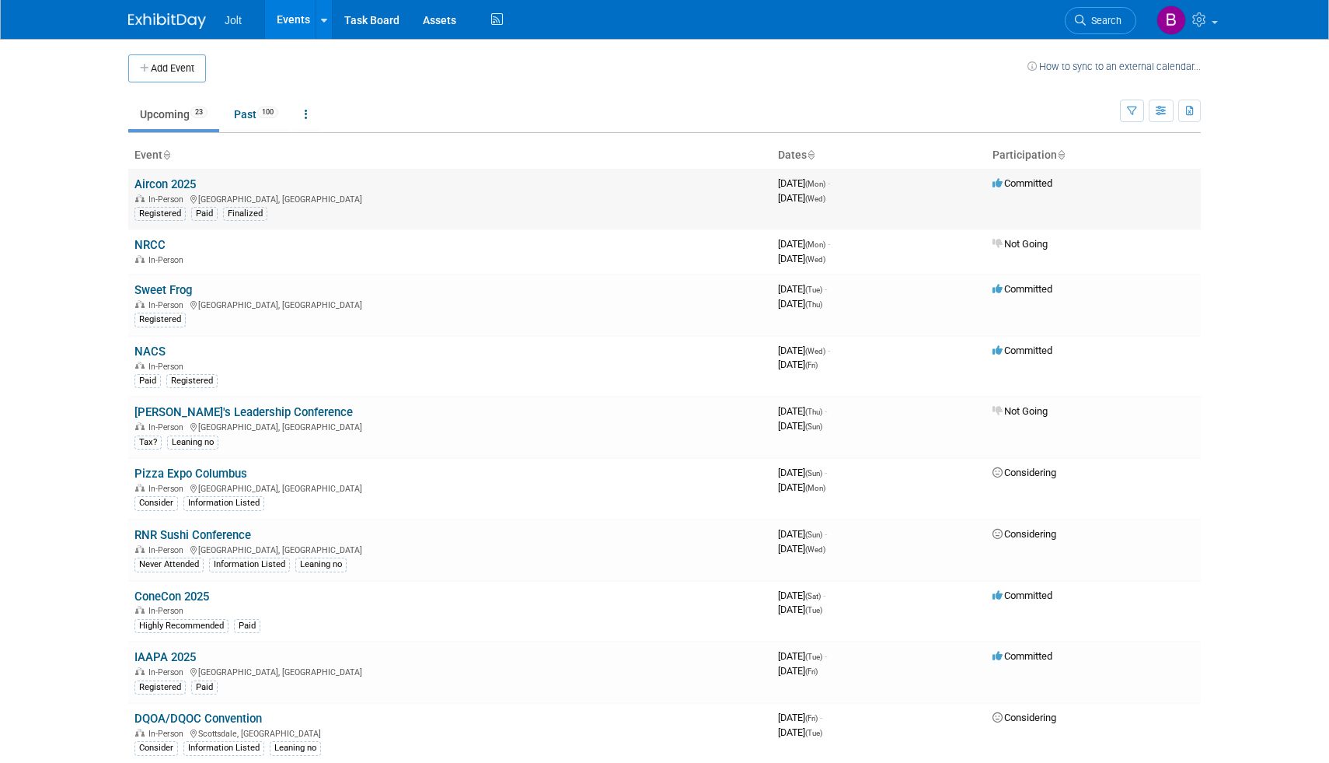
click at [186, 184] on link "Aircon 2025" at bounding box center [164, 184] width 61 height 14
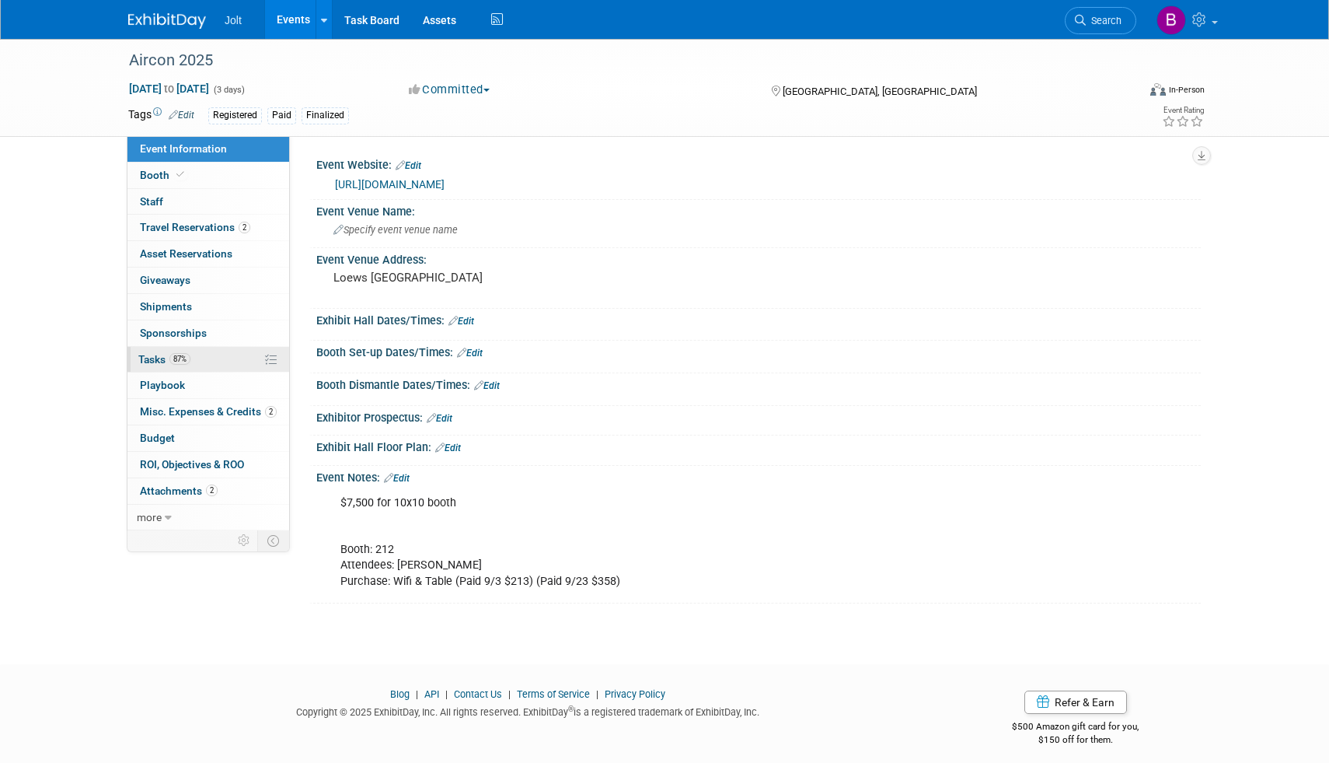
click at [214, 356] on link "87% Tasks 87%" at bounding box center [208, 360] width 162 height 26
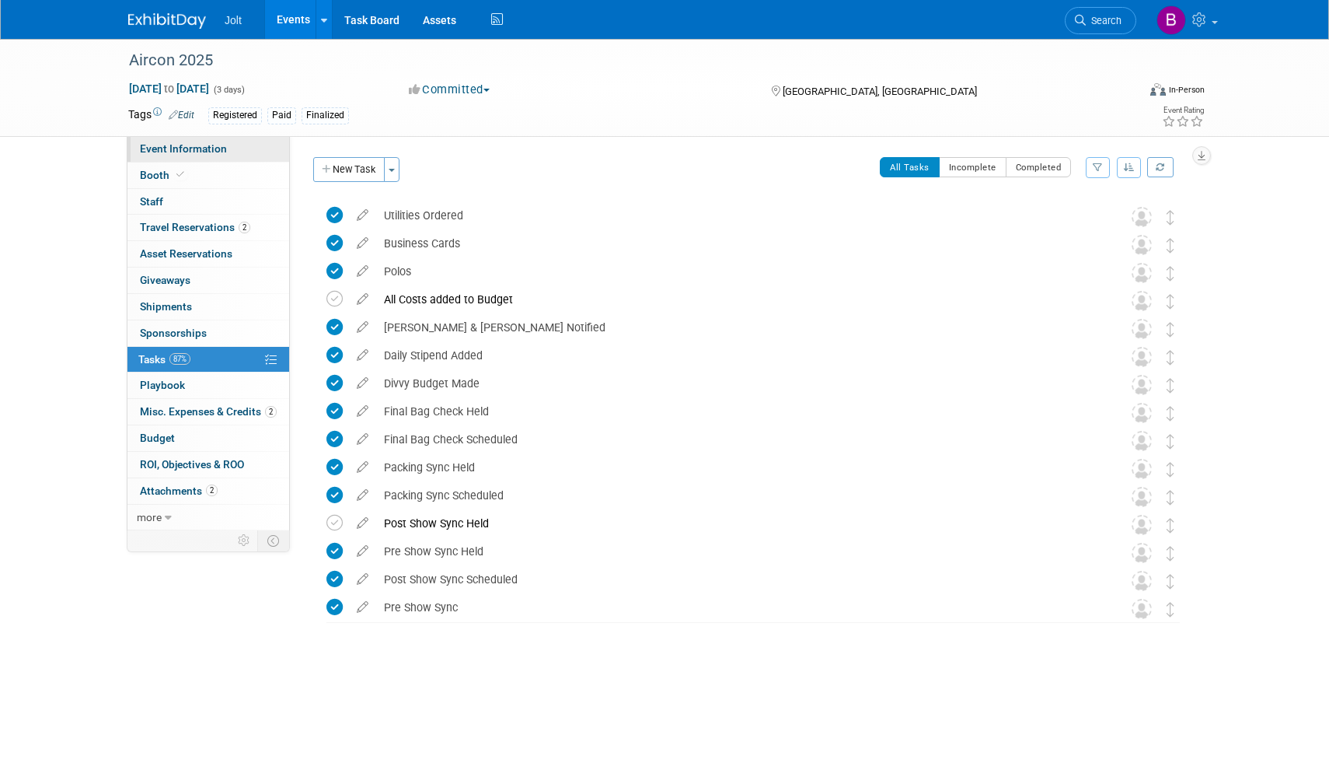
click at [173, 152] on span "Event Information" at bounding box center [183, 148] width 87 height 12
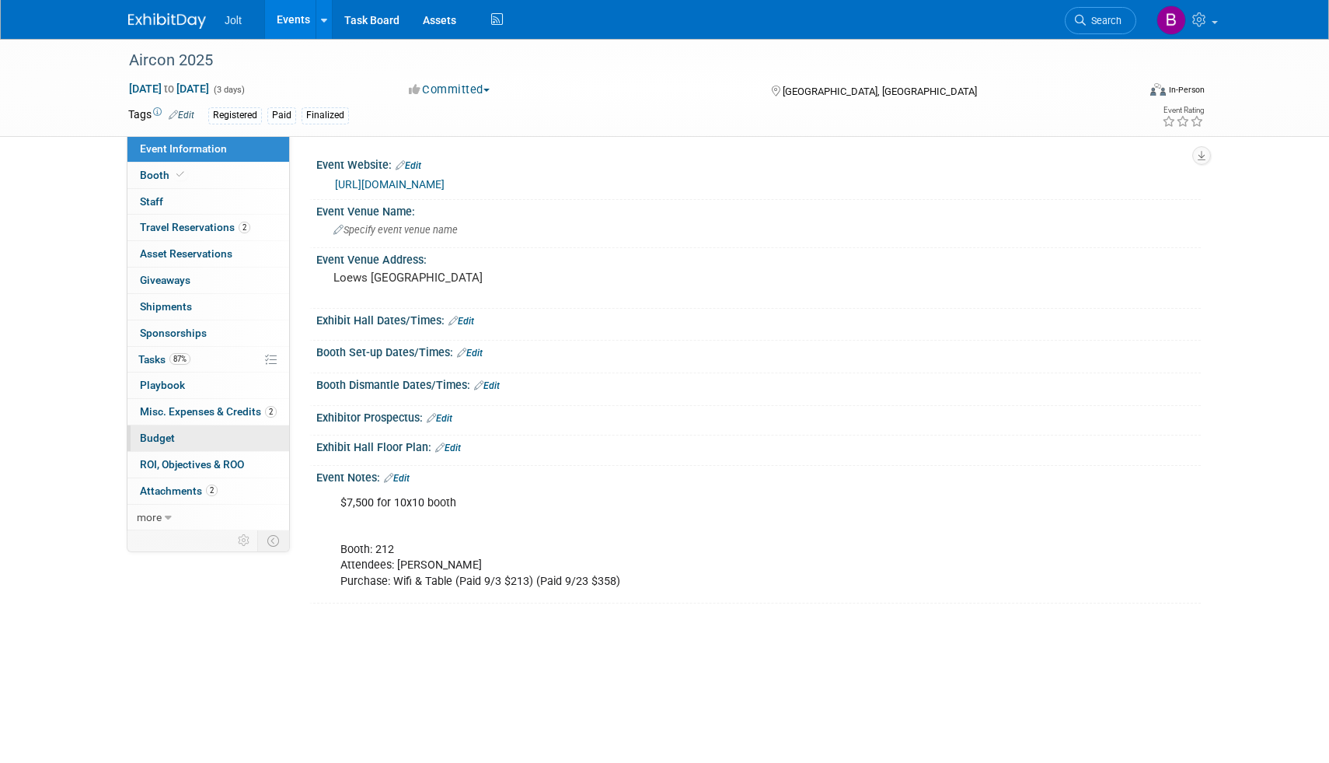
click at [187, 436] on link "Budget" at bounding box center [208, 438] width 162 height 26
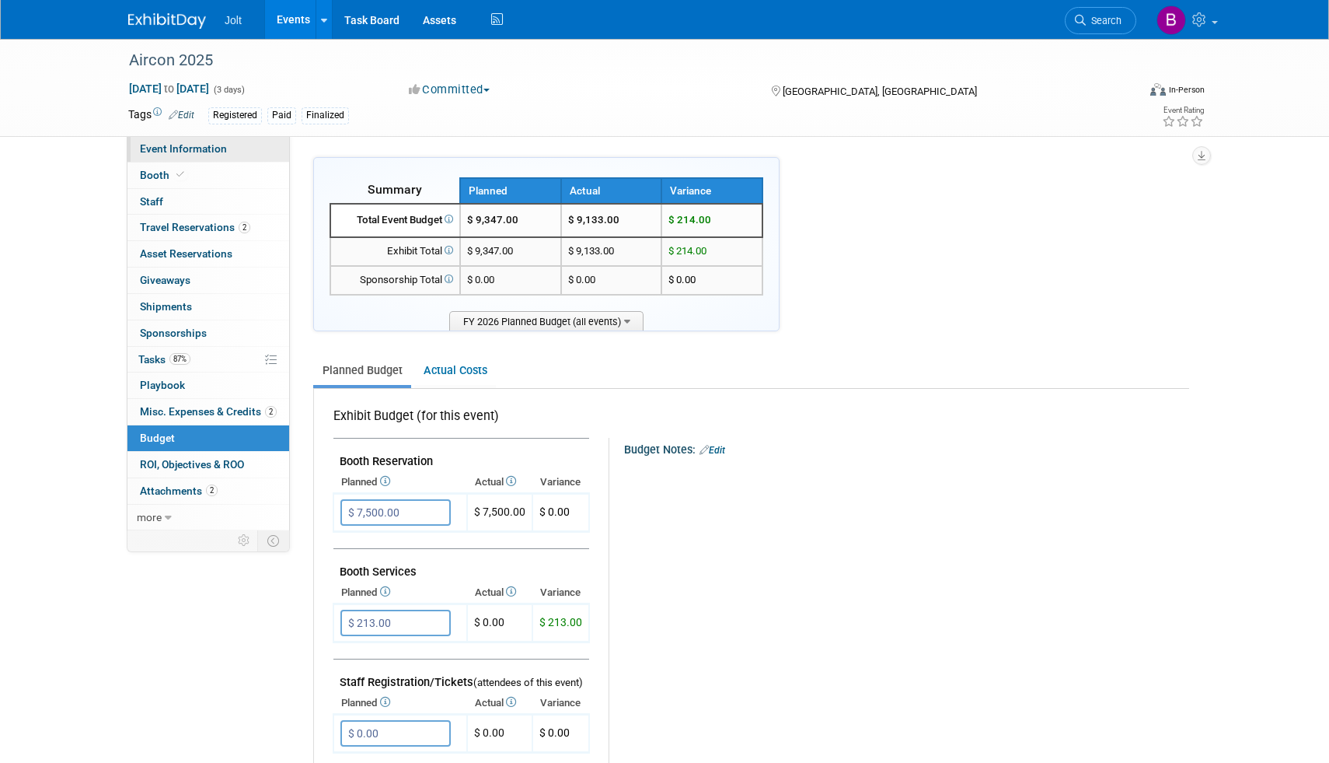
click at [197, 153] on span "Event Information" at bounding box center [183, 148] width 87 height 12
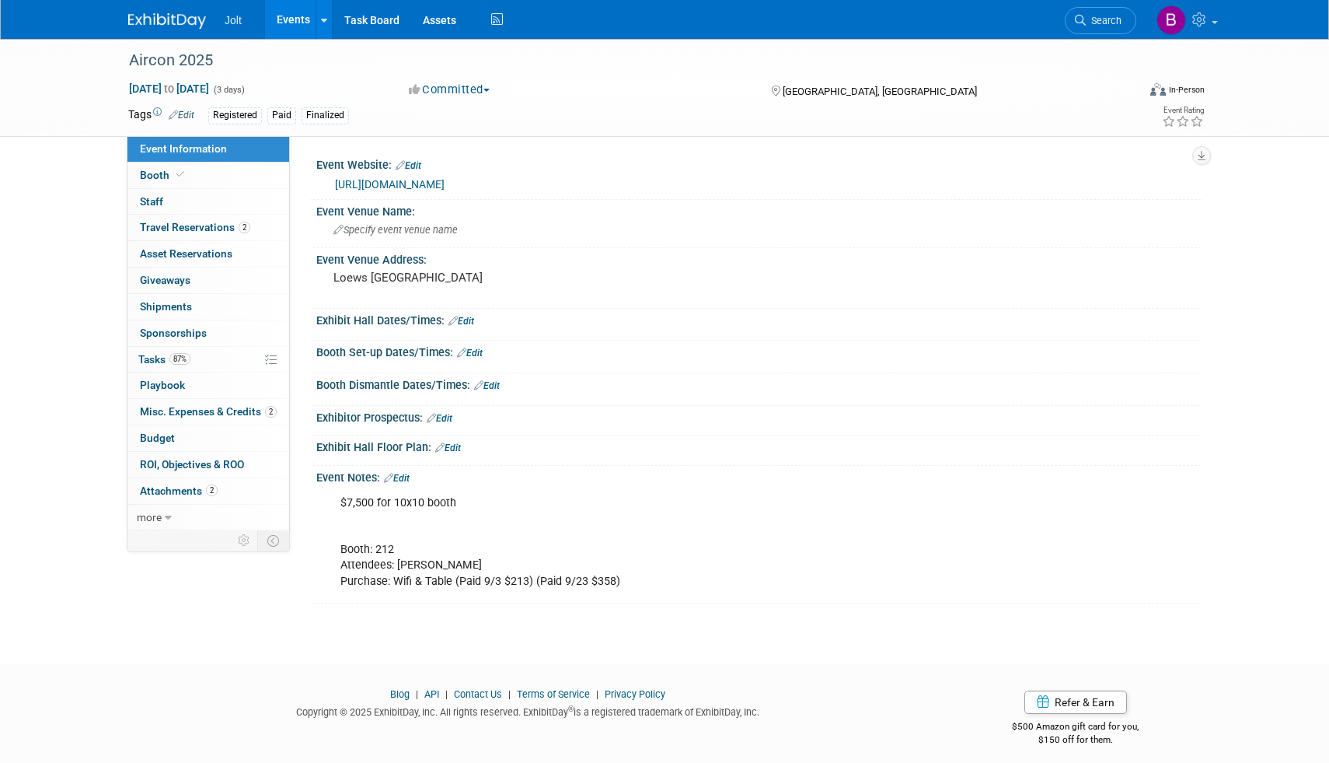
click at [185, 25] on img at bounding box center [167, 21] width 78 height 16
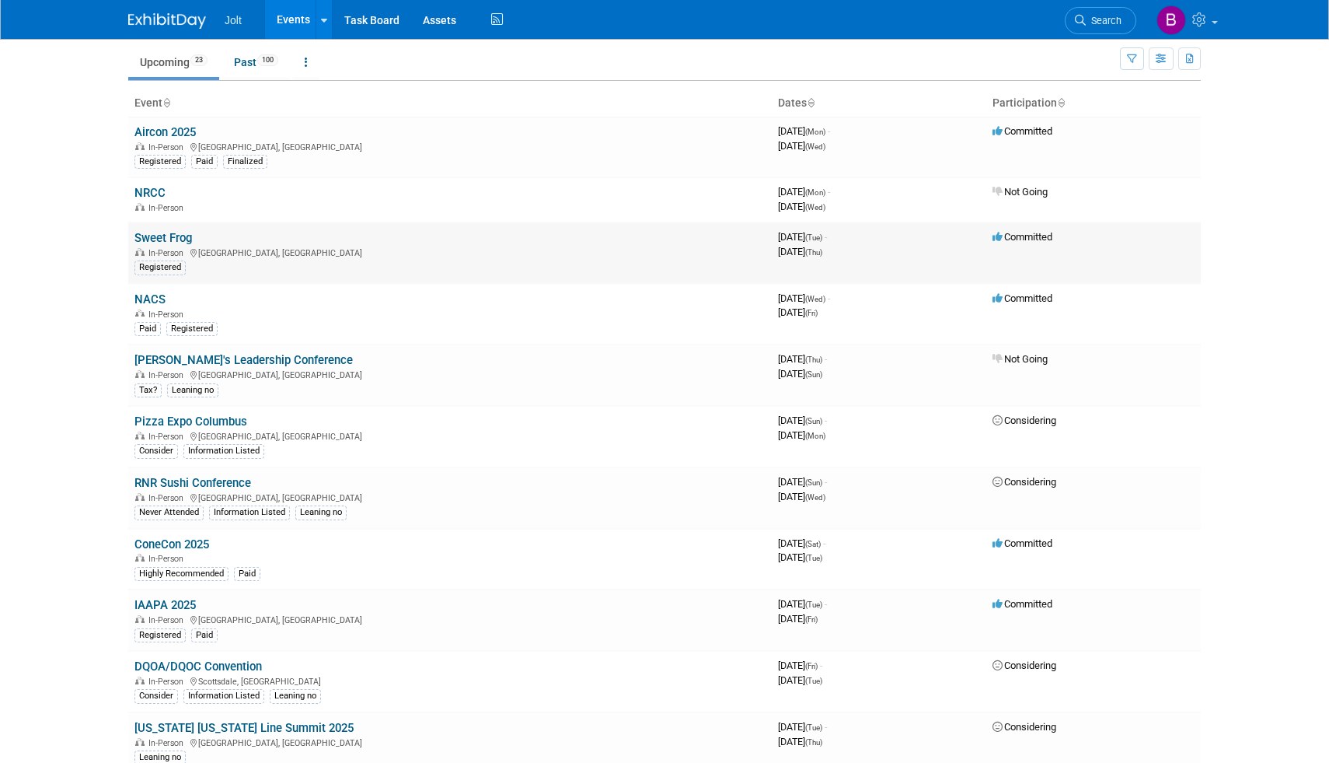
scroll to position [54, 0]
click at [164, 298] on link "NACS" at bounding box center [149, 297] width 31 height 14
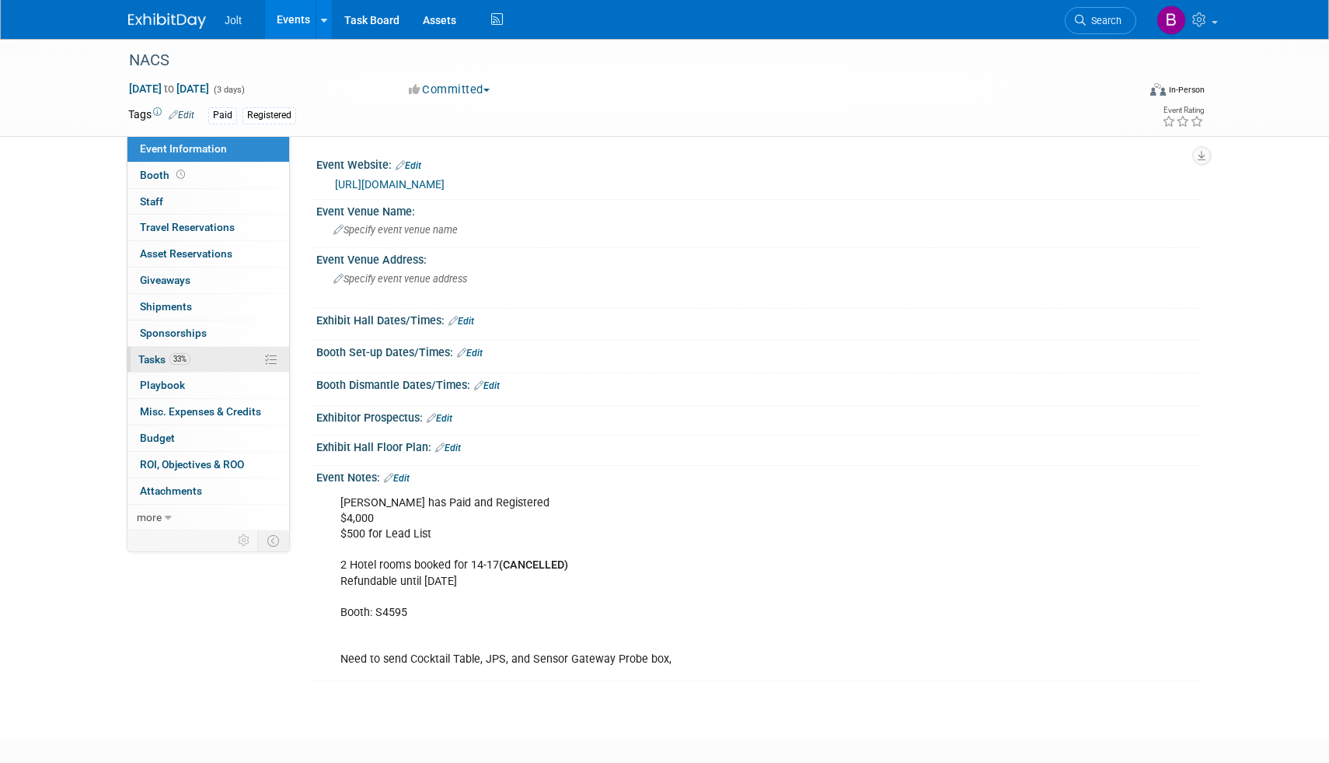
click at [208, 361] on link "33% Tasks 33%" at bounding box center [208, 360] width 162 height 26
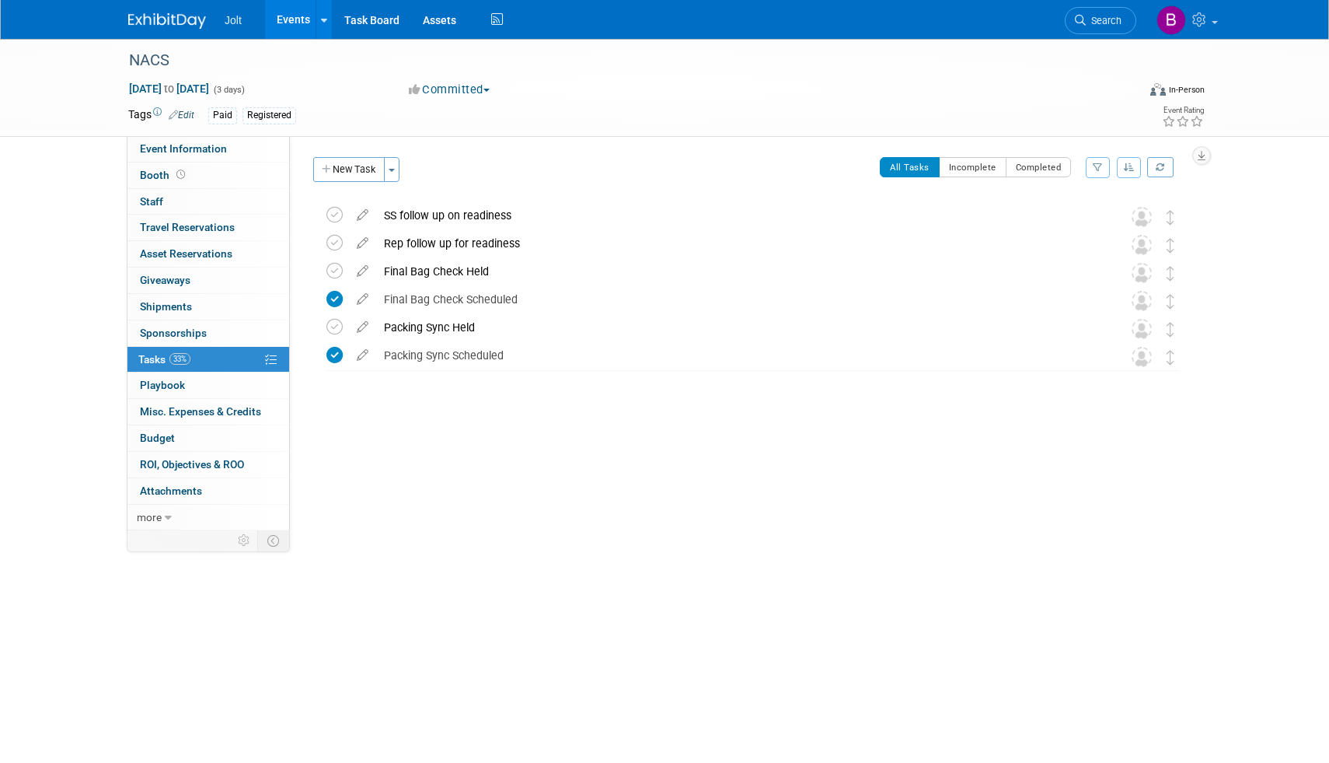
click at [171, 23] on img at bounding box center [167, 21] width 78 height 16
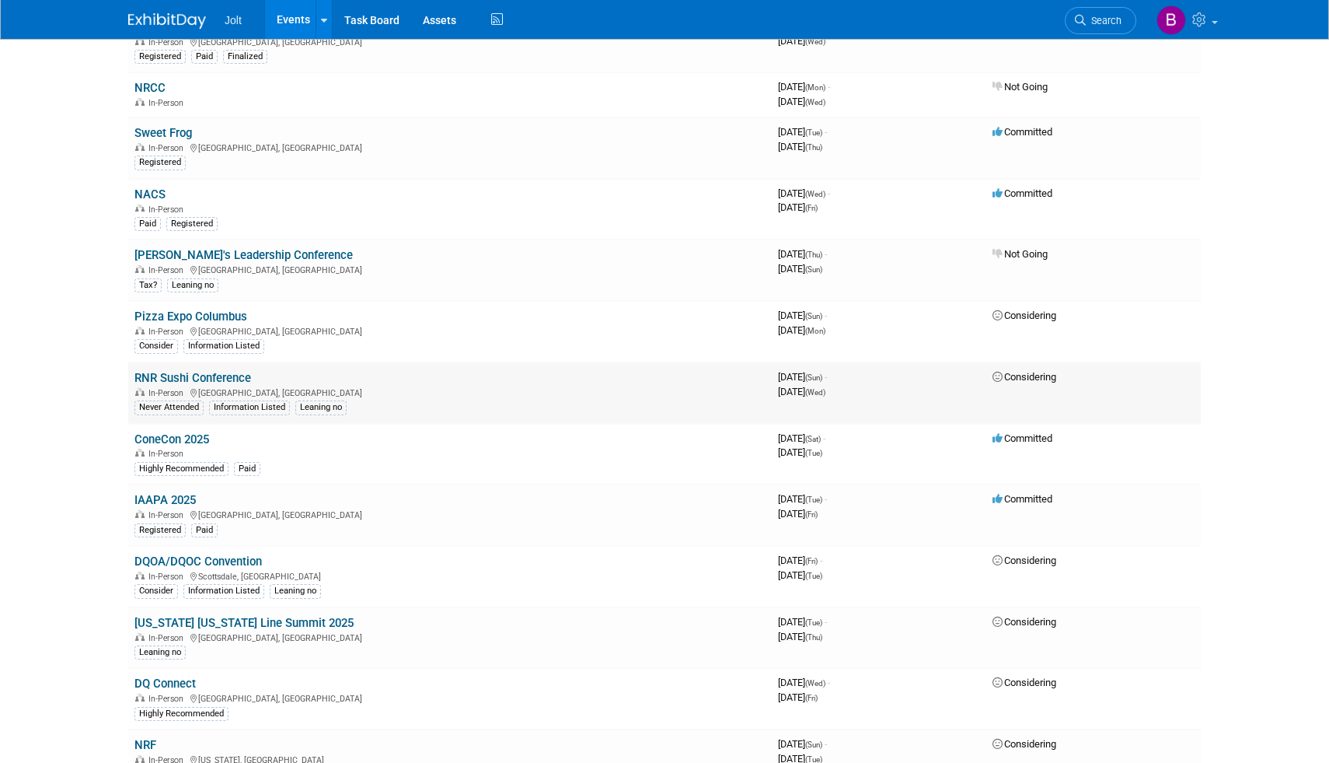
scroll to position [169, 0]
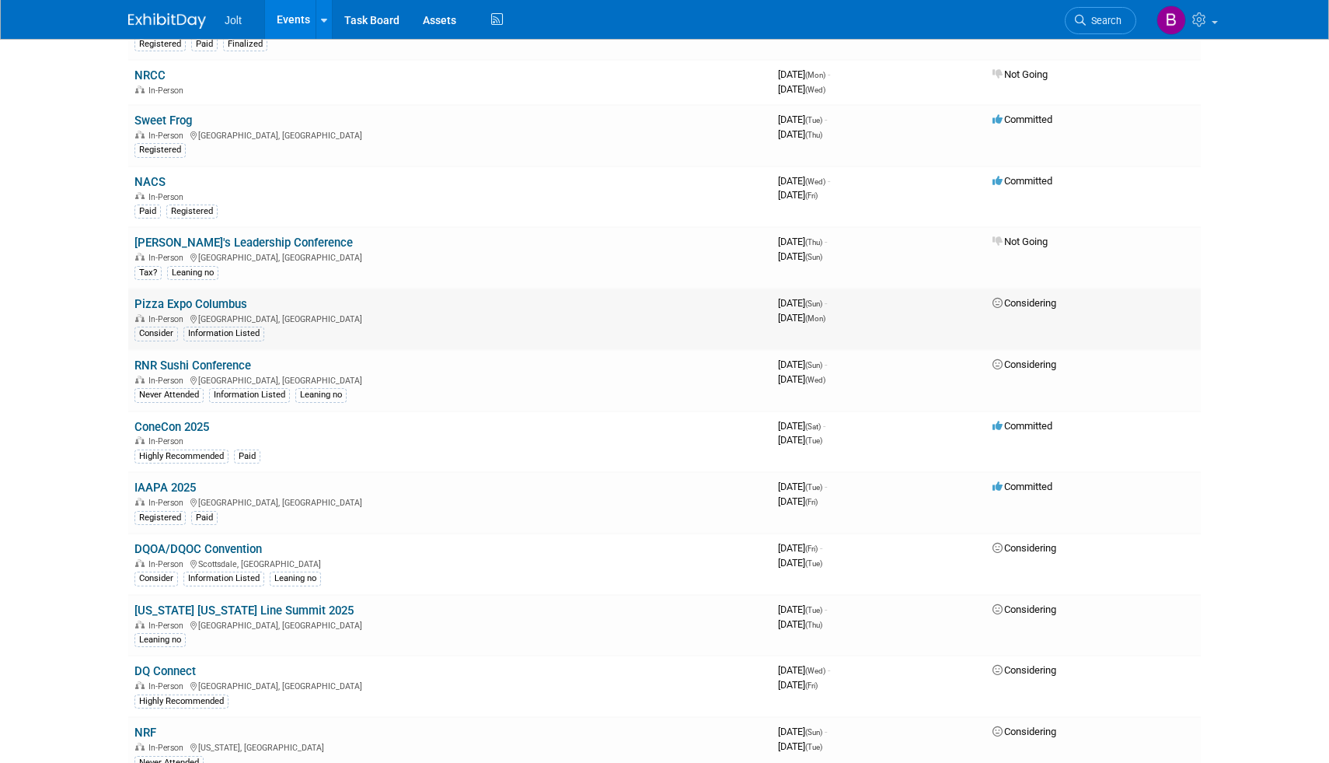
click at [209, 302] on link "Pizza Expo Columbus" at bounding box center [190, 304] width 113 height 14
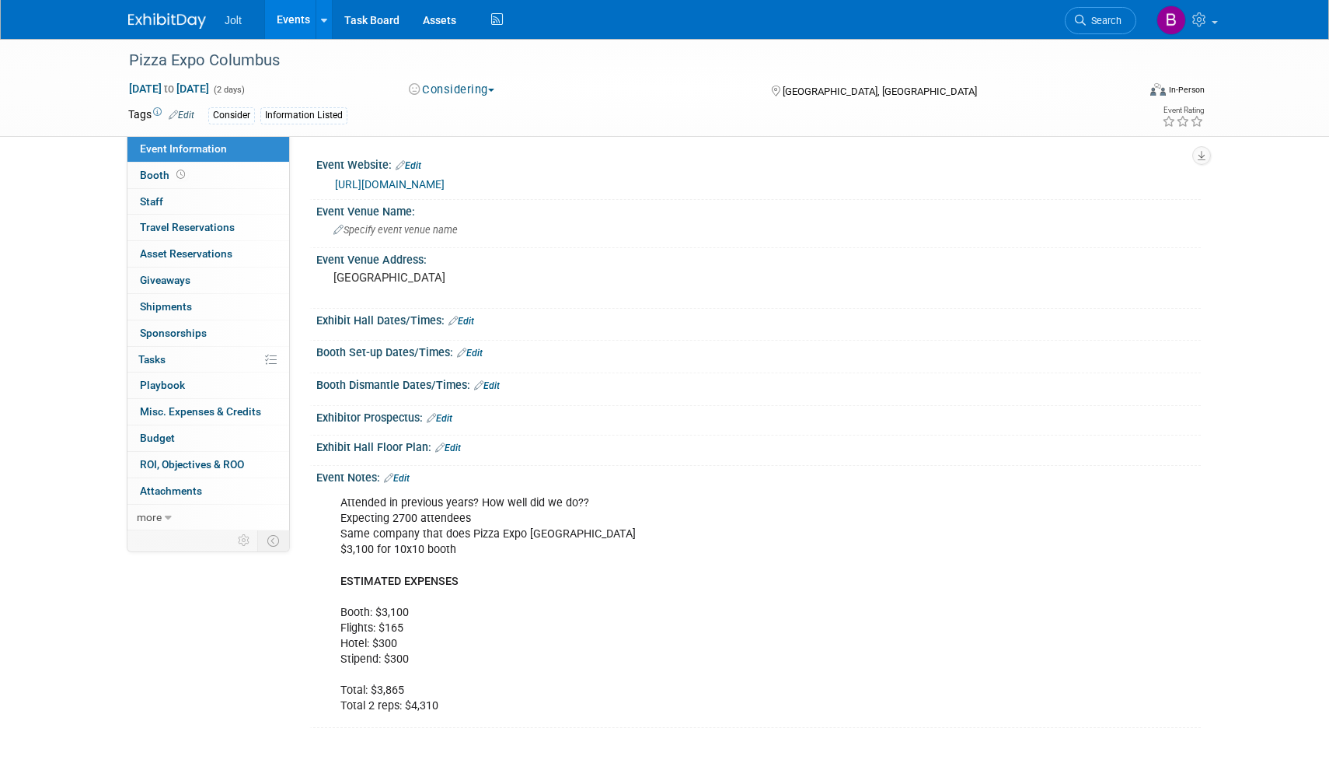
click at [179, 12] on link at bounding box center [176, 13] width 96 height 12
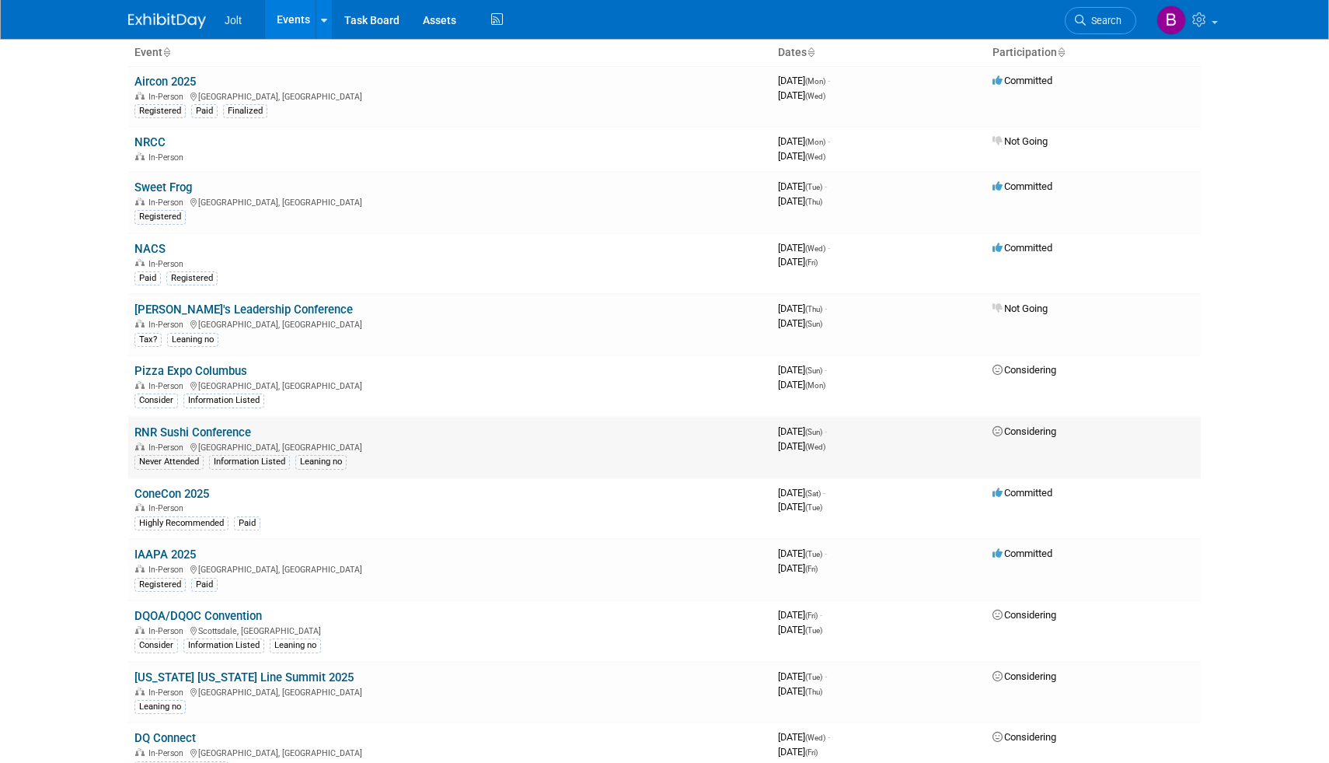
scroll to position [105, 0]
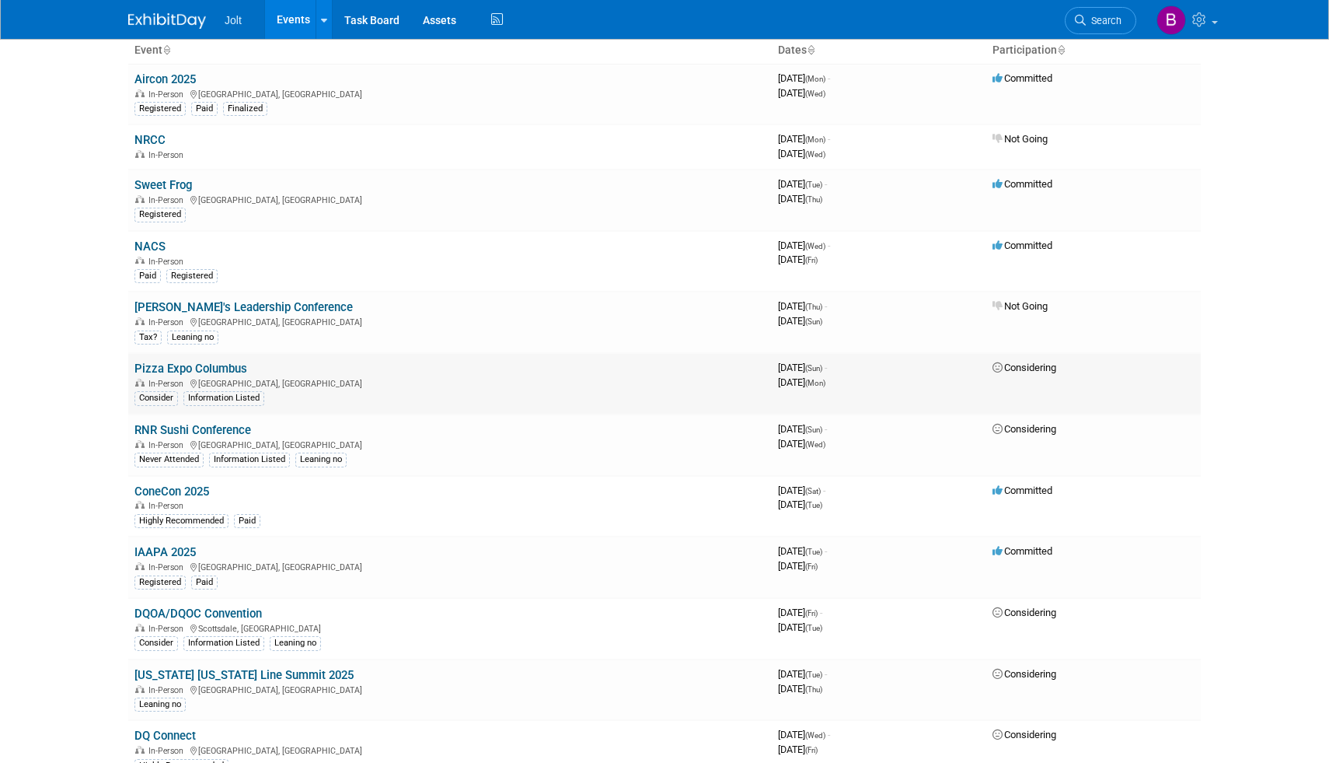
click at [218, 370] on link "Pizza Expo Columbus" at bounding box center [190, 368] width 113 height 14
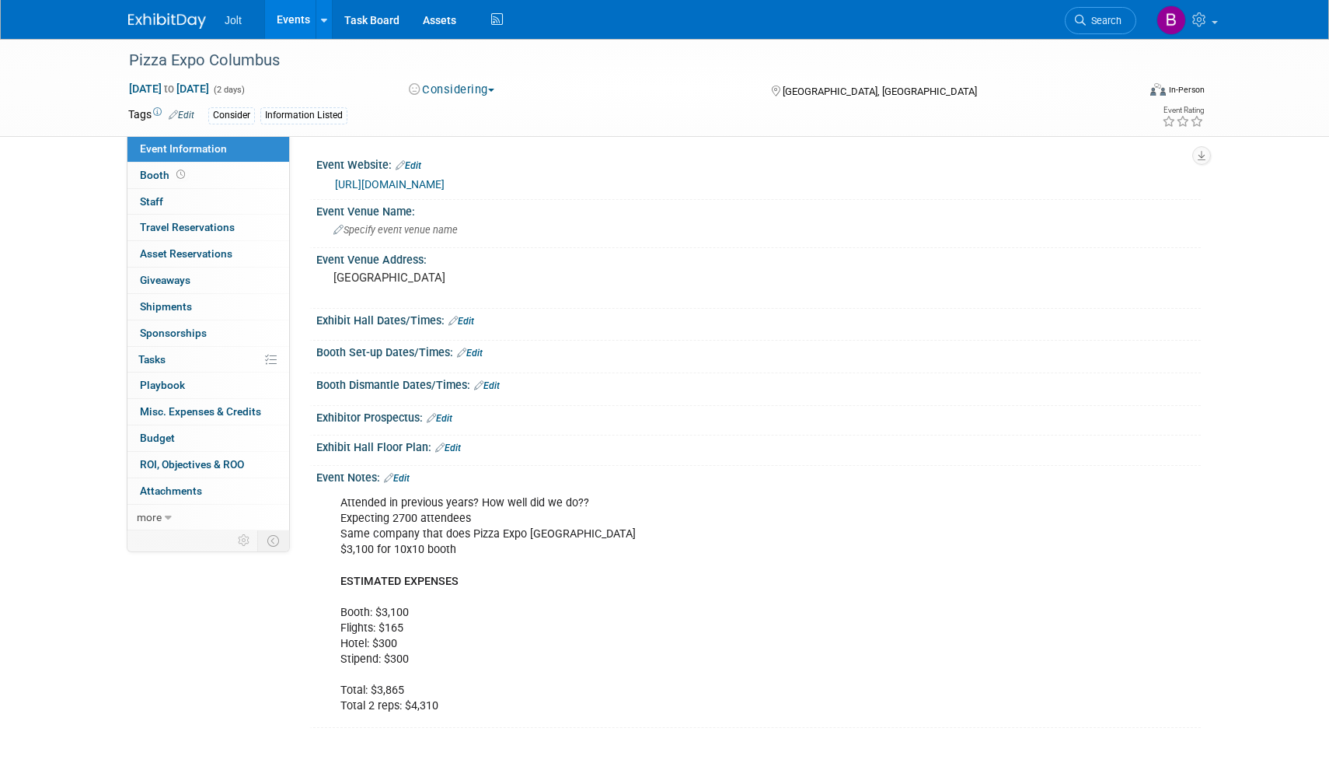
click at [178, 25] on img at bounding box center [167, 21] width 78 height 16
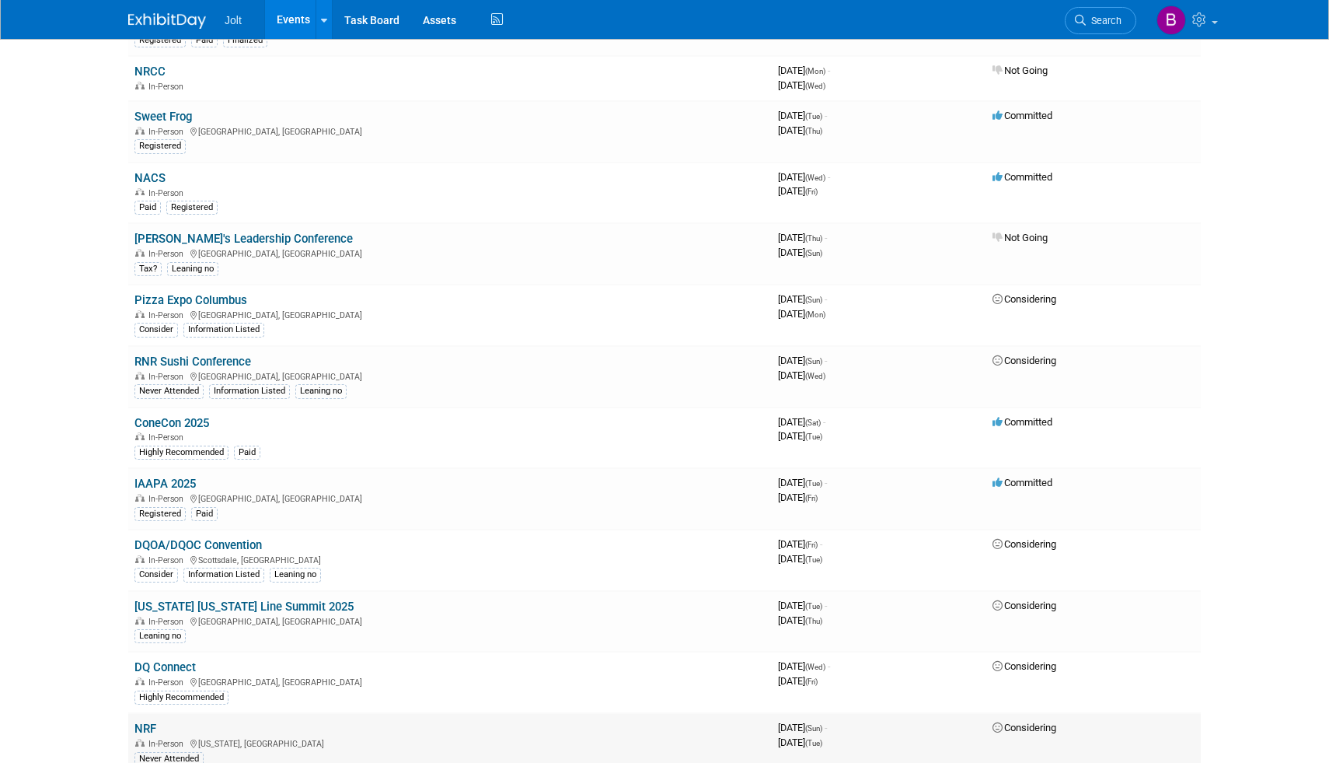
scroll to position [173, 0]
click at [199, 302] on link "Pizza Expo Columbus" at bounding box center [190, 301] width 113 height 14
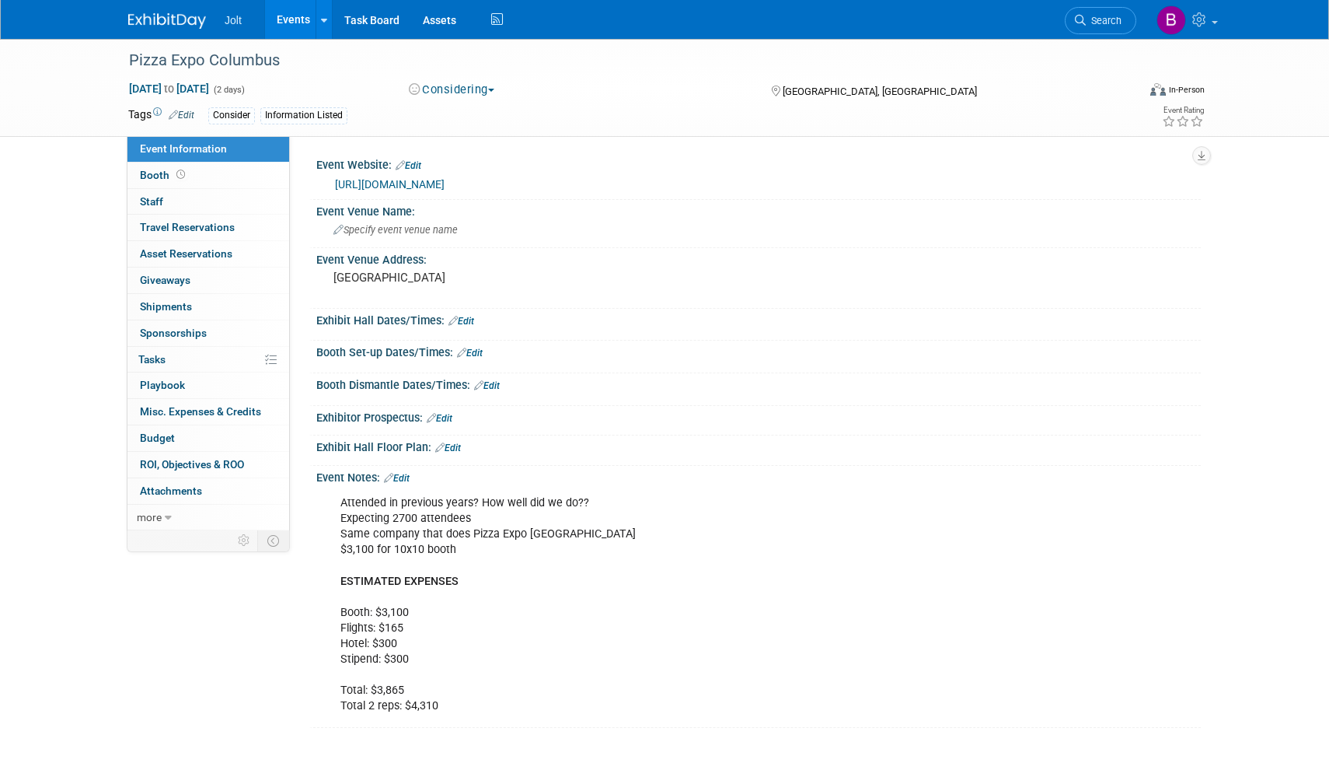
click at [445, 190] on link "https://pizza.a2zinc.net/PizzaExpoFall2025/Public/eventmap.aspx?ID=54594&shAvai…" at bounding box center [390, 184] width 110 height 12
click at [176, 29] on img at bounding box center [167, 21] width 78 height 16
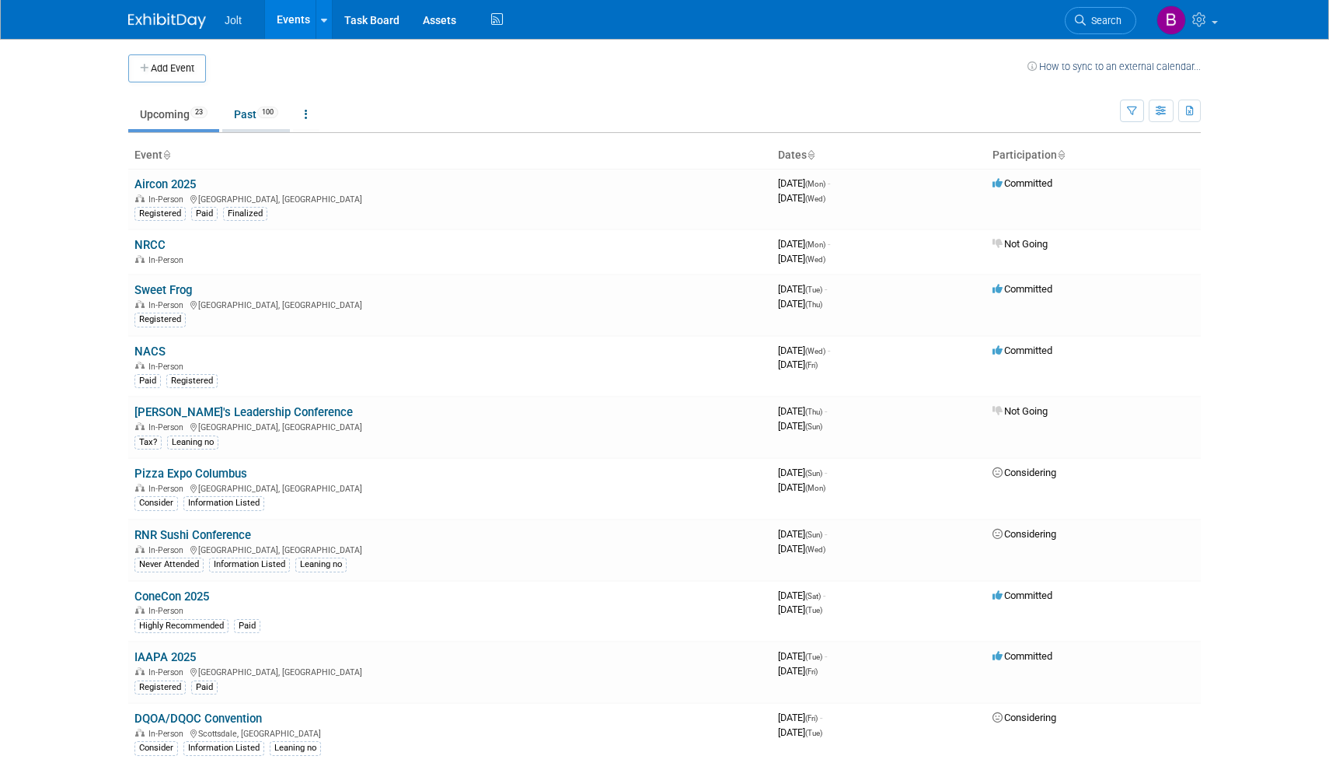
click at [248, 122] on link "Past 100" at bounding box center [256, 114] width 68 height 30
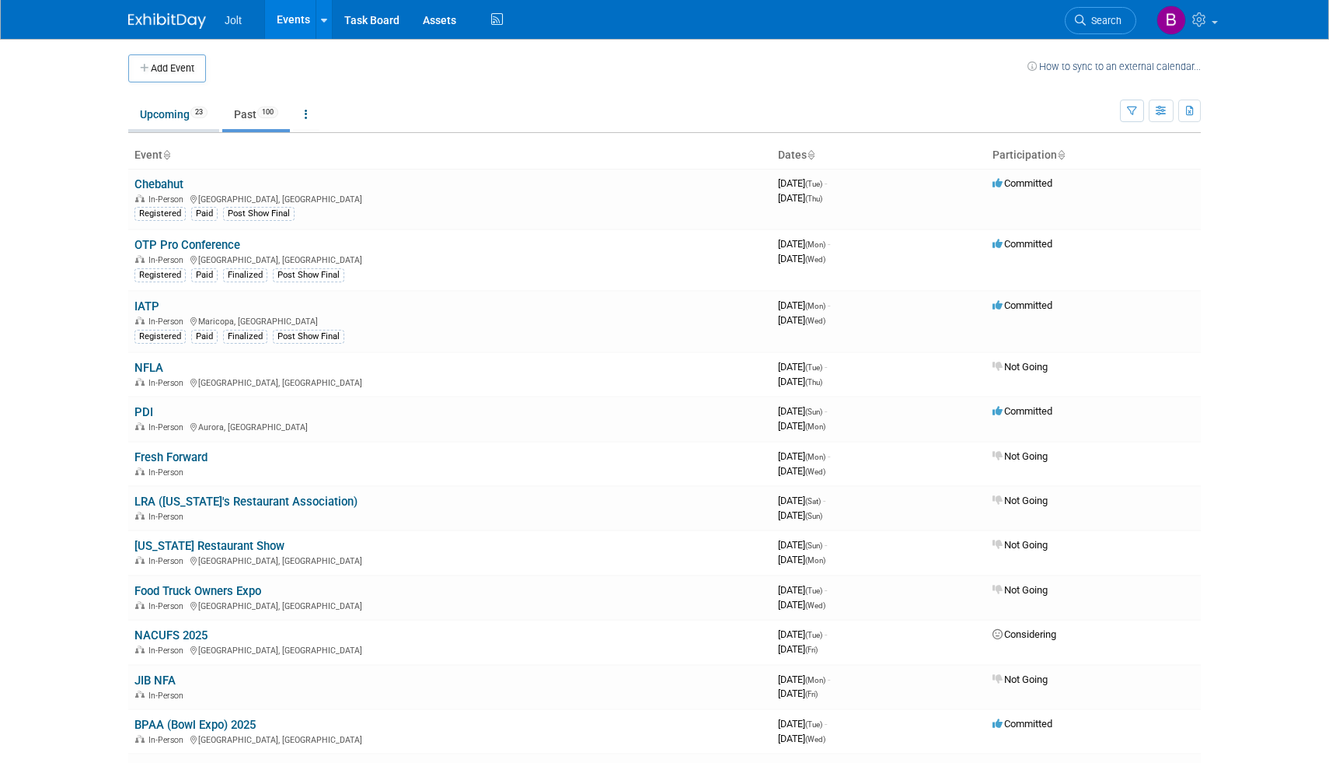
click at [194, 114] on span "23" at bounding box center [198, 112] width 17 height 12
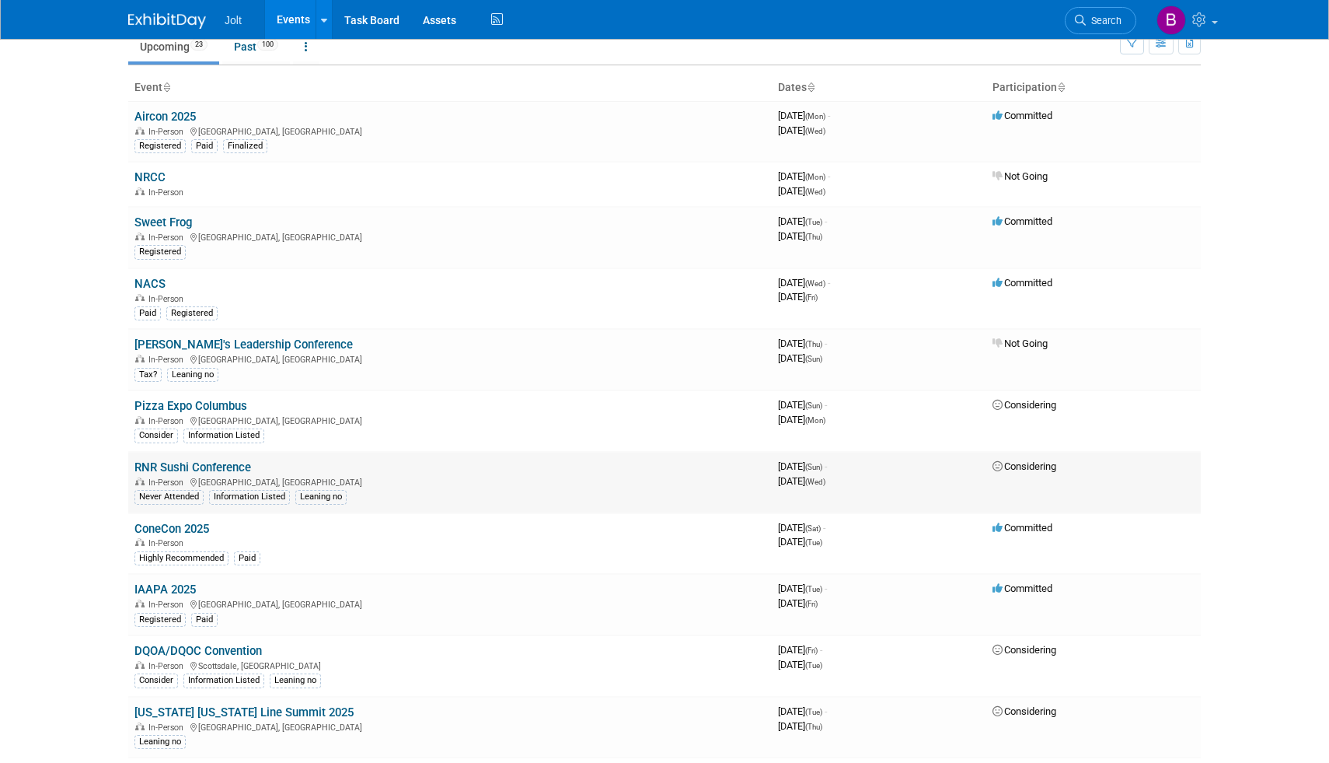
scroll to position [69, 0]
click at [221, 400] on link "Pizza Expo Columbus" at bounding box center [190, 404] width 113 height 14
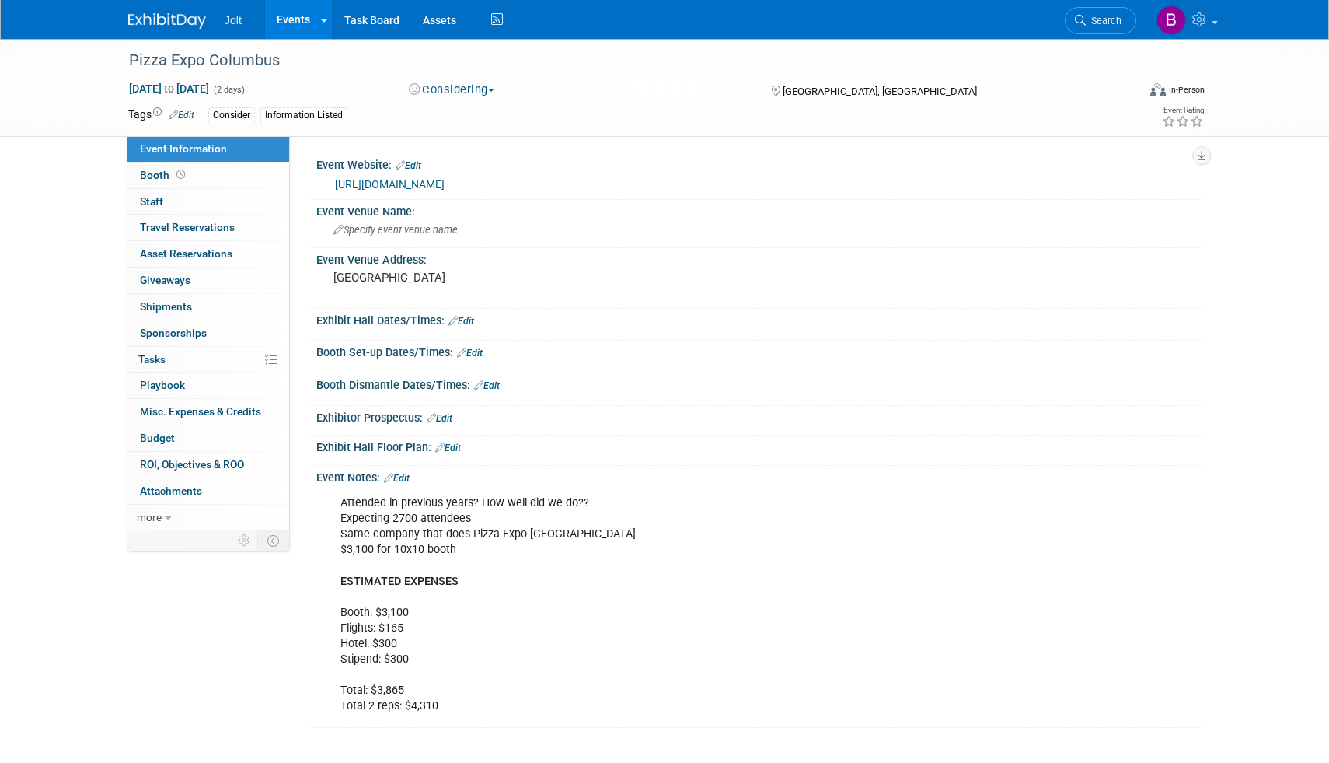
click at [400, 187] on link "[URL][DOMAIN_NAME]" at bounding box center [390, 184] width 110 height 12
click at [191, 26] on img at bounding box center [167, 21] width 78 height 16
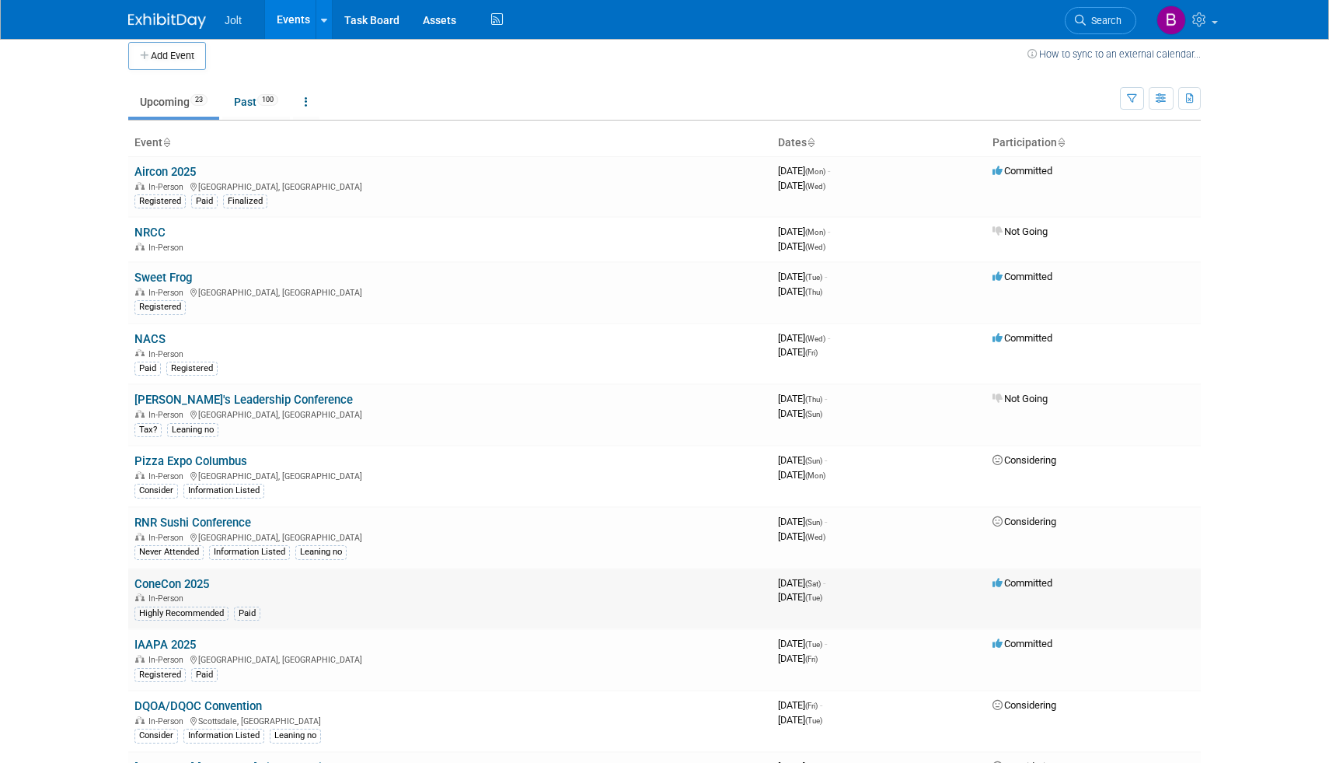
scroll to position [10, 0]
click at [248, 95] on link "Past 100" at bounding box center [256, 104] width 68 height 30
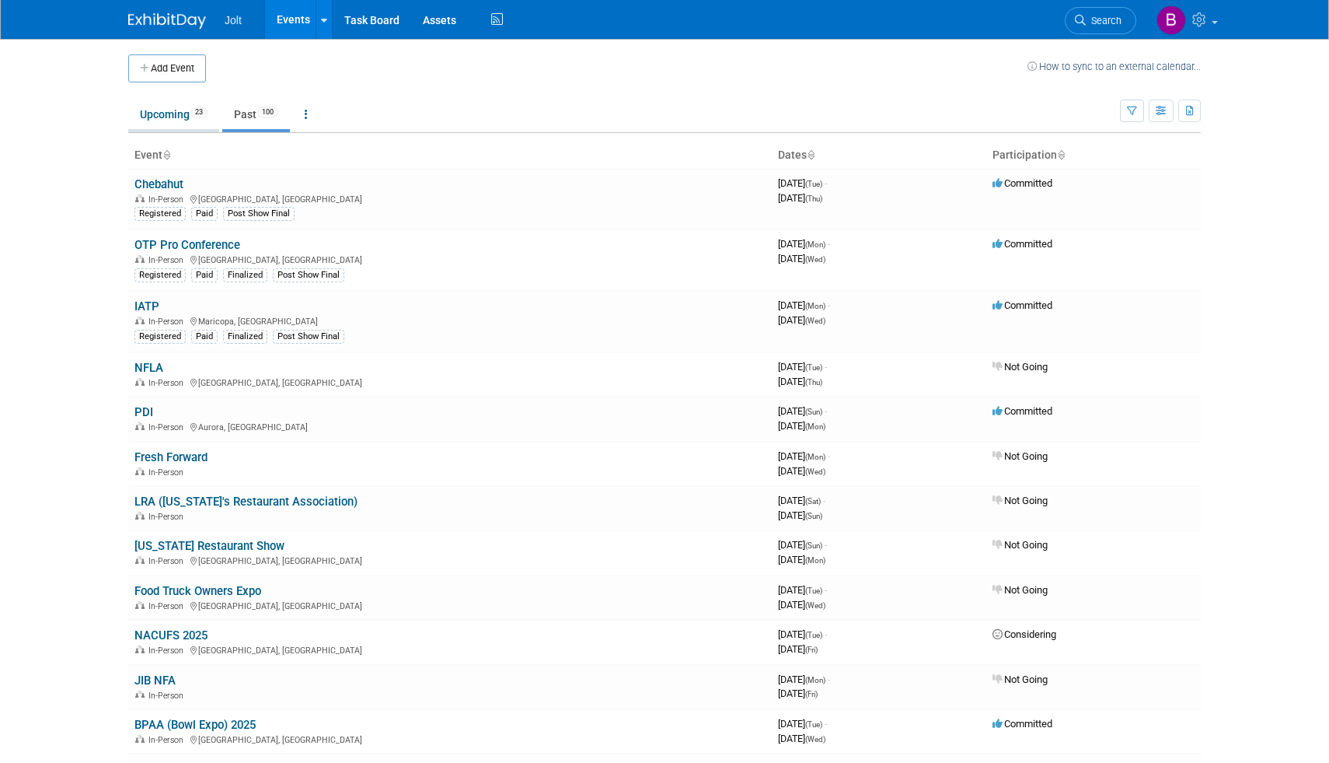
click at [180, 112] on link "Upcoming 23" at bounding box center [173, 114] width 91 height 30
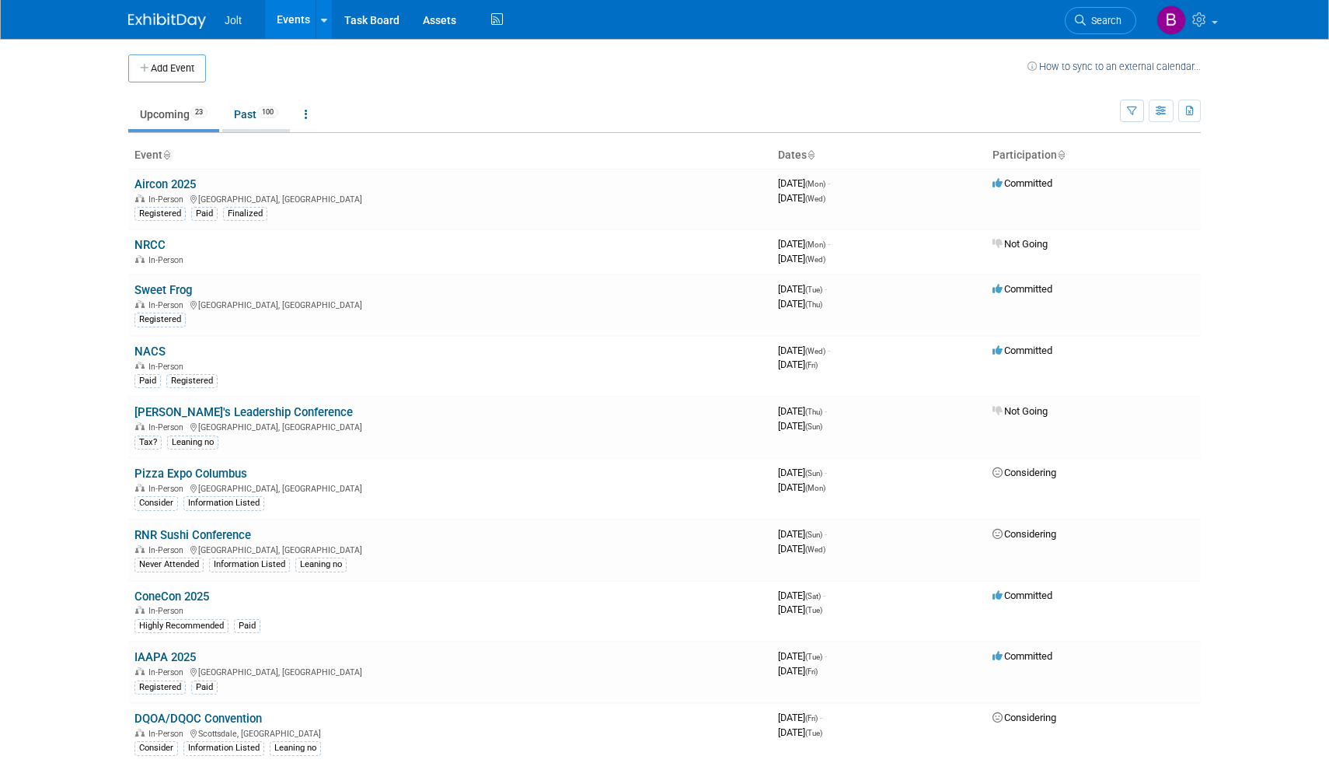
click at [254, 120] on link "Past 100" at bounding box center [256, 114] width 68 height 30
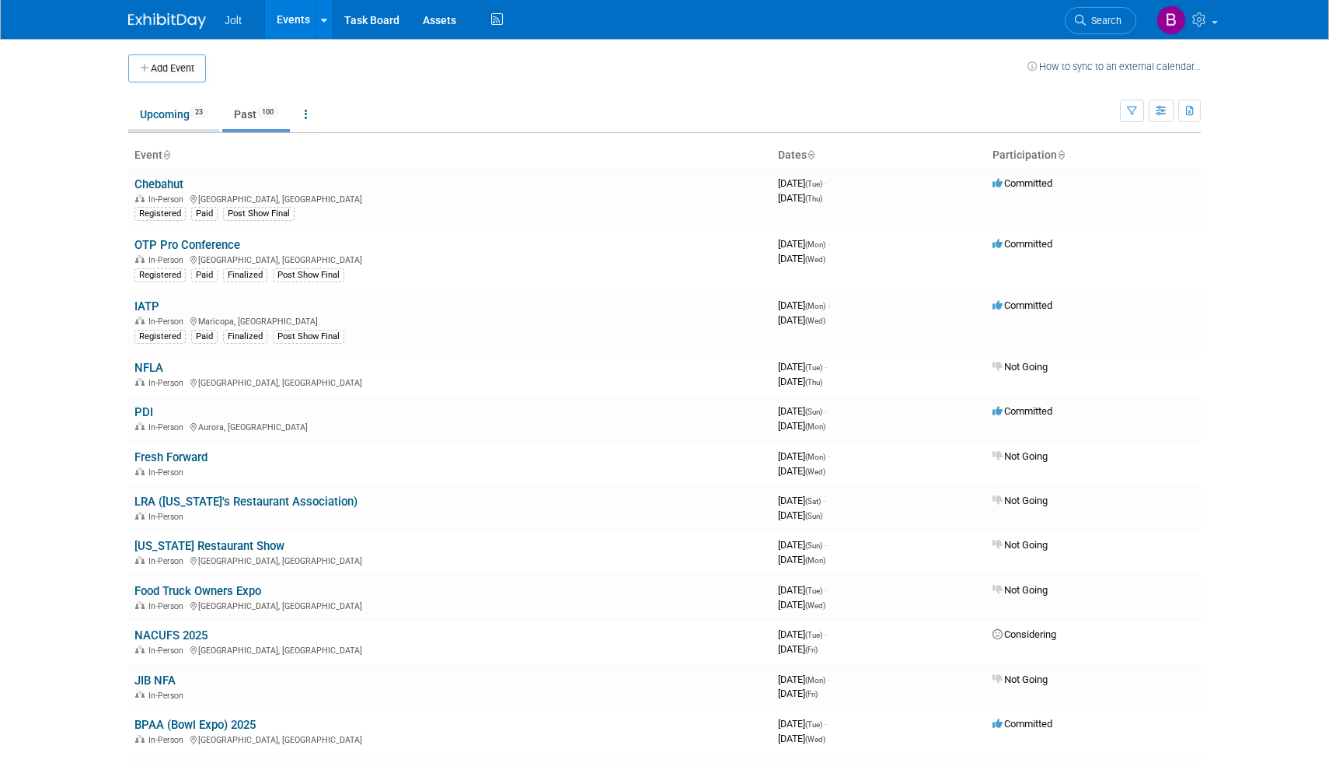
click at [177, 120] on link "Upcoming 23" at bounding box center [173, 114] width 91 height 30
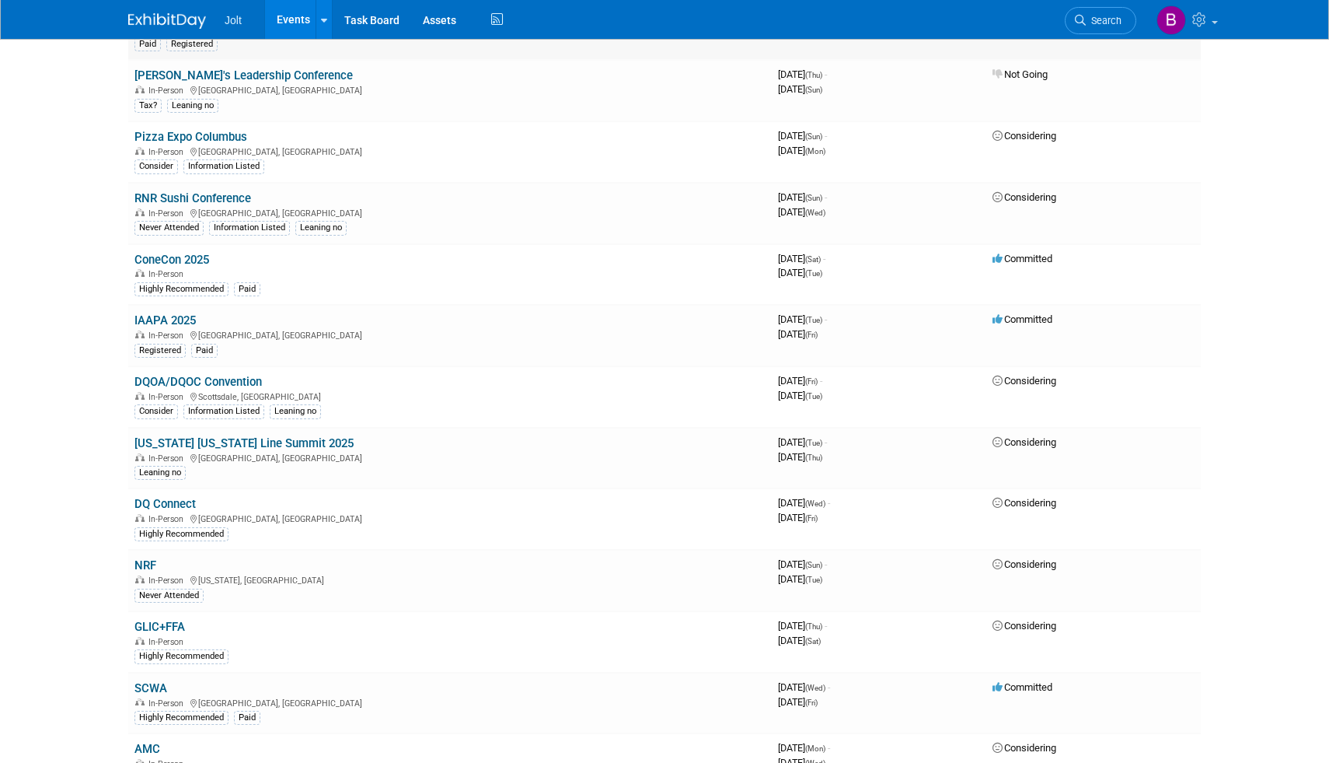
scroll to position [337, 0]
click at [241, 381] on link "DQOA/DQOC Convention" at bounding box center [197, 381] width 127 height 14
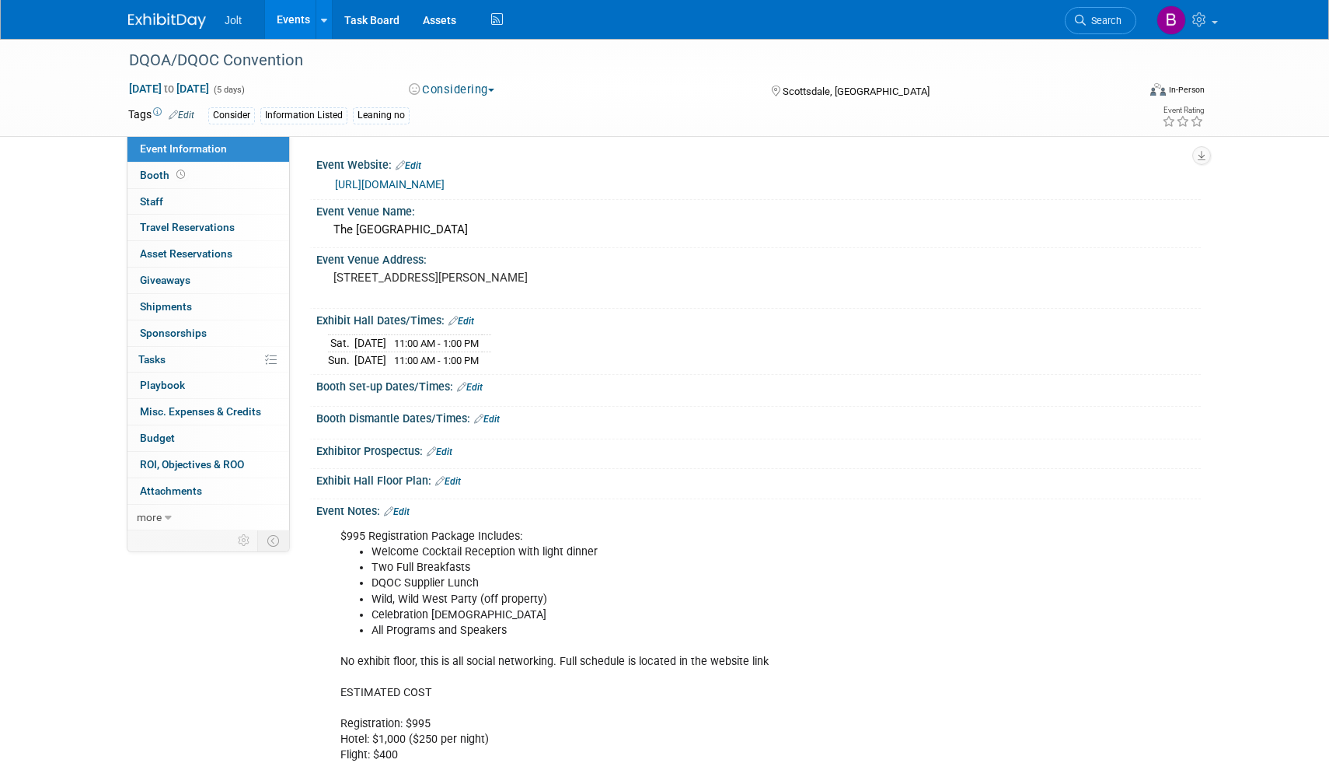
click at [445, 184] on link "https://www.dqoa-dqoc.com/conventions.html" at bounding box center [390, 184] width 110 height 12
click at [169, 18] on img at bounding box center [167, 21] width 78 height 16
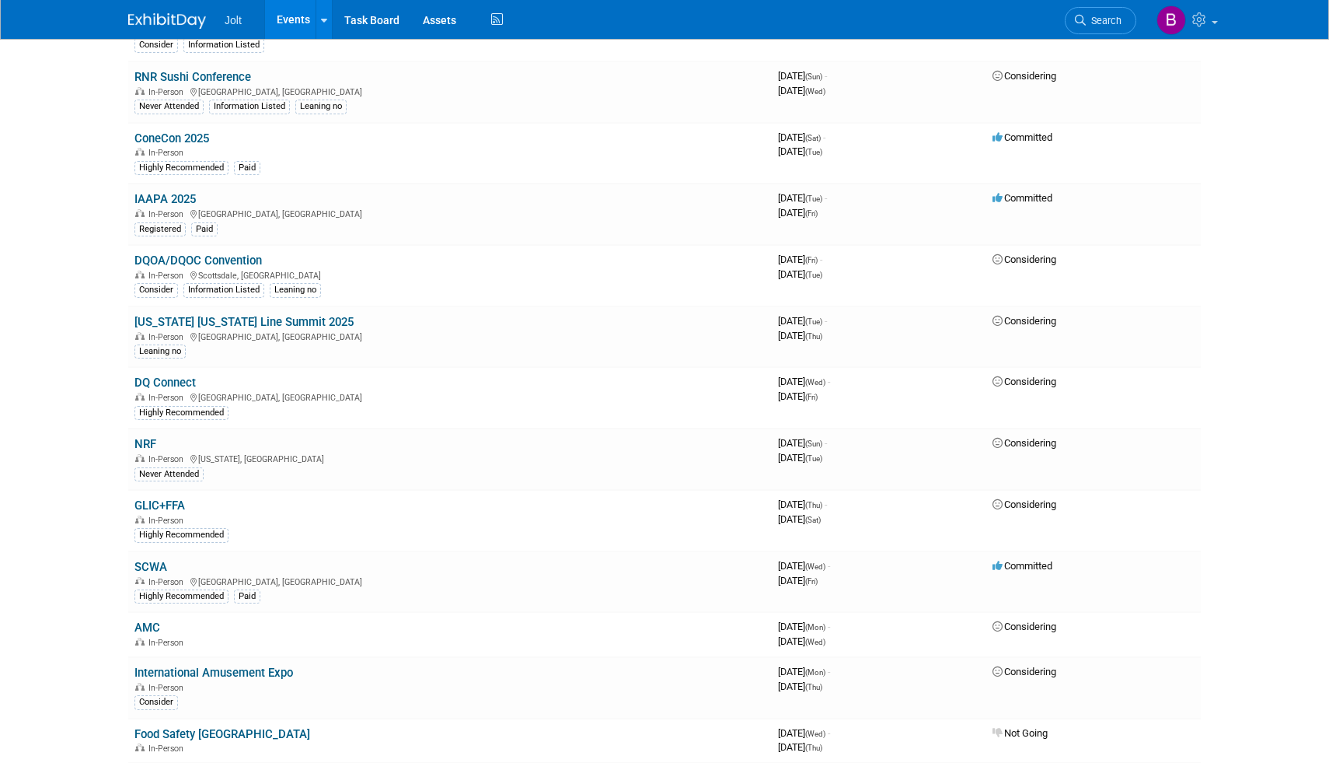
scroll to position [459, 0]
click at [234, 323] on link "[US_STATE] [US_STATE] Line Summit 2025" at bounding box center [243, 321] width 219 height 14
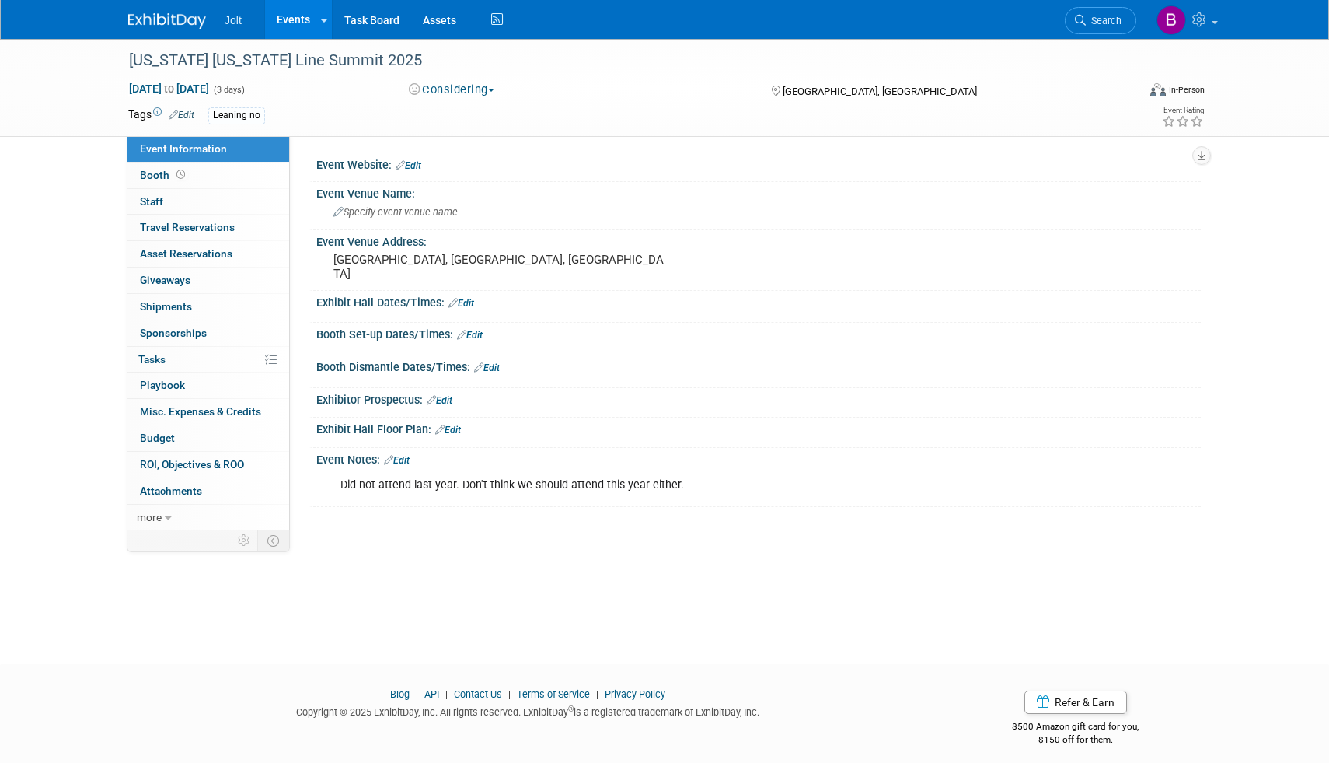
click at [162, 16] on img at bounding box center [167, 21] width 78 height 16
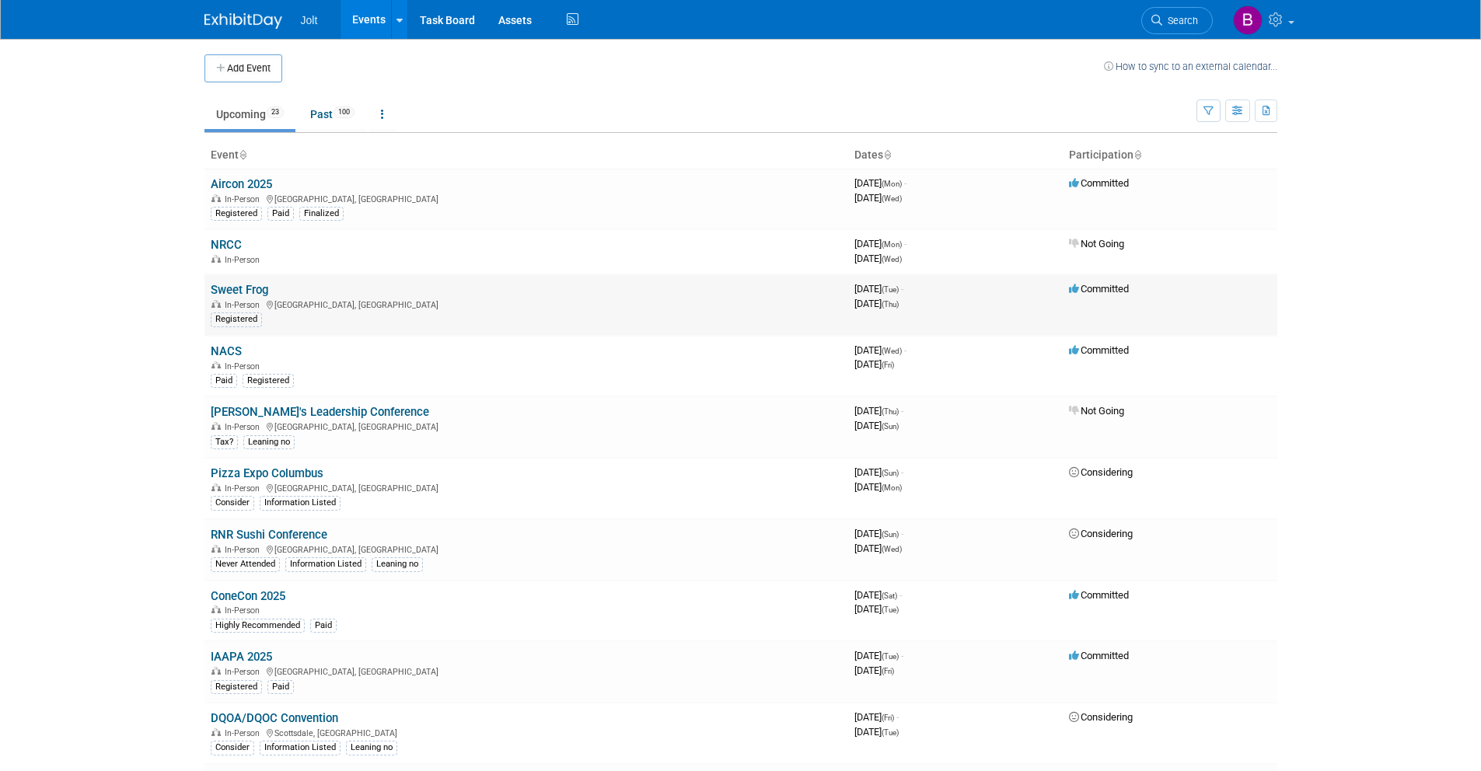
click at [255, 294] on link "Sweet Frog" at bounding box center [240, 290] width 58 height 14
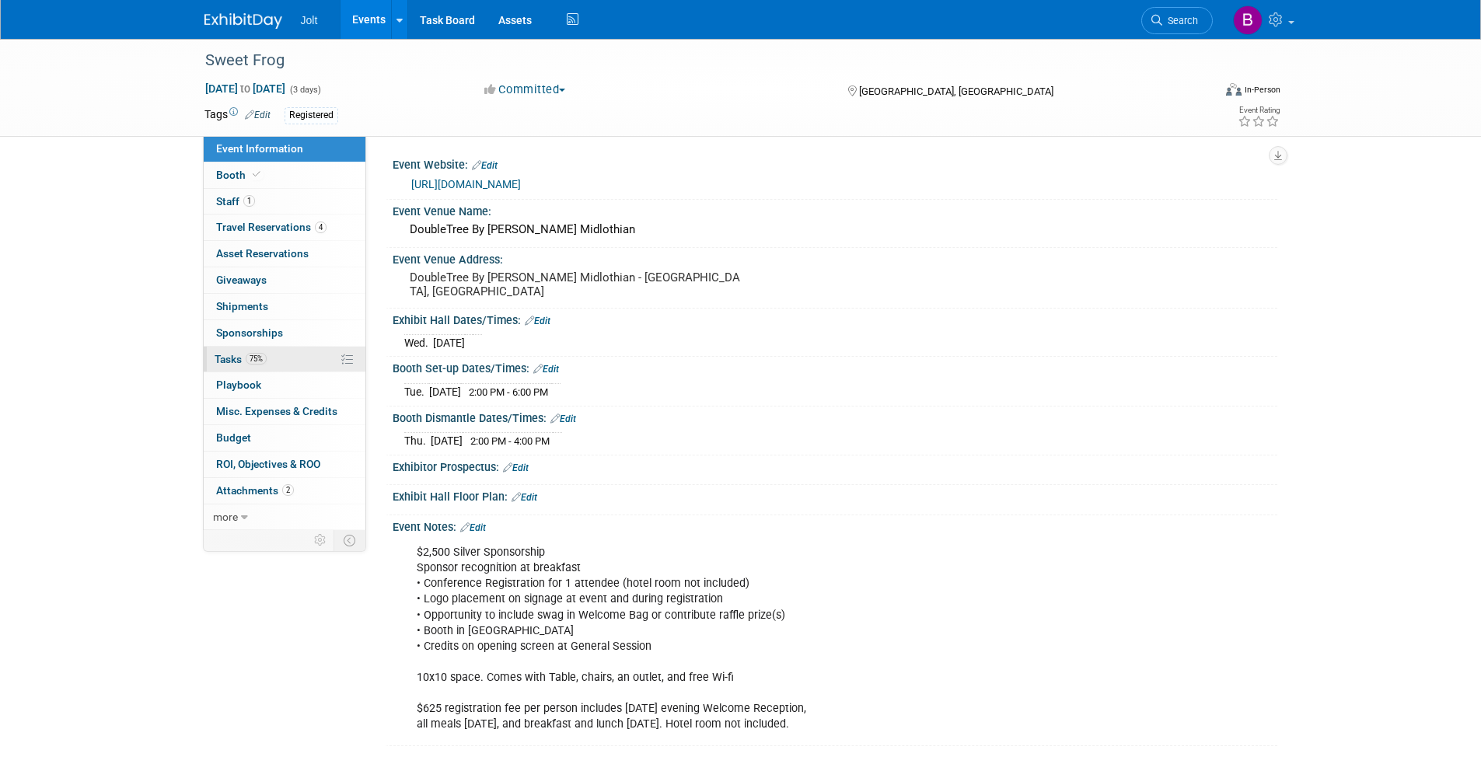
click at [235, 363] on span "Tasks 75%" at bounding box center [241, 359] width 52 height 12
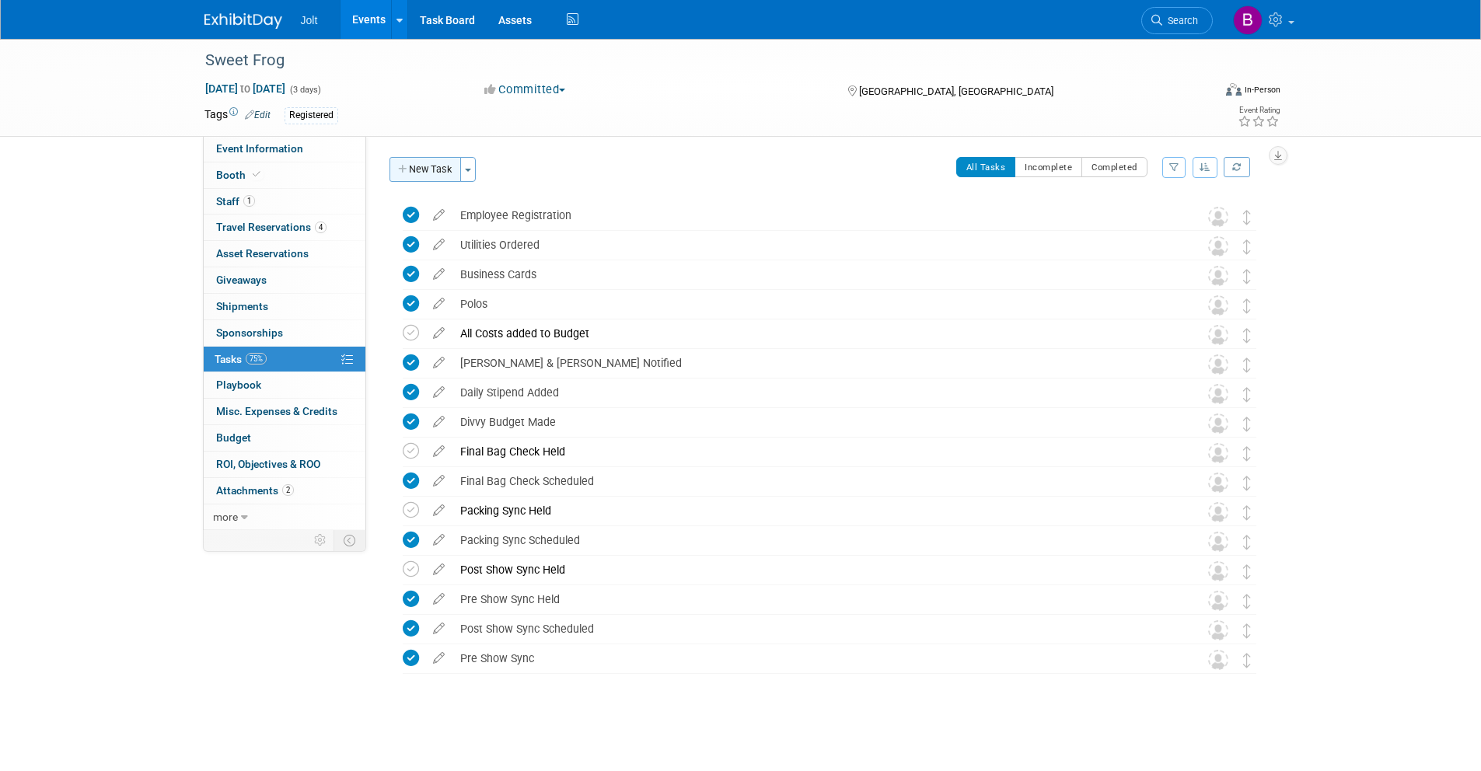
click at [414, 172] on button "New Task" at bounding box center [425, 169] width 72 height 25
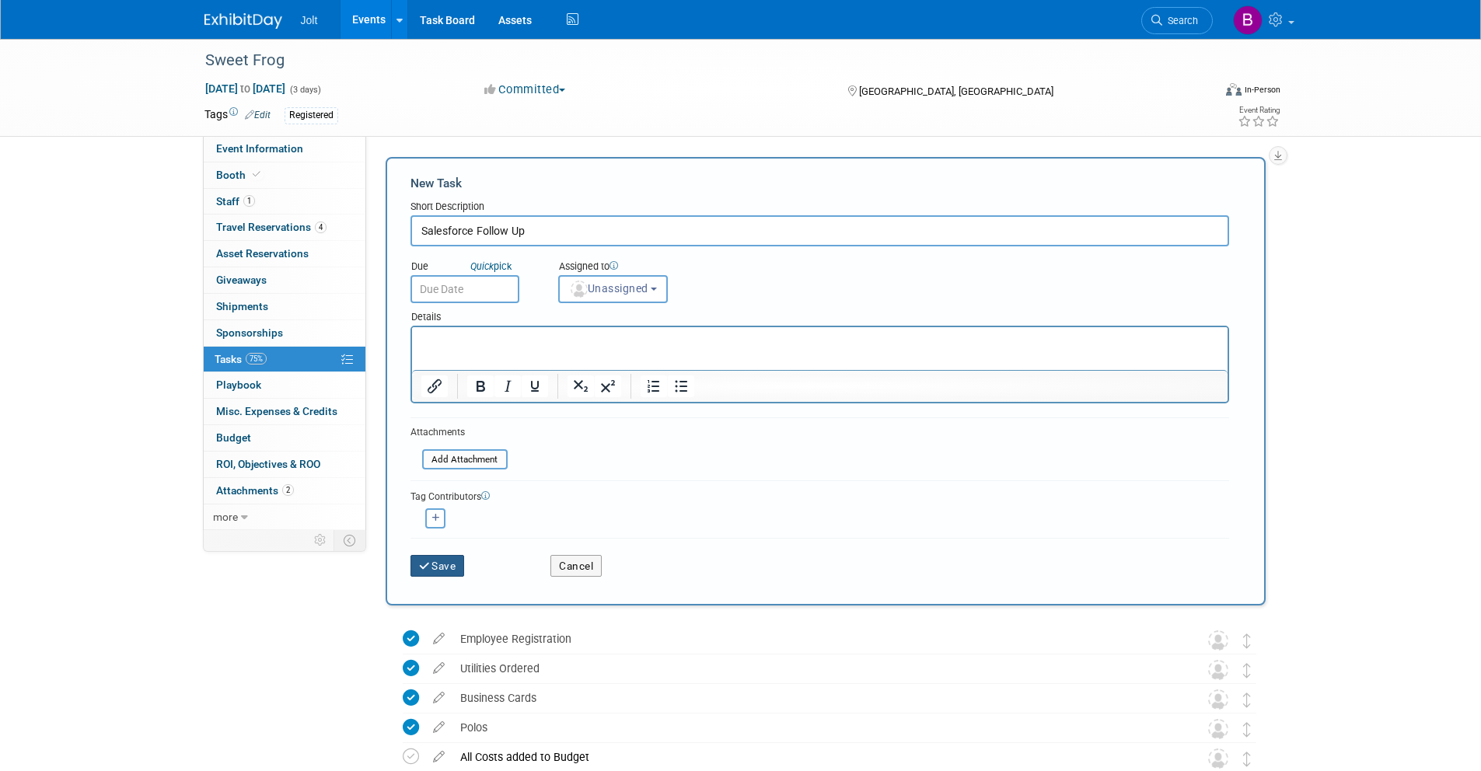
type input "Salesforce Follow Up"
click at [442, 567] on button "Save" at bounding box center [437, 566] width 54 height 22
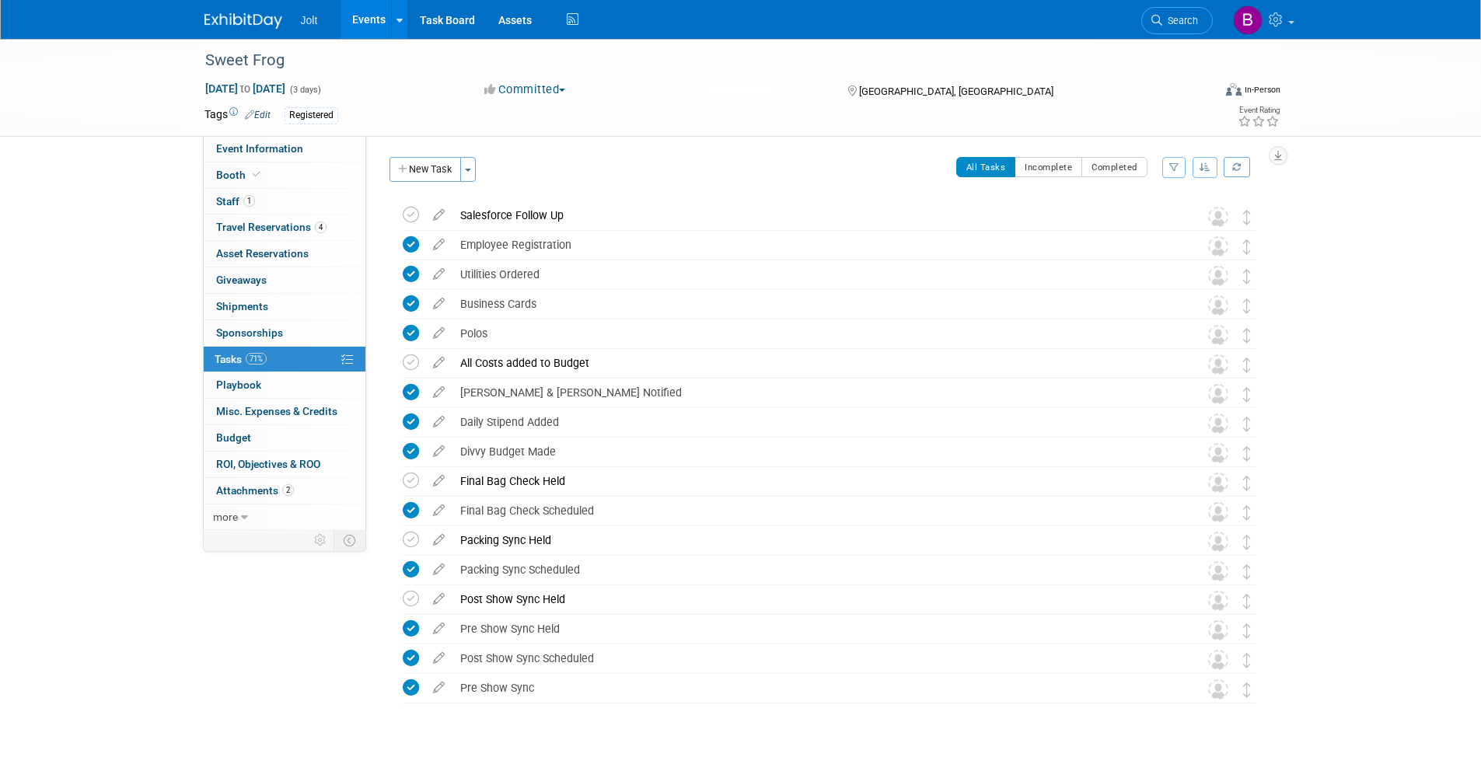
click at [253, 18] on img at bounding box center [243, 21] width 78 height 16
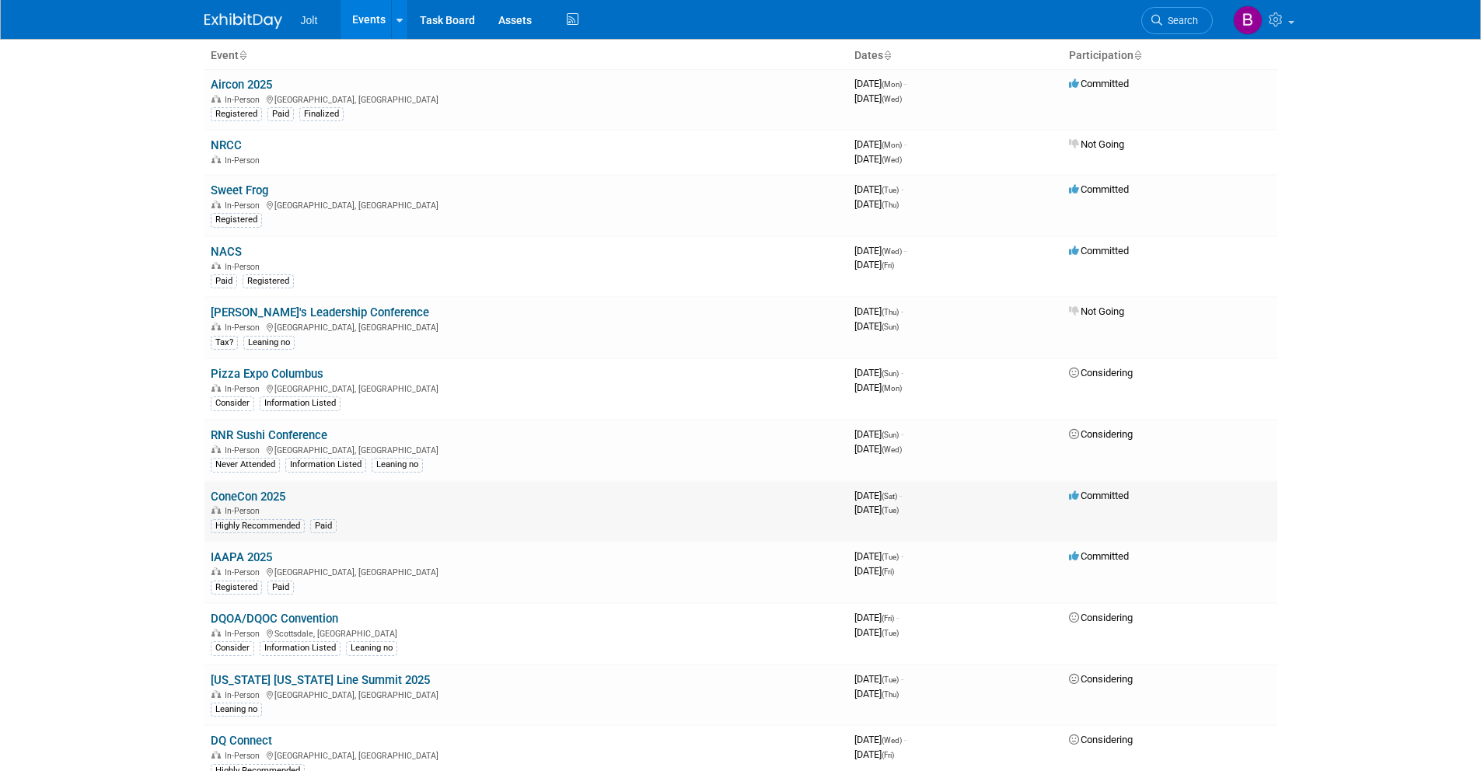
scroll to position [122, 0]
